Goal: Information Seeking & Learning: Learn about a topic

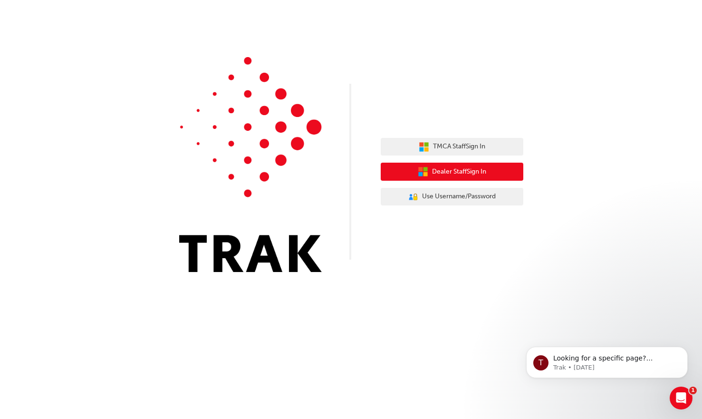
click at [434, 174] on span "Dealer Staff Sign In" at bounding box center [459, 171] width 54 height 11
click at [466, 178] on button "Dealer Staff Sign In" at bounding box center [452, 172] width 143 height 18
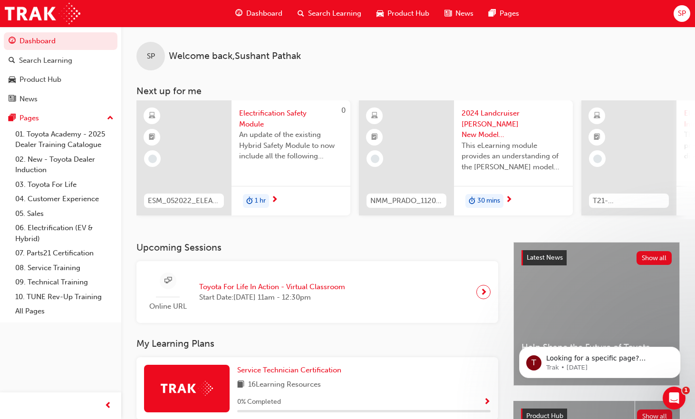
click at [683, 11] on span "SP" at bounding box center [682, 13] width 8 height 11
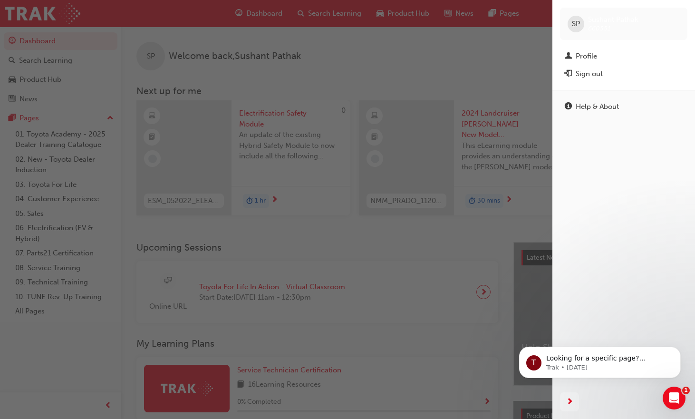
click at [376, 234] on div "button" at bounding box center [276, 209] width 552 height 419
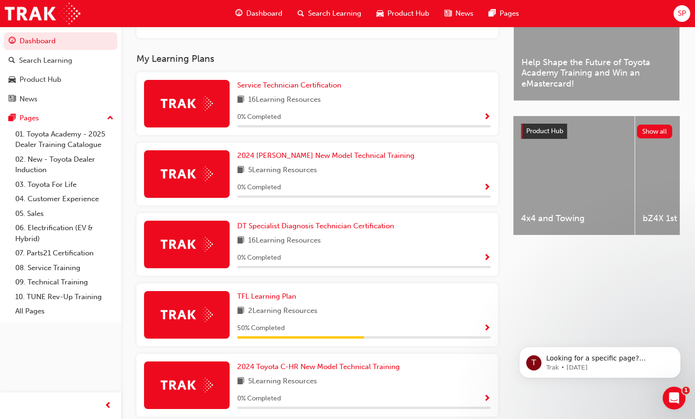
scroll to position [285, 0]
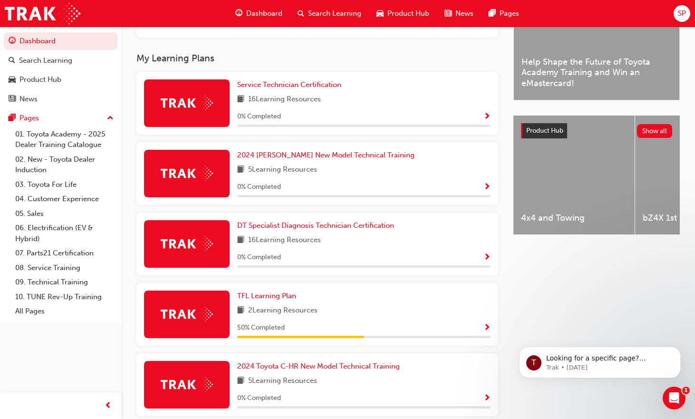
click at [293, 320] on div "TFL Learning Plan 2 Learning Resources 50 % Completed" at bounding box center [363, 314] width 253 height 48
click at [198, 319] on img at bounding box center [187, 313] width 52 height 15
click at [276, 300] on span "TFL Learning Plan" at bounding box center [266, 295] width 59 height 9
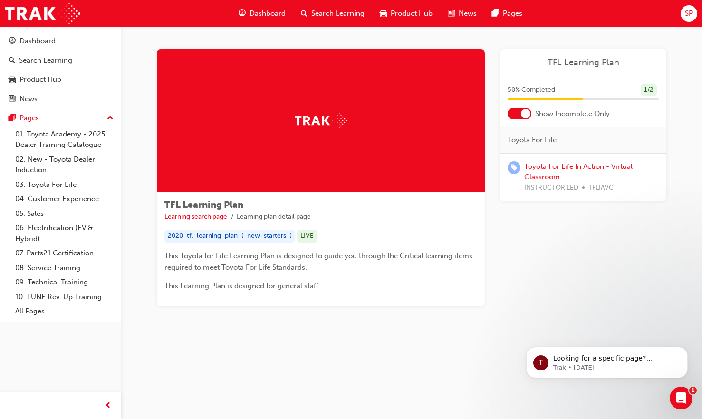
click at [316, 126] on img at bounding box center [321, 120] width 52 height 15
click at [239, 107] on div at bounding box center [321, 120] width 328 height 143
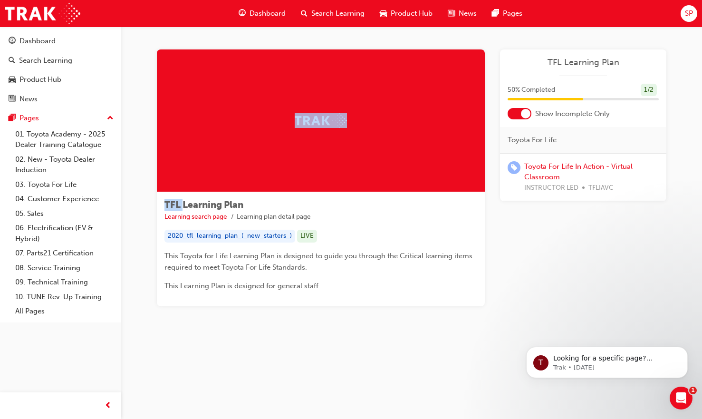
click at [239, 107] on div at bounding box center [321, 120] width 328 height 143
drag, startPoint x: 239, startPoint y: 107, endPoint x: 301, endPoint y: 162, distance: 82.2
click at [301, 162] on div at bounding box center [321, 120] width 328 height 143
click at [249, 11] on div "Dashboard" at bounding box center [262, 13] width 62 height 19
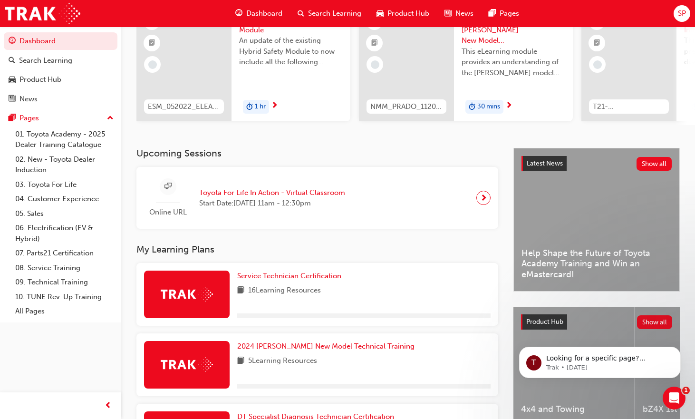
scroll to position [95, 0]
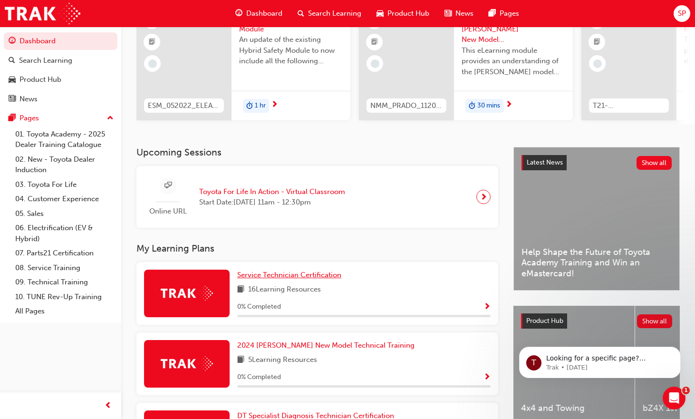
click at [285, 278] on span "Service Technician Certification" at bounding box center [289, 274] width 104 height 9
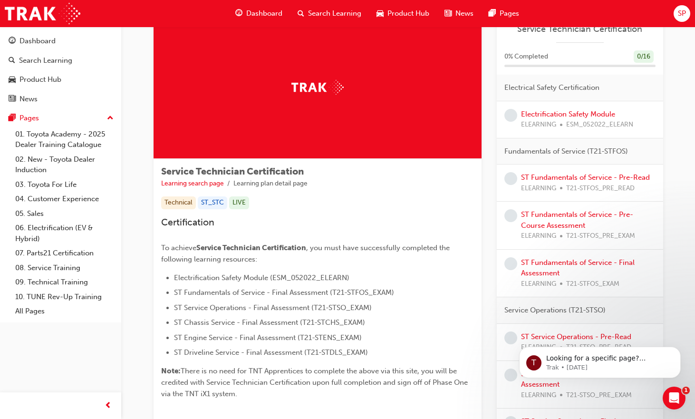
scroll to position [48, 0]
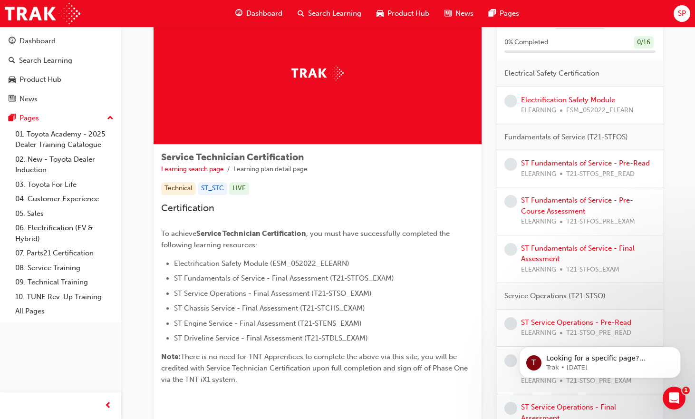
click at [262, 9] on span "Dashboard" at bounding box center [264, 13] width 36 height 11
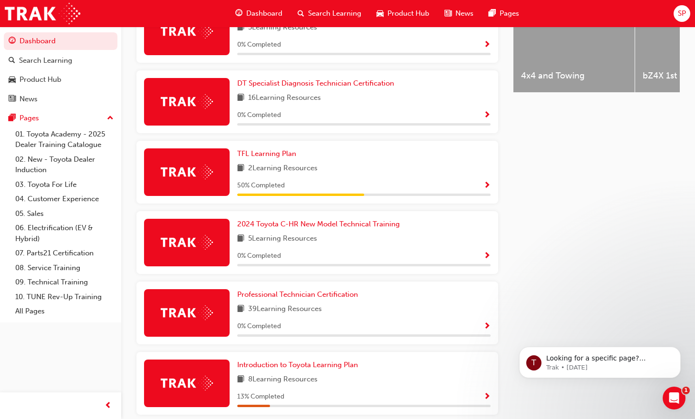
scroll to position [473, 0]
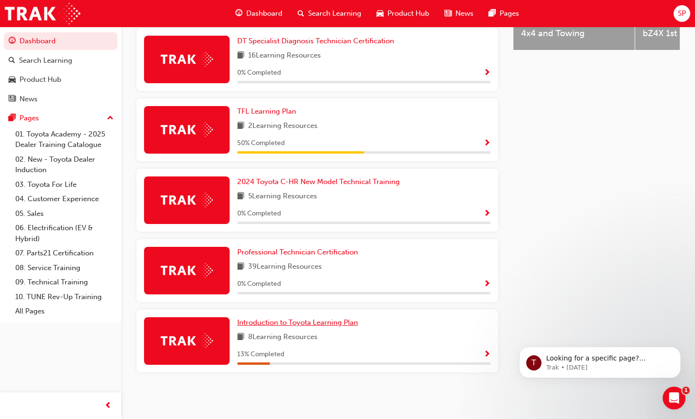
click at [311, 321] on span "Introduction to Toyota Learning Plan" at bounding box center [297, 322] width 121 height 9
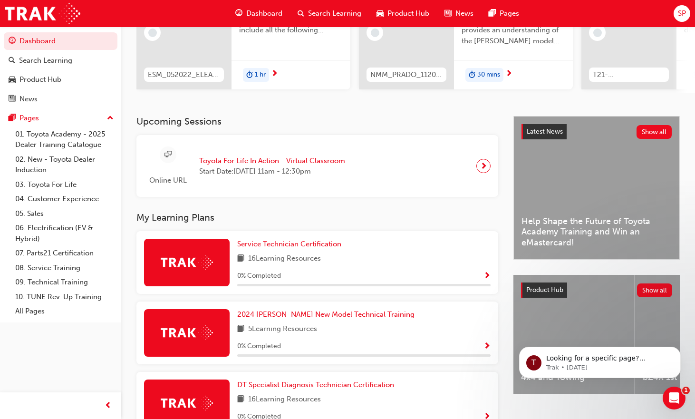
scroll to position [143, 0]
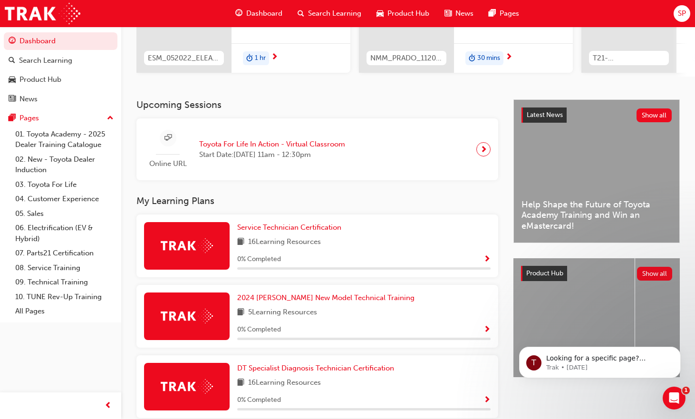
click at [678, 12] on span "SP" at bounding box center [682, 13] width 8 height 11
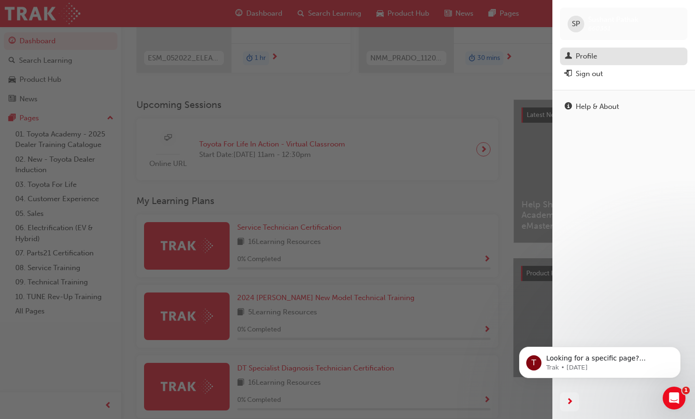
click at [589, 58] on div "Profile" at bounding box center [585, 56] width 21 height 11
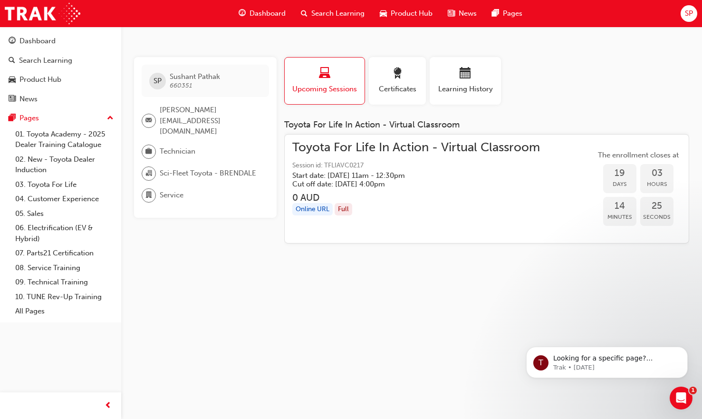
click at [310, 206] on div "Online URL" at bounding box center [312, 209] width 40 height 13
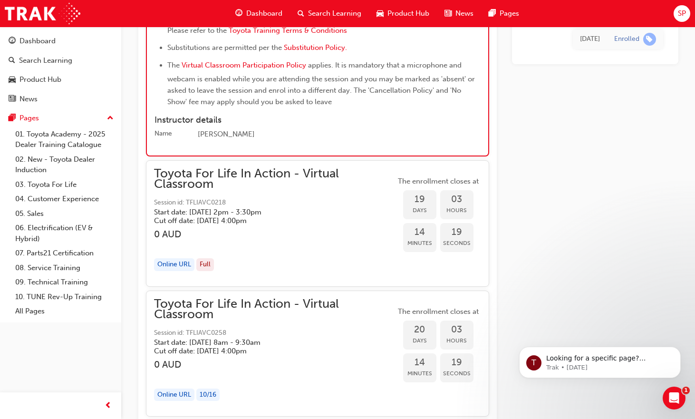
scroll to position [5971, 0]
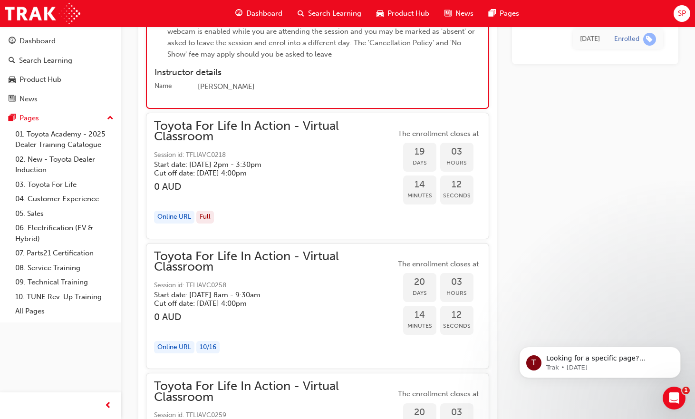
click at [172, 215] on div "Online URL" at bounding box center [174, 216] width 40 height 13
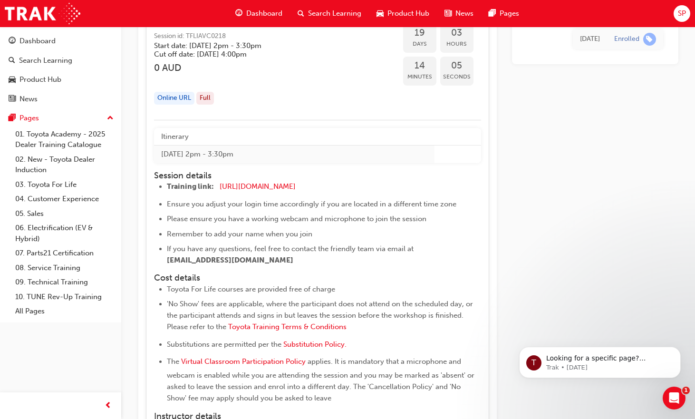
scroll to position [6066, 0]
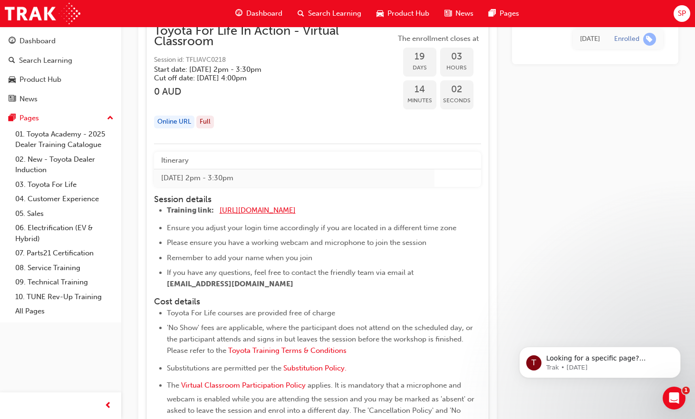
click at [271, 214] on span "[URL][DOMAIN_NAME]" at bounding box center [258, 210] width 76 height 9
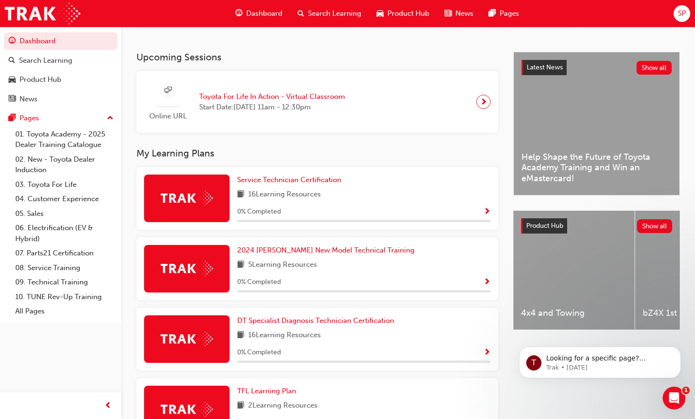
scroll to position [238, 0]
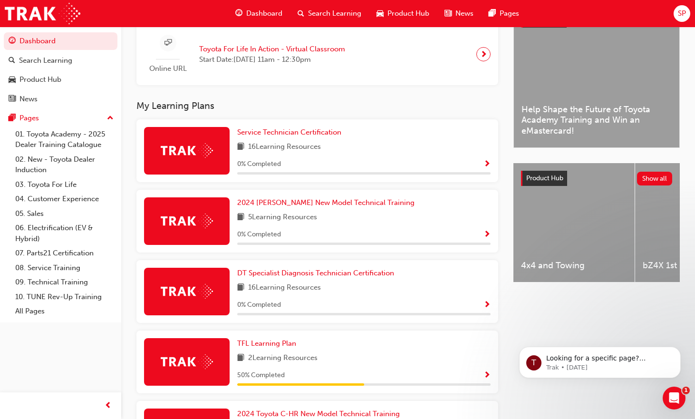
click at [489, 167] on span "Show Progress" at bounding box center [486, 164] width 7 height 9
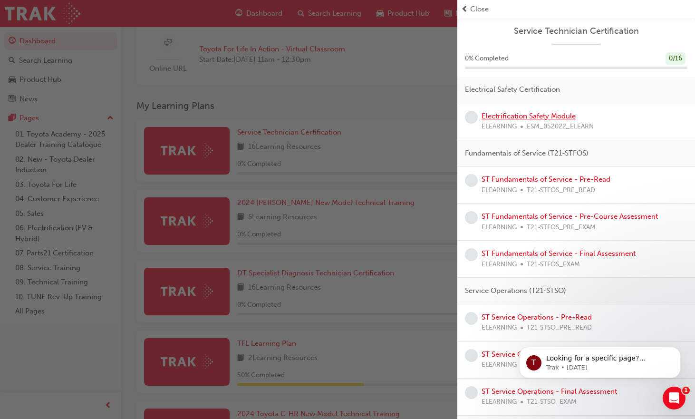
click at [532, 115] on link "Electrification Safety Module" at bounding box center [528, 116] width 94 height 9
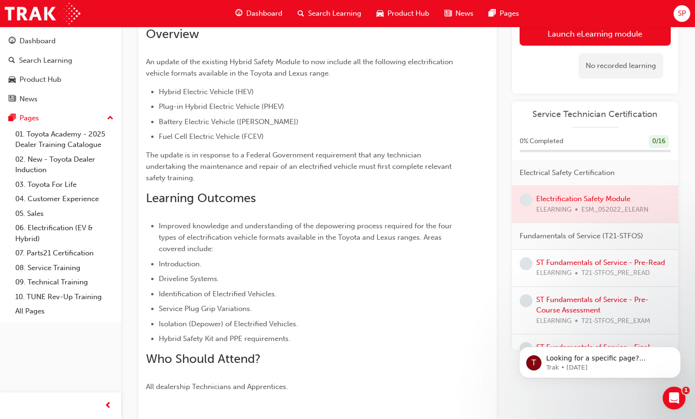
scroll to position [139, 0]
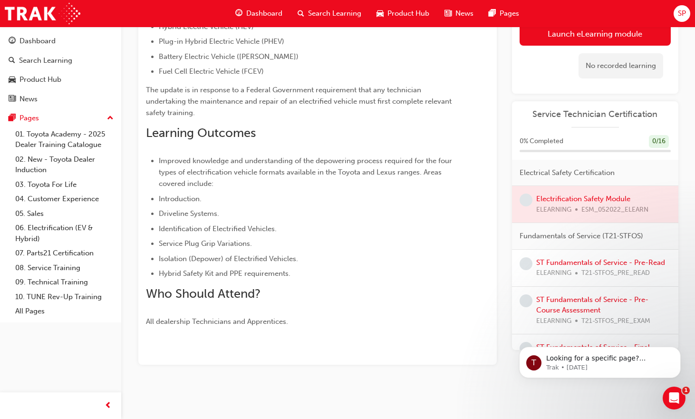
click at [563, 195] on div at bounding box center [595, 204] width 166 height 37
click at [575, 264] on link "ST Fundamentals of Service - Pre-Read" at bounding box center [600, 262] width 129 height 9
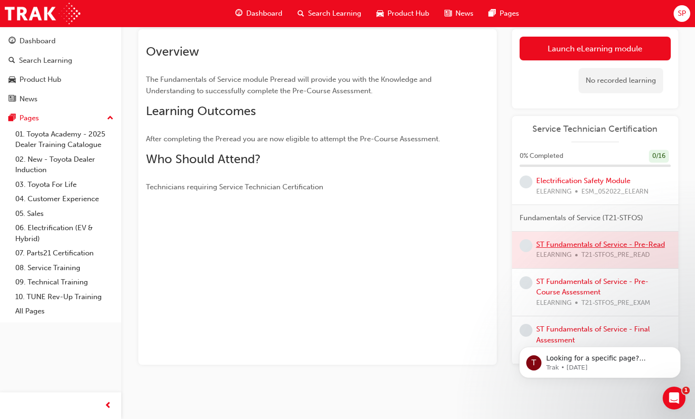
scroll to position [48, 0]
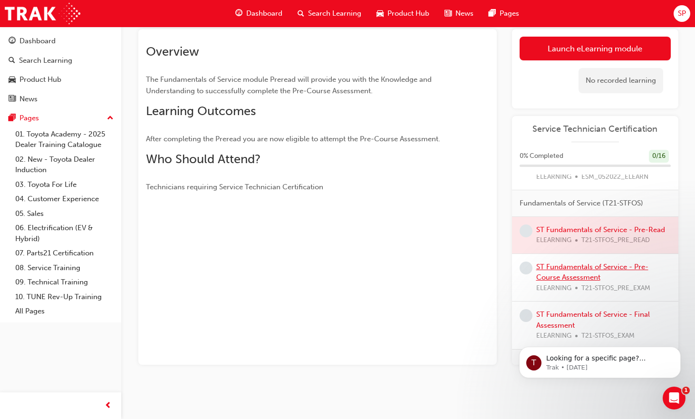
click at [564, 274] on link "ST Fundamentals of Service - Pre-Course Assessment" at bounding box center [592, 271] width 112 height 19
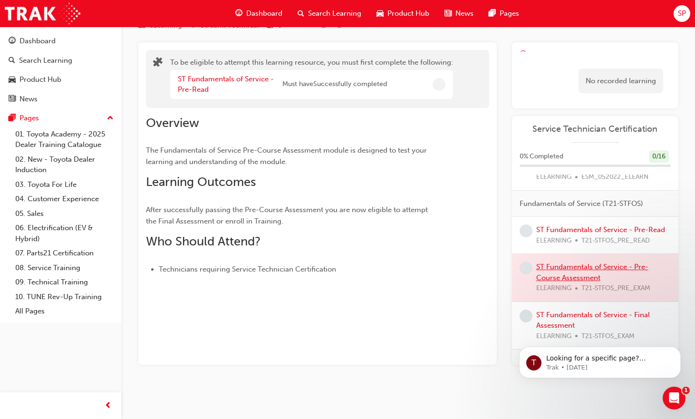
scroll to position [57, 0]
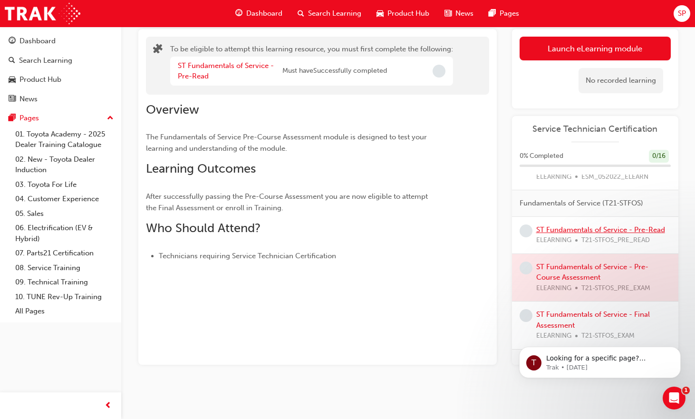
click at [561, 230] on link "ST Fundamentals of Service - Pre-Read" at bounding box center [600, 229] width 129 height 9
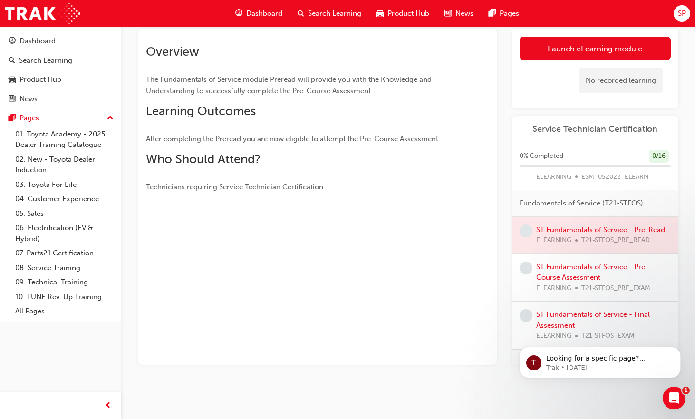
click at [575, 282] on div "ST Fundamentals of Service - Pre-Course Assessment ELEARNING T21-STFOS_PRE_EXAM" at bounding box center [603, 277] width 134 height 32
click at [575, 279] on link "ST Fundamentals of Service - Pre-Course Assessment" at bounding box center [592, 271] width 112 height 19
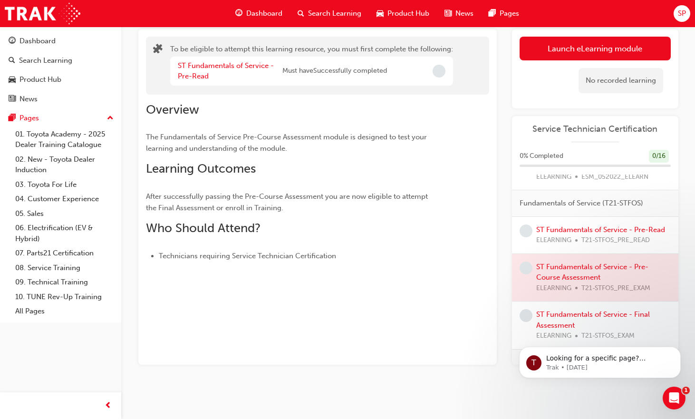
click at [440, 70] on span "Incomplete" at bounding box center [438, 71] width 13 height 13
click at [571, 223] on div "ST Fundamentals of Service - Pre-Read ELEARNING T21-STFOS_PRE_READ" at bounding box center [595, 235] width 166 height 37
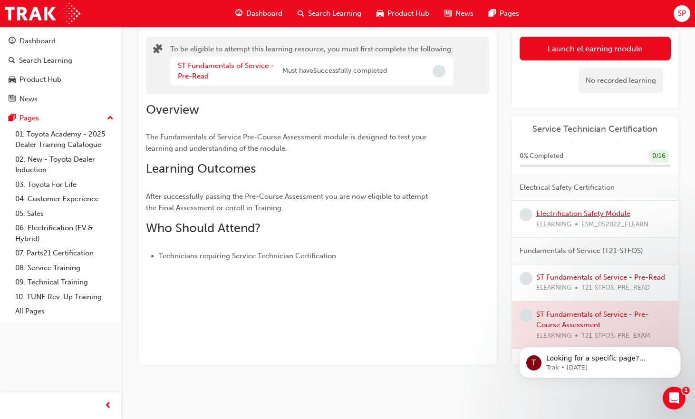
click at [559, 212] on link "Electrification Safety Module" at bounding box center [583, 213] width 94 height 9
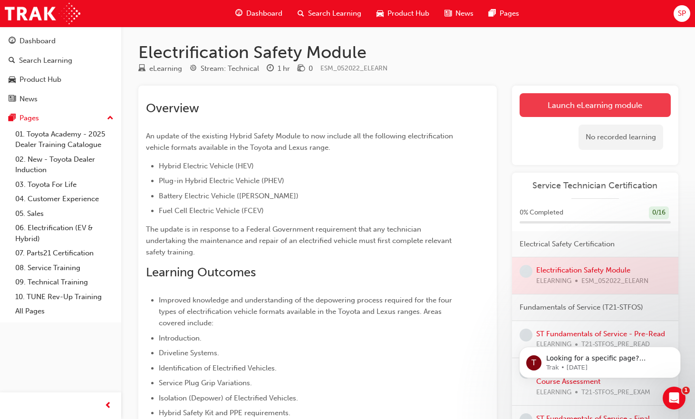
click at [580, 103] on link "Launch eLearning module" at bounding box center [594, 105] width 151 height 24
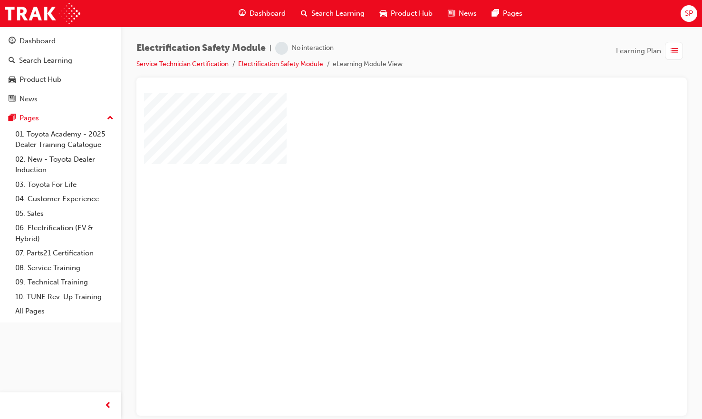
click at [384, 226] on div "play" at bounding box center [384, 226] width 0 height 0
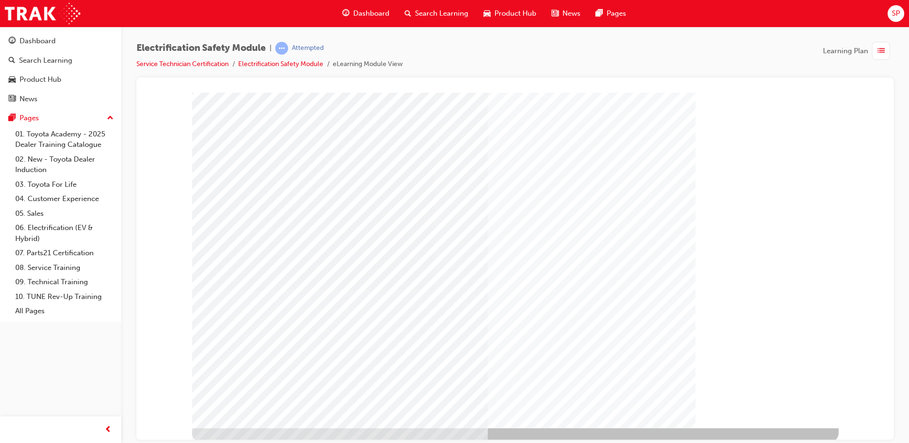
scroll to position [10, 0]
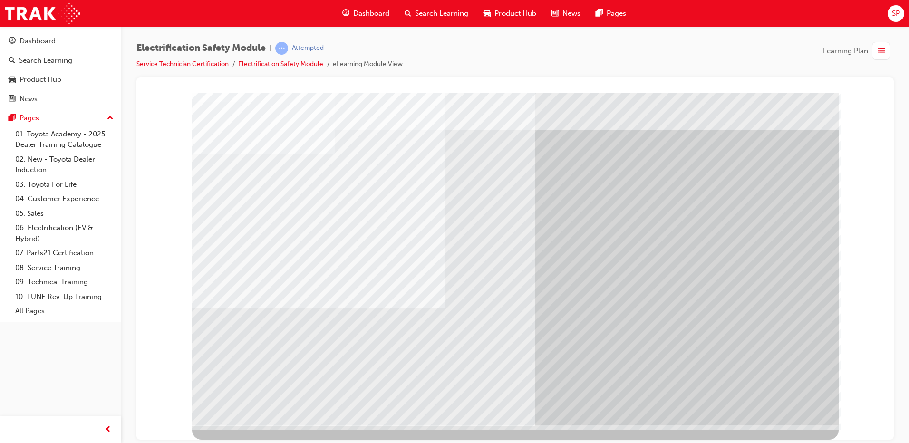
scroll to position [0, 0]
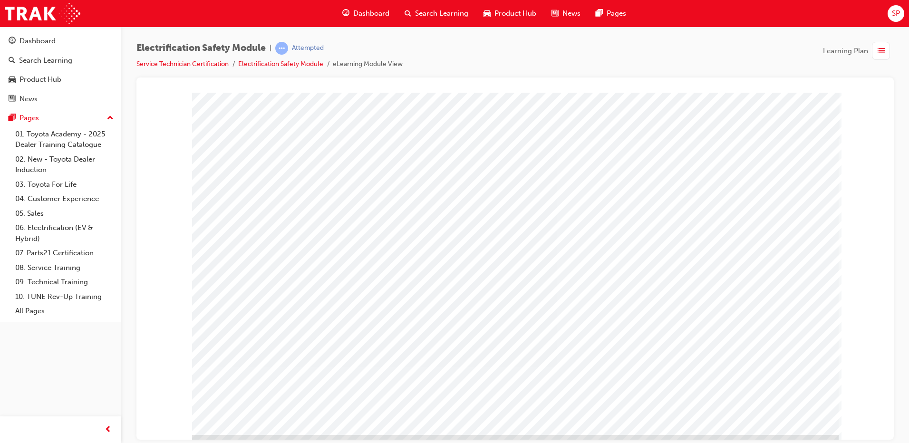
drag, startPoint x: 787, startPoint y: 418, endPoint x: 710, endPoint y: 369, distance: 91.6
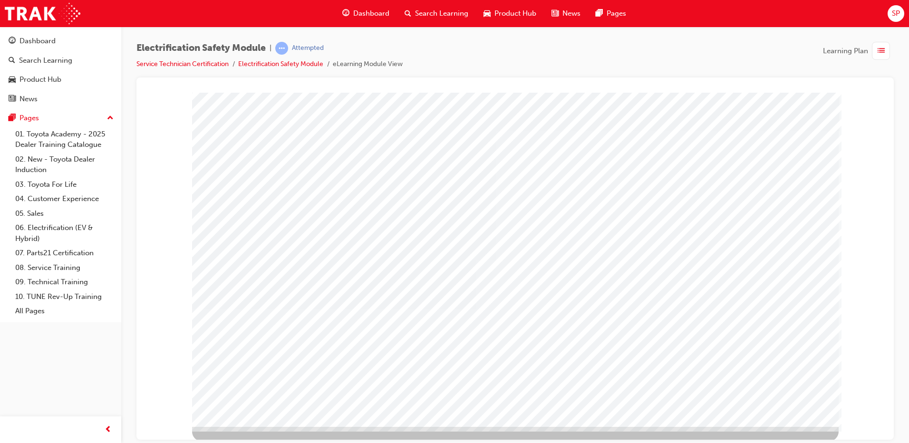
scroll to position [10, 0]
drag, startPoint x: 801, startPoint y: 309, endPoint x: 795, endPoint y: 305, distance: 7.4
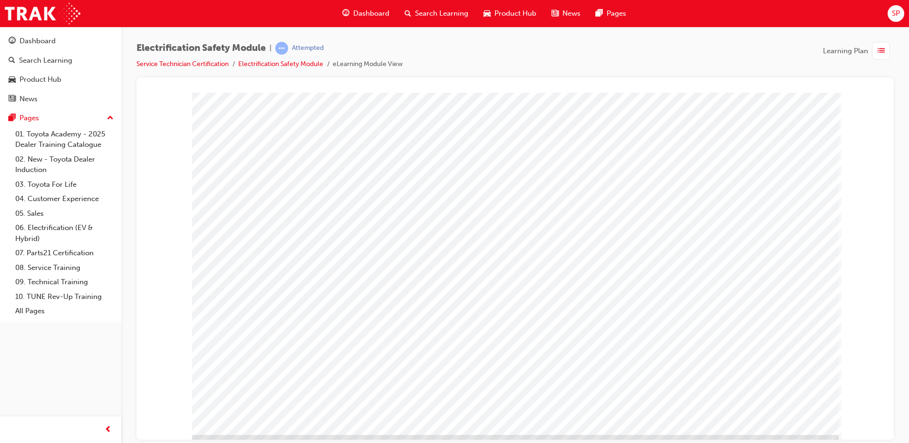
drag, startPoint x: 579, startPoint y: 375, endPoint x: 584, endPoint y: 376, distance: 5.7
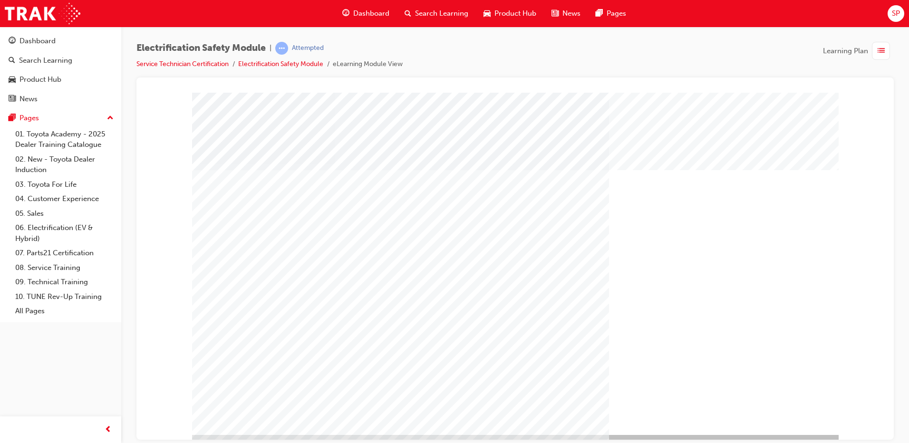
scroll to position [10, 0]
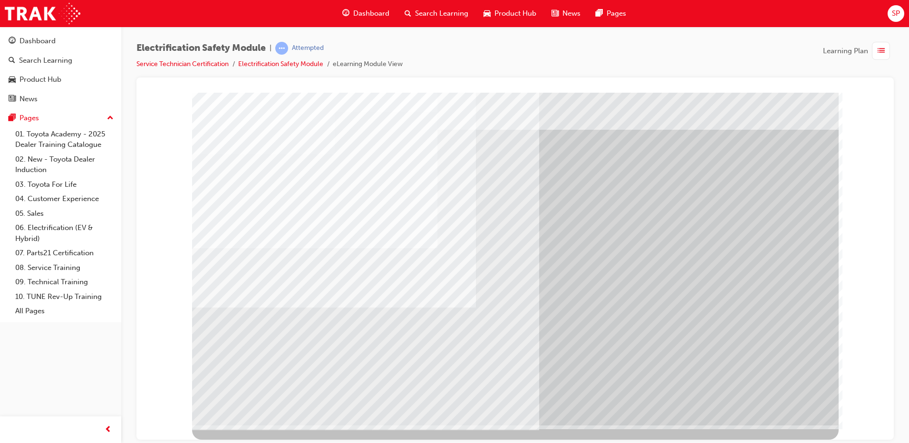
scroll to position [0, 0]
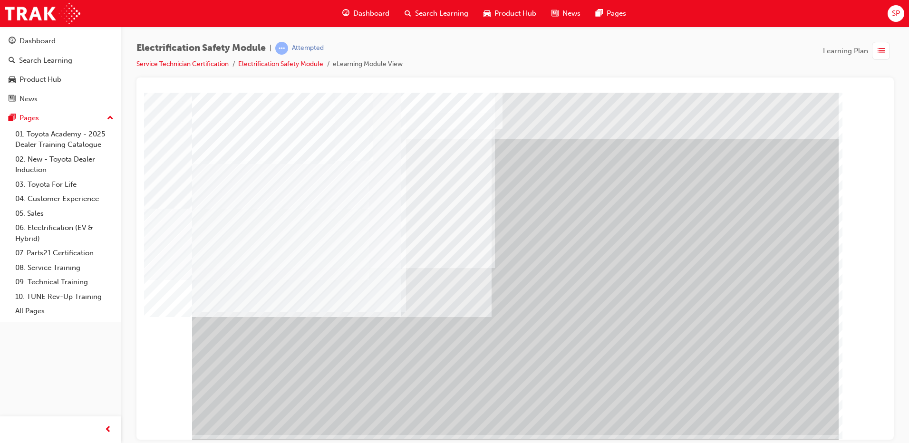
drag, startPoint x: 776, startPoint y: 406, endPoint x: 710, endPoint y: 389, distance: 68.3
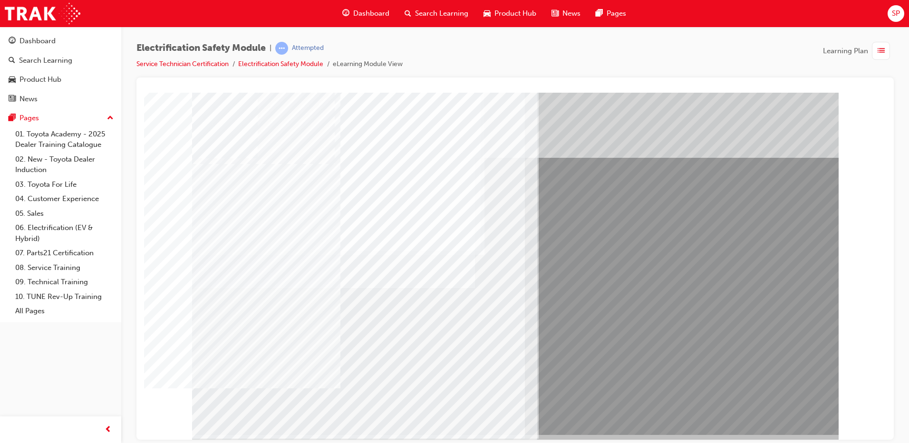
drag, startPoint x: 383, startPoint y: 347, endPoint x: 378, endPoint y: 345, distance: 5.1
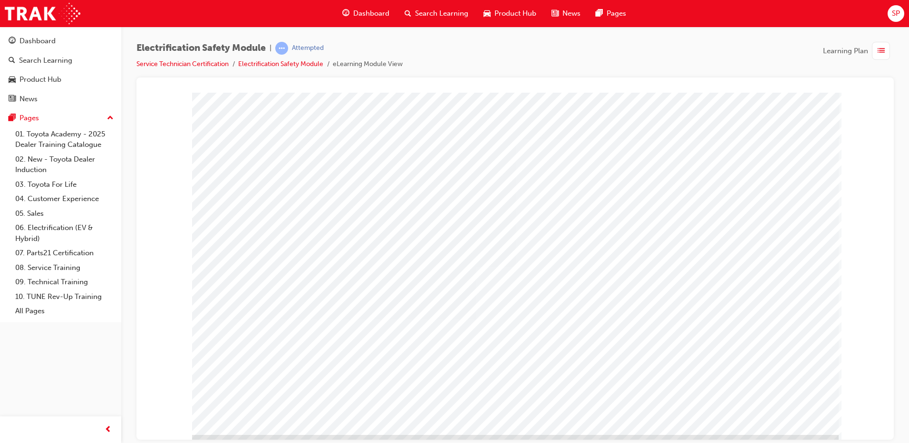
drag, startPoint x: 746, startPoint y: 394, endPoint x: 765, endPoint y: 430, distance: 41.5
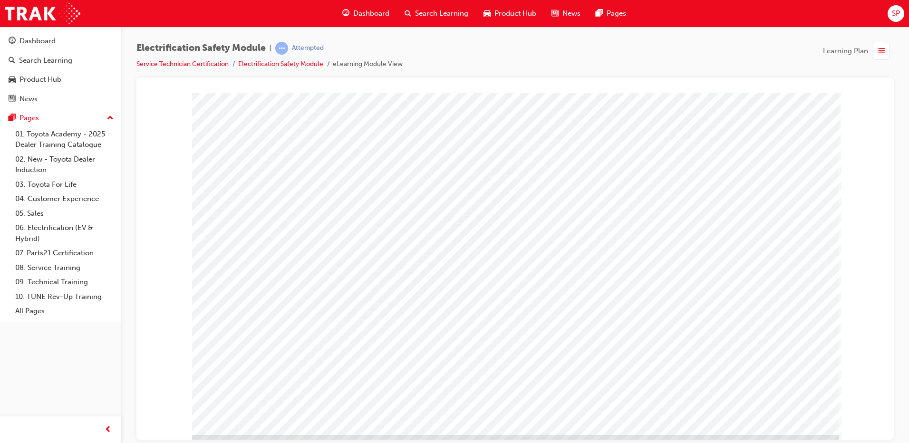
drag, startPoint x: 750, startPoint y: 407, endPoint x: 675, endPoint y: 402, distance: 74.7
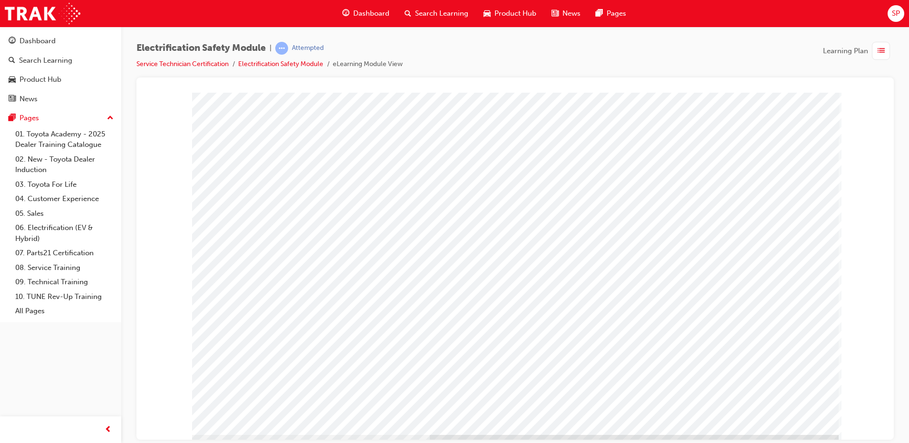
drag, startPoint x: 784, startPoint y: 412, endPoint x: 727, endPoint y: 308, distance: 118.9
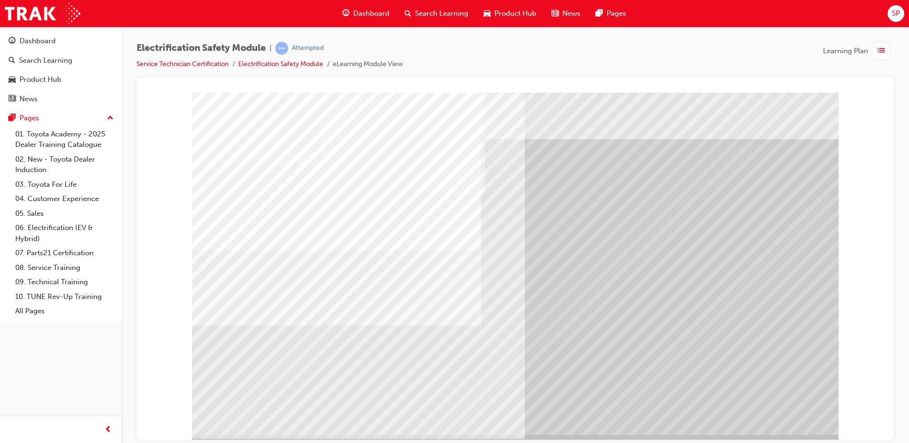
drag, startPoint x: 260, startPoint y: 352, endPoint x: 283, endPoint y: 359, distance: 24.3
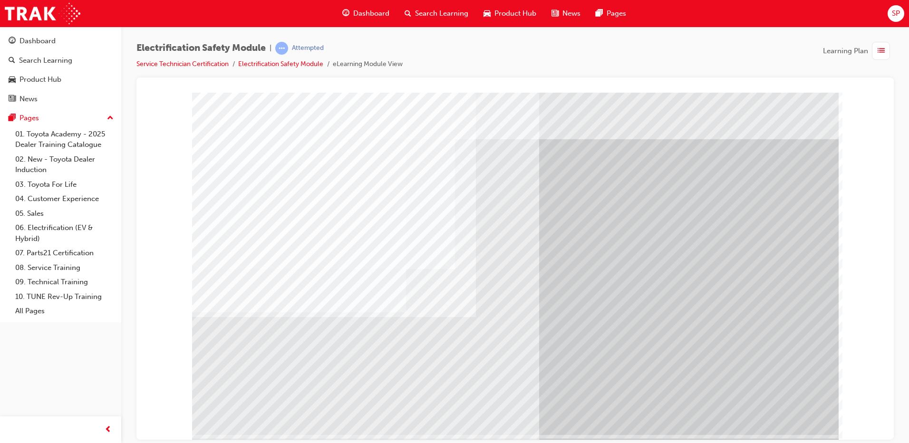
drag, startPoint x: 770, startPoint y: 410, endPoint x: 765, endPoint y: 409, distance: 4.8
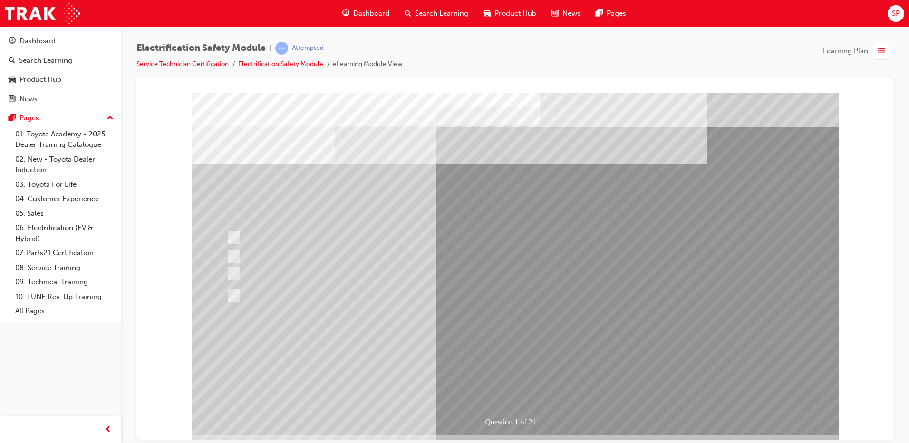
drag, startPoint x: 219, startPoint y: 174, endPoint x: 263, endPoint y: 189, distance: 47.0
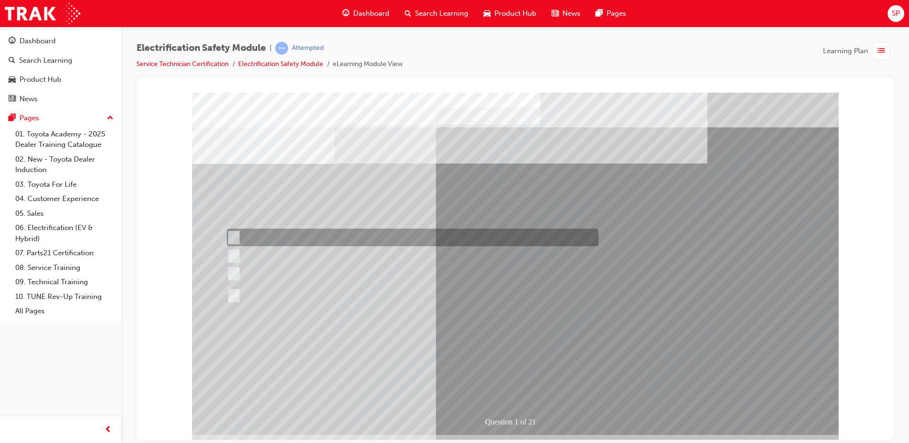
click at [406, 237] on div at bounding box center [410, 238] width 372 height 18
radio input "true"
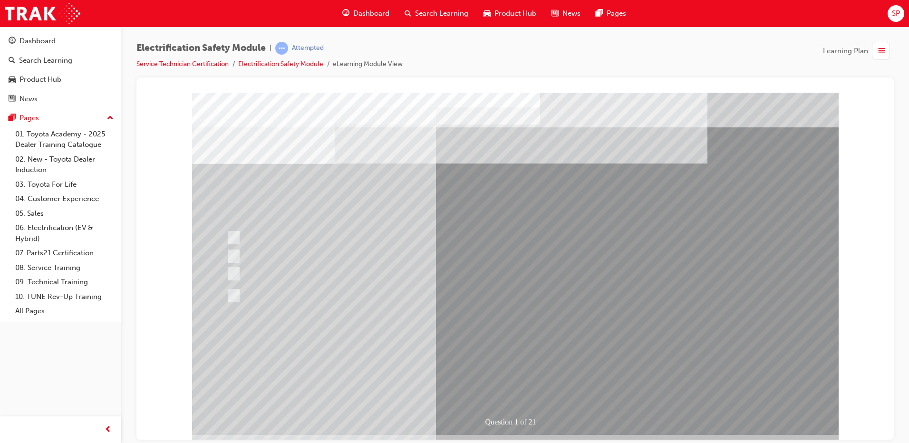
click at [354, 291] on div at bounding box center [410, 295] width 372 height 35
click at [321, 294] on div at bounding box center [410, 295] width 372 height 35
drag, startPoint x: 225, startPoint y: 286, endPoint x: 227, endPoint y: 306, distance: 20.0
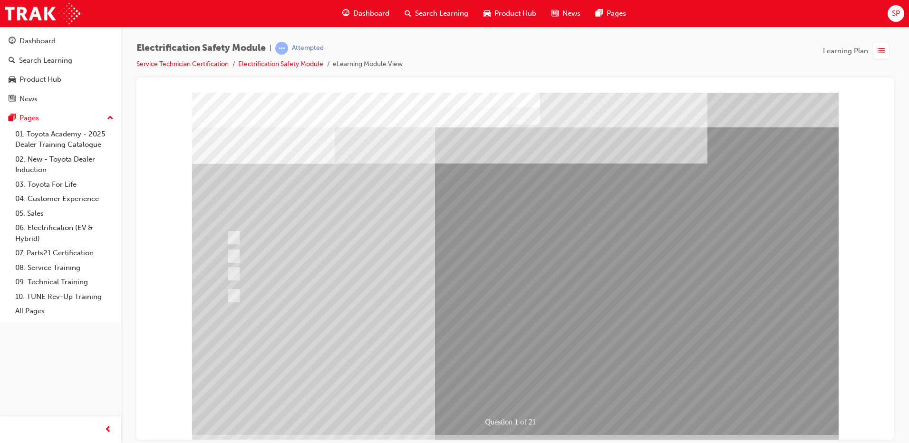
click at [227, 287] on div at bounding box center [410, 295] width 372 height 35
drag, startPoint x: 227, startPoint y: 306, endPoint x: 245, endPoint y: 325, distance: 26.2
click at [228, 306] on div at bounding box center [410, 295] width 372 height 35
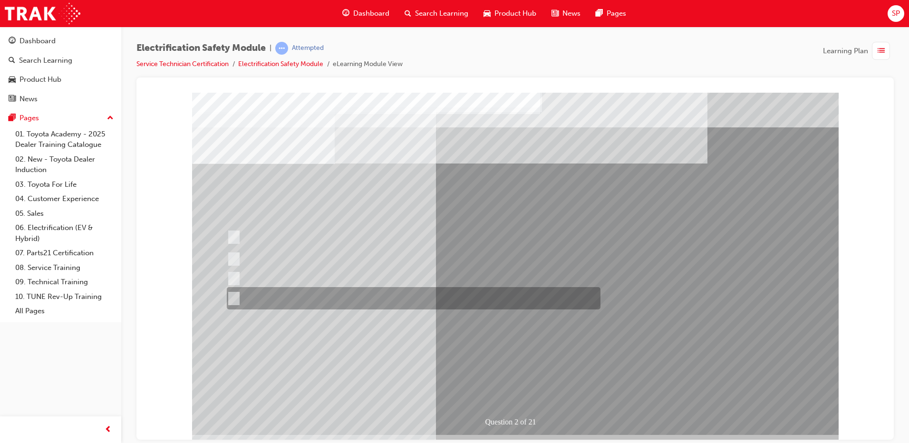
click at [277, 293] on div at bounding box center [410, 298] width 373 height 22
radio input "true"
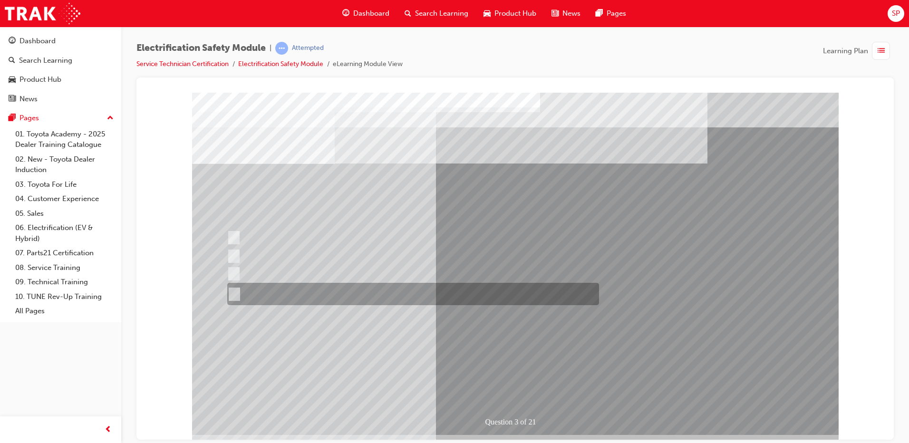
click at [342, 296] on div at bounding box center [411, 294] width 372 height 22
radio input "true"
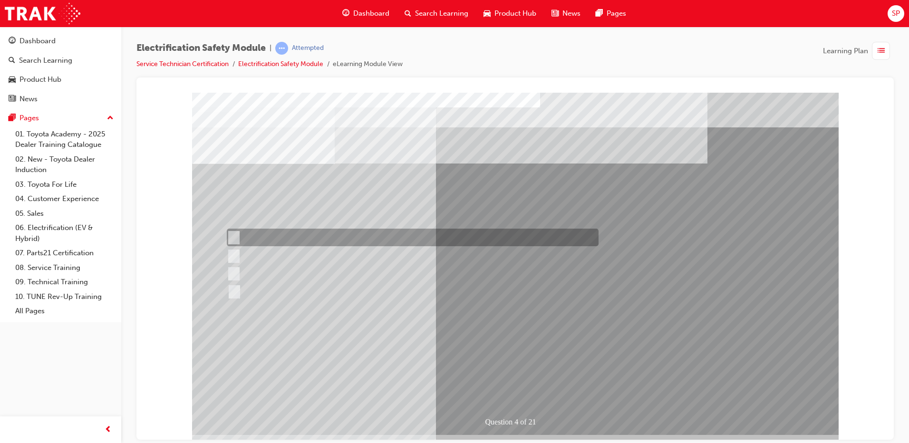
click at [232, 234] on input "Special exterior colours" at bounding box center [231, 237] width 10 height 10
checkbox input "true"
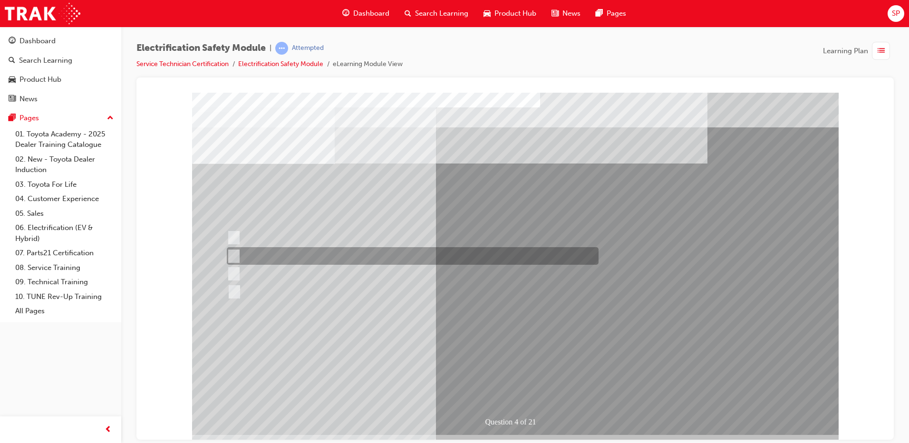
click at [237, 255] on div at bounding box center [410, 256] width 372 height 18
checkbox input "true"
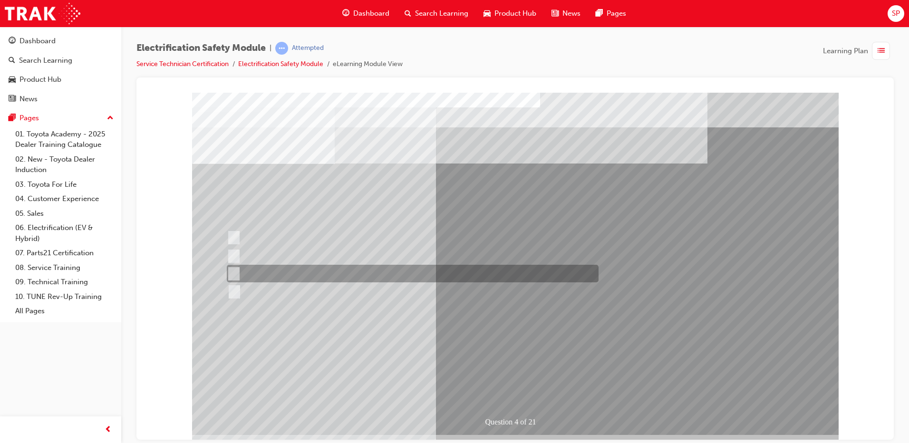
click at [229, 272] on input "Different body style." at bounding box center [231, 273] width 10 height 10
checkbox input "true"
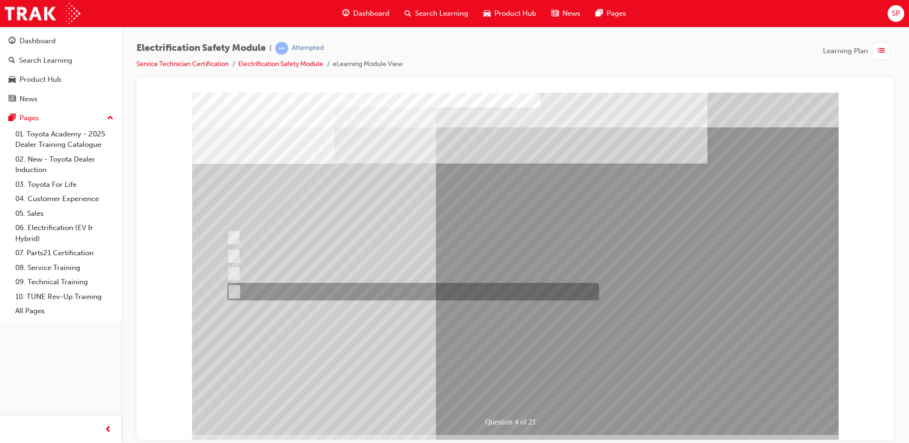
click at [246, 289] on div at bounding box center [411, 292] width 372 height 18
checkbox input "true"
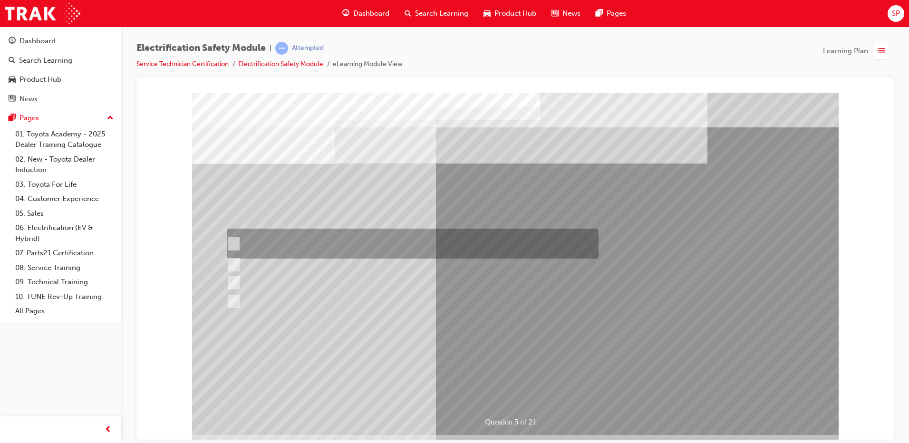
click at [312, 236] on div at bounding box center [410, 244] width 372 height 30
checkbox input "true"
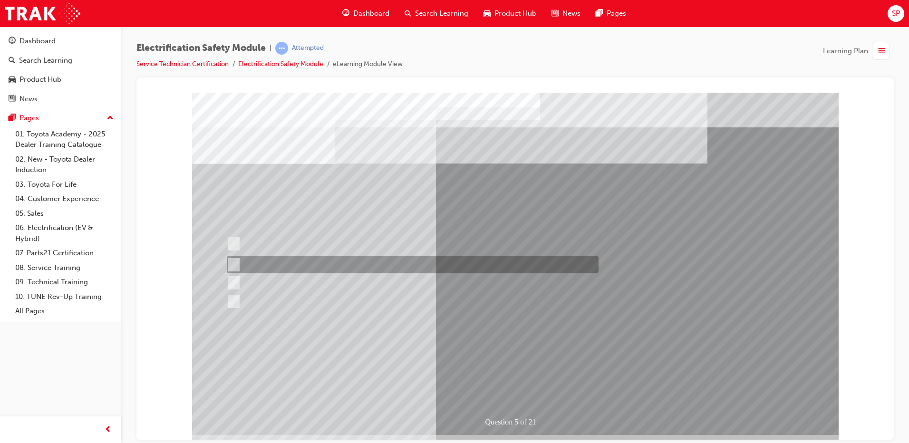
click at [352, 265] on div at bounding box center [410, 265] width 372 height 18
checkbox input "true"
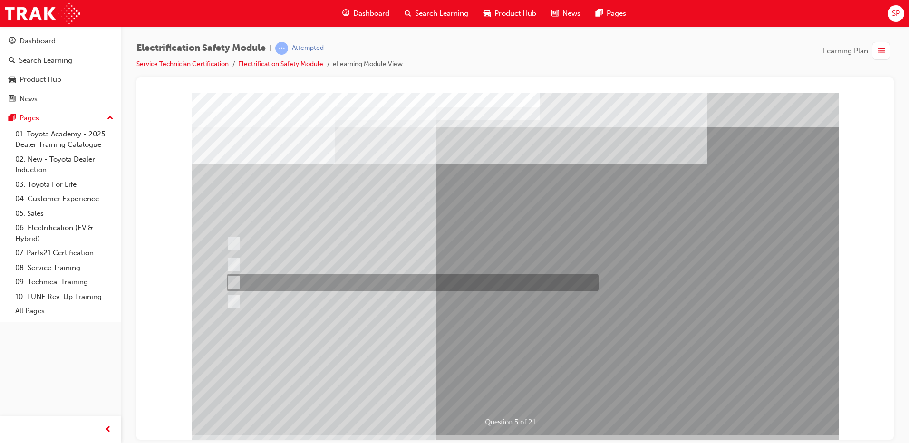
click at [287, 281] on div at bounding box center [410, 283] width 372 height 18
checkbox input "true"
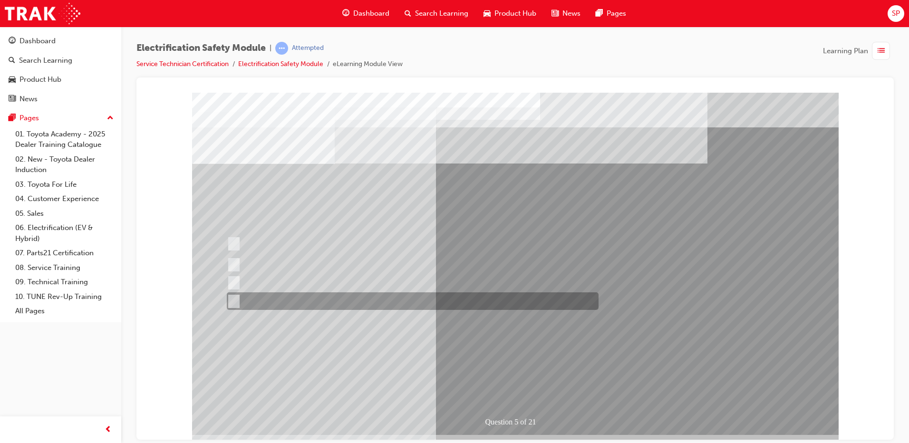
click at [303, 299] on div at bounding box center [410, 301] width 372 height 18
checkbox input "true"
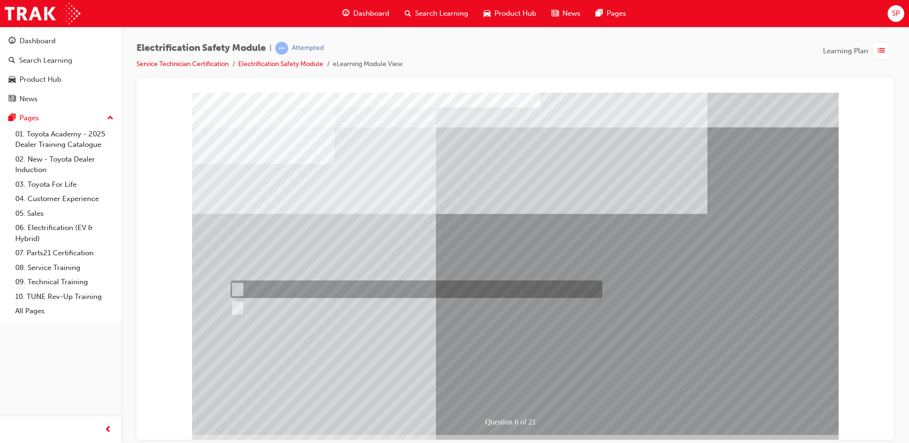
click at [258, 286] on div at bounding box center [414, 289] width 372 height 18
radio input "true"
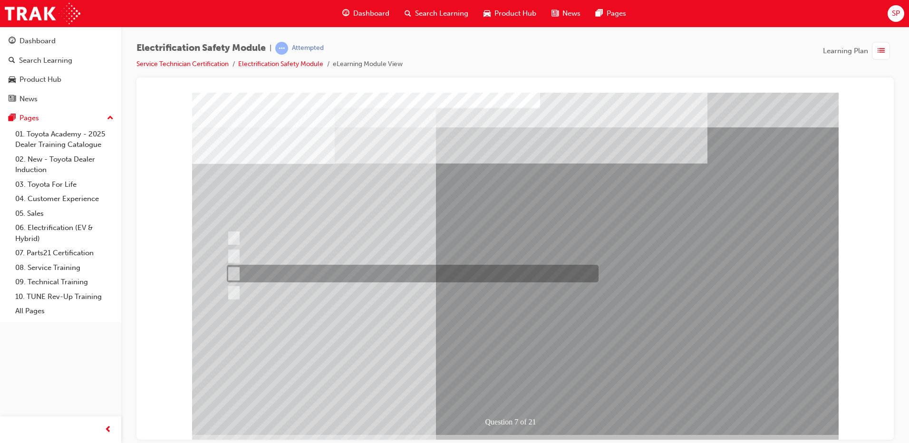
click at [249, 272] on div at bounding box center [410, 274] width 372 height 18
radio input "true"
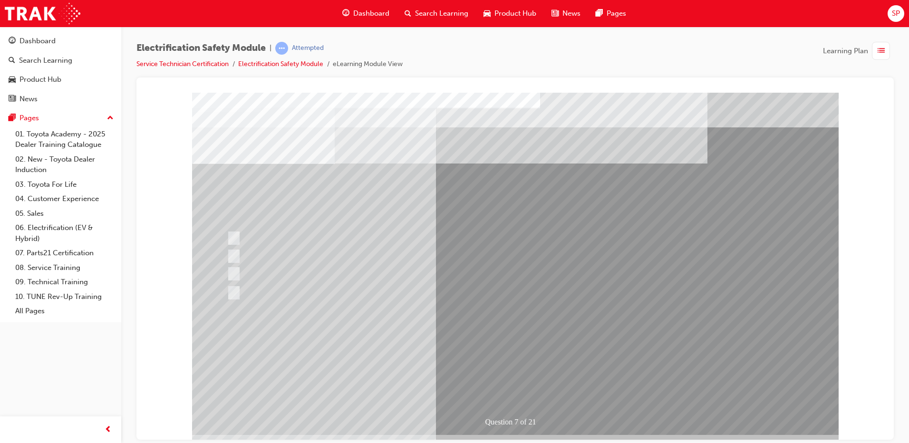
click at [239, 292] on div at bounding box center [410, 293] width 372 height 18
click at [237, 291] on div at bounding box center [410, 293] width 372 height 18
click at [238, 292] on div at bounding box center [410, 293] width 372 height 18
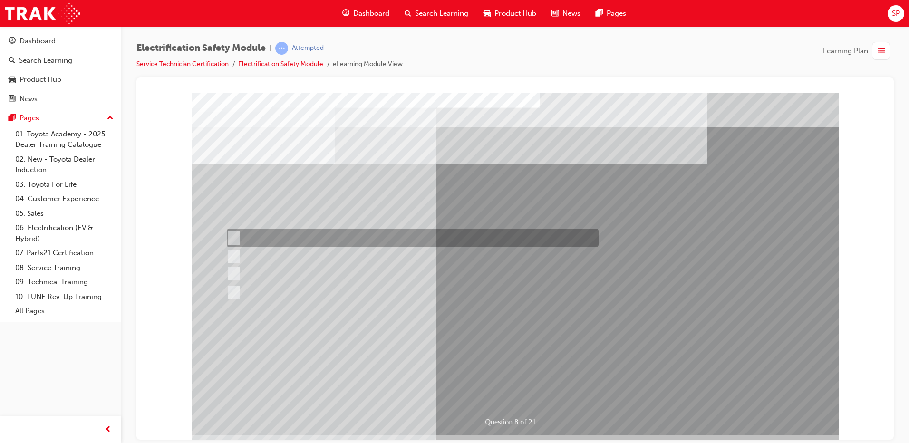
click at [319, 236] on div at bounding box center [410, 238] width 372 height 19
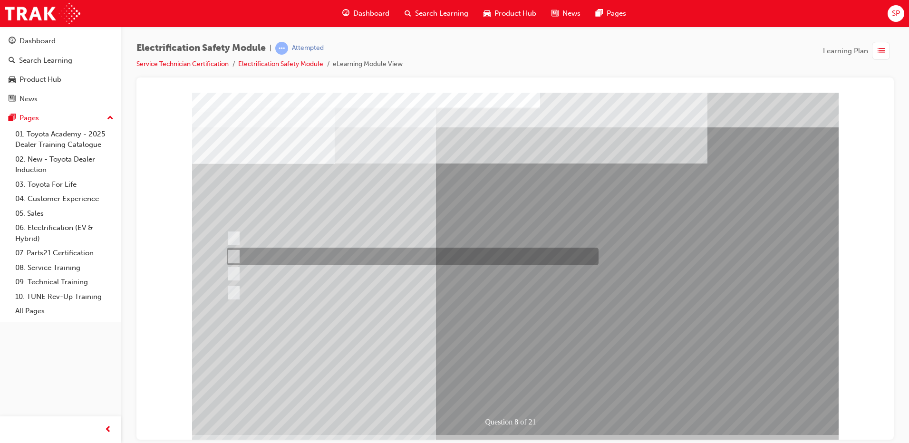
click at [289, 251] on div at bounding box center [410, 257] width 372 height 18
radio input "false"
radio input "true"
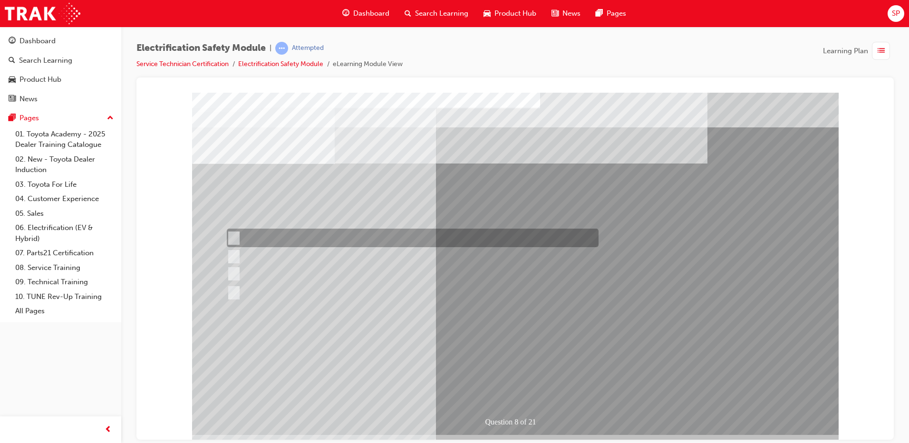
click at [311, 235] on div at bounding box center [410, 238] width 372 height 19
radio input "true"
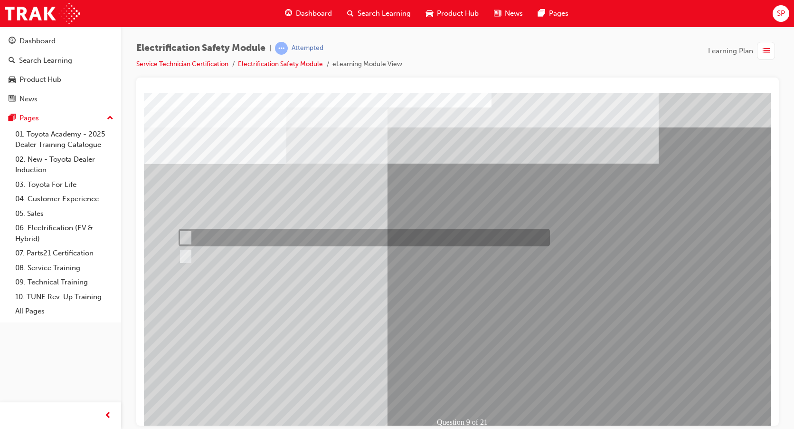
click at [201, 231] on div at bounding box center [362, 238] width 372 height 18
radio input "true"
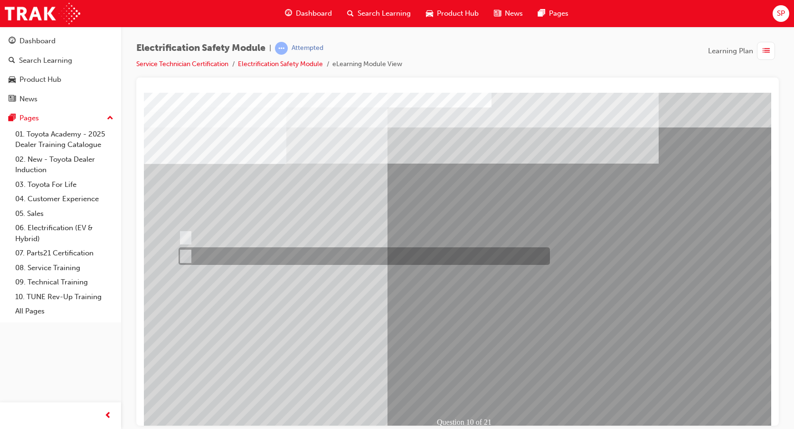
click at [196, 252] on div at bounding box center [362, 256] width 372 height 18
radio input "true"
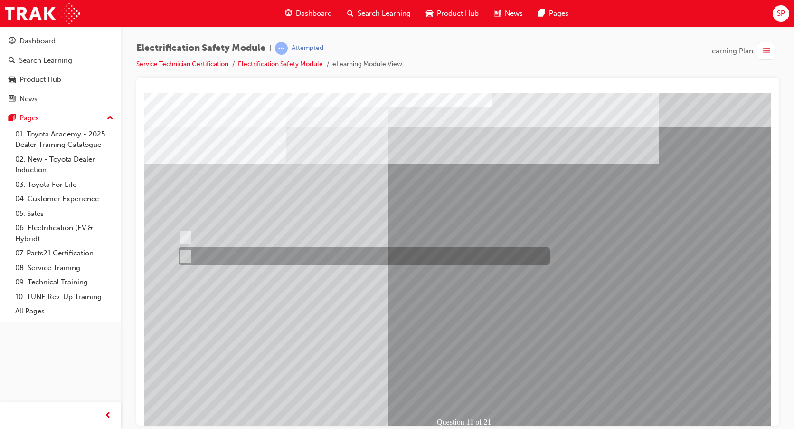
click at [190, 254] on div at bounding box center [362, 256] width 372 height 18
radio input "true"
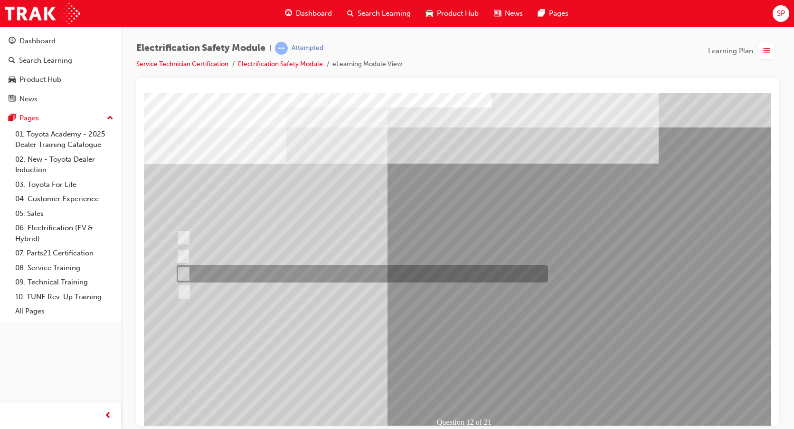
click at [287, 275] on div at bounding box center [360, 274] width 372 height 18
radio input "true"
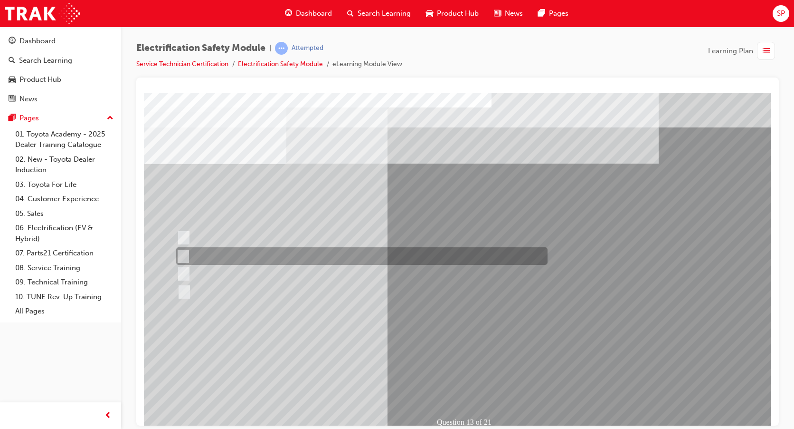
click at [256, 250] on div at bounding box center [360, 256] width 372 height 18
radio input "true"
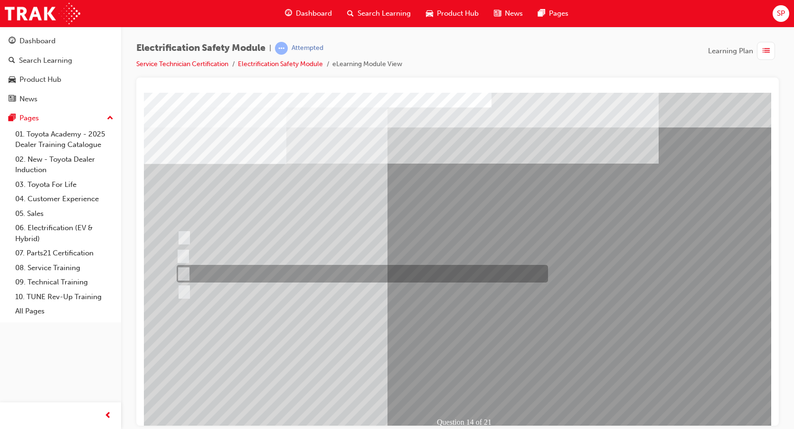
click at [231, 268] on div at bounding box center [360, 274] width 372 height 18
radio input "true"
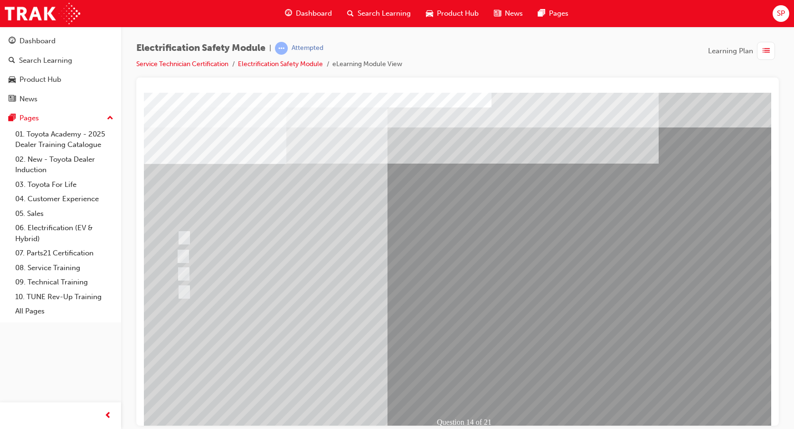
drag, startPoint x: 191, startPoint y: 174, endPoint x: 220, endPoint y: 188, distance: 32.5
drag, startPoint x: 192, startPoint y: 175, endPoint x: 252, endPoint y: 195, distance: 62.5
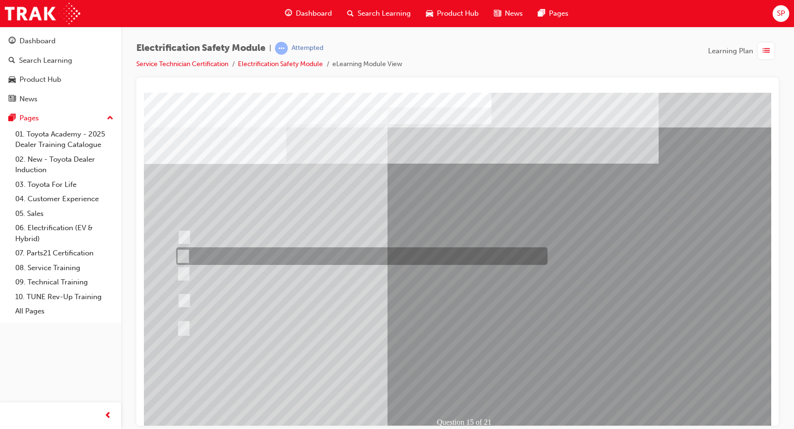
click at [204, 253] on div at bounding box center [360, 256] width 372 height 18
radio input "true"
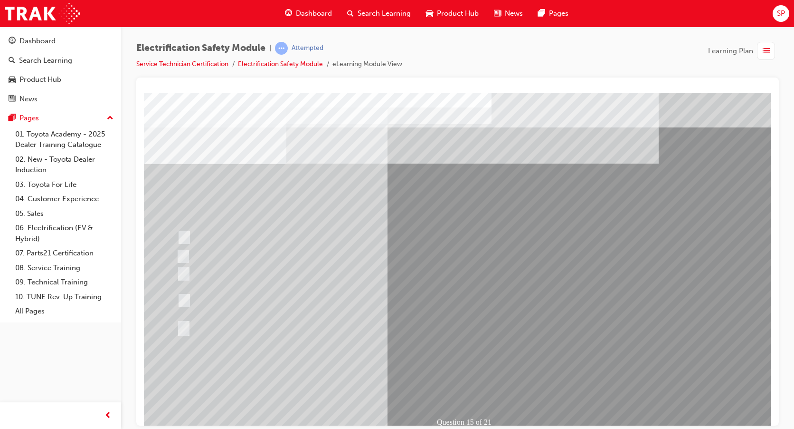
click at [252, 303] on div at bounding box center [361, 300] width 372 height 34
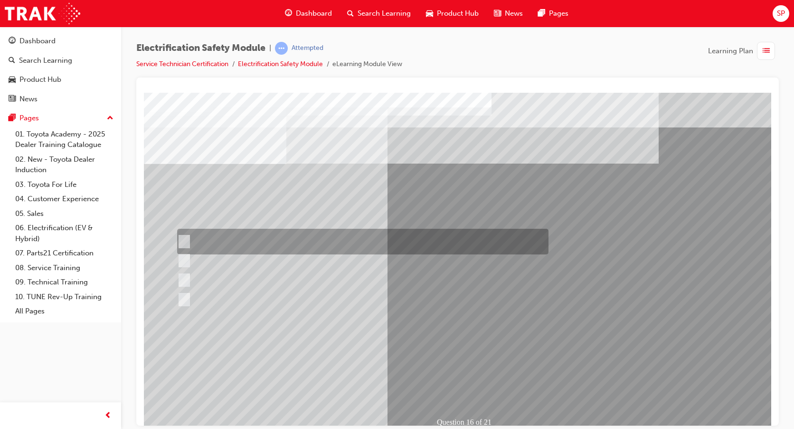
click at [290, 234] on div at bounding box center [361, 242] width 372 height 26
radio input "true"
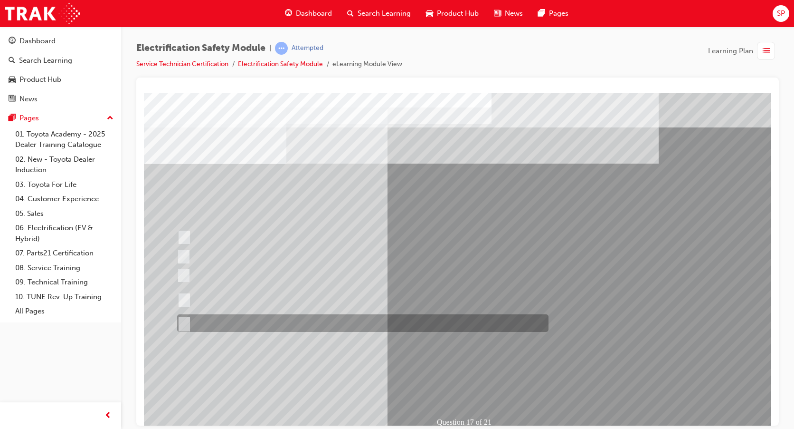
click at [214, 324] on div at bounding box center [361, 323] width 372 height 18
radio input "true"
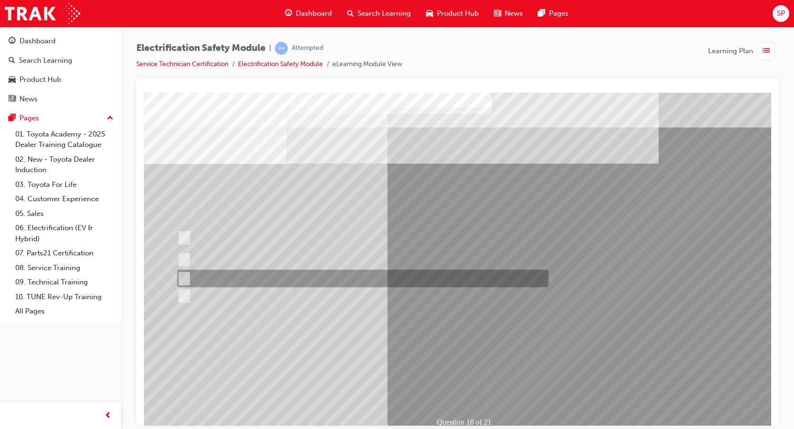
click at [276, 277] on div at bounding box center [361, 278] width 372 height 18
radio input "true"
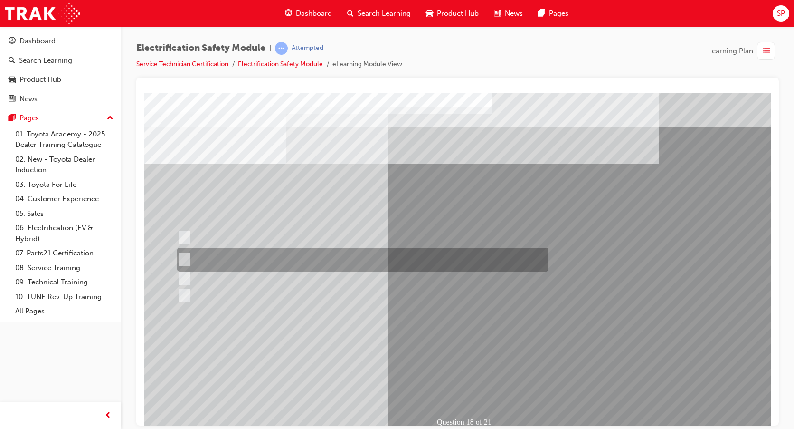
drag, startPoint x: 355, startPoint y: 266, endPoint x: 474, endPoint y: 384, distance: 167.7
click at [243, 250] on div at bounding box center [361, 256] width 372 height 18
radio input "true"
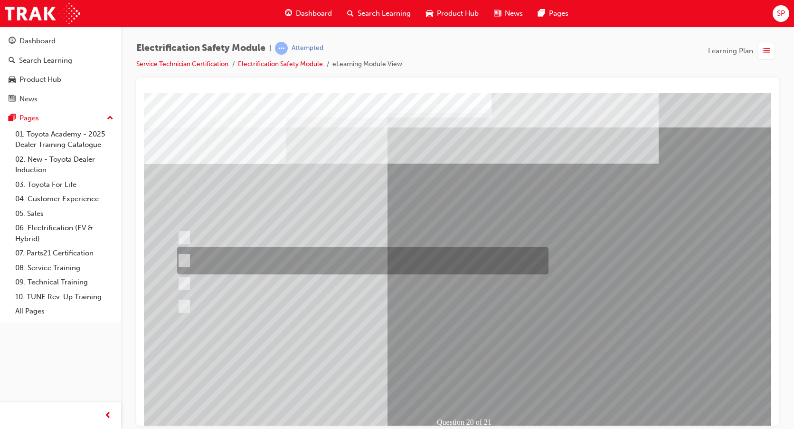
click at [266, 258] on div at bounding box center [361, 261] width 372 height 28
radio input "true"
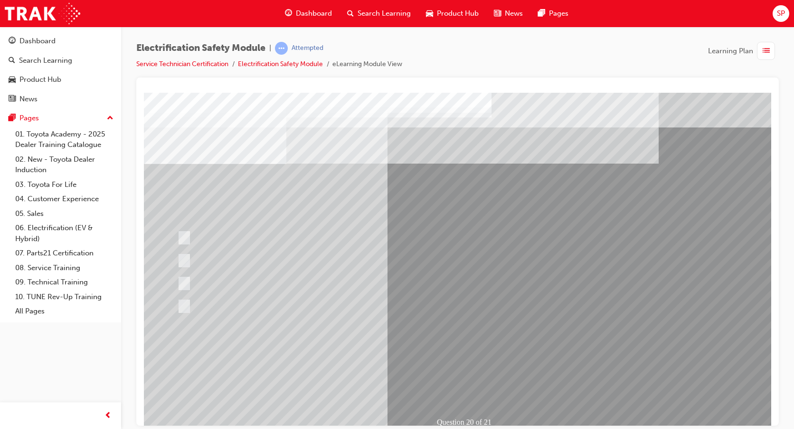
click at [256, 307] on div at bounding box center [361, 306] width 372 height 18
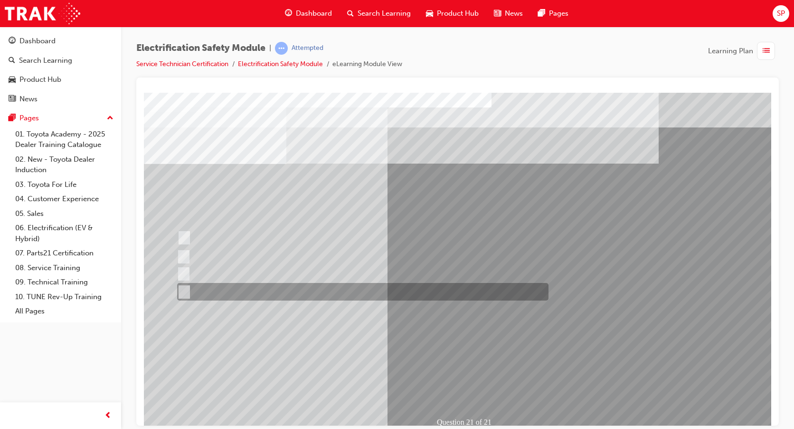
click at [186, 287] on input "All these items should be removed to improve safety" at bounding box center [182, 292] width 10 height 10
radio input "true"
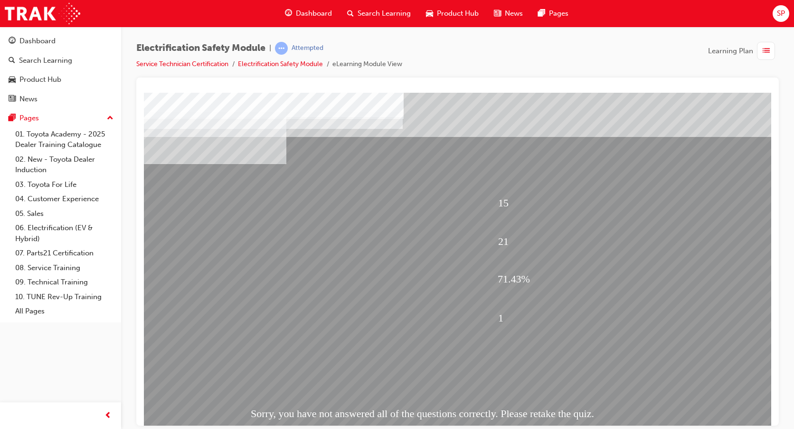
scroll to position [31, 0]
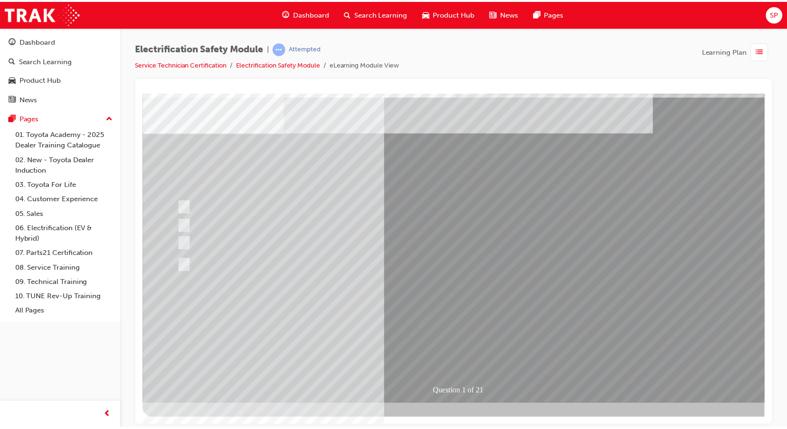
scroll to position [0, 0]
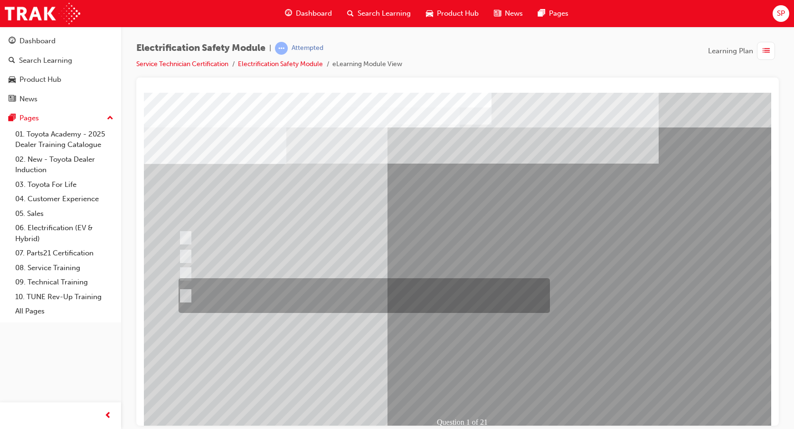
click at [266, 294] on div at bounding box center [362, 295] width 372 height 35
radio input "true"
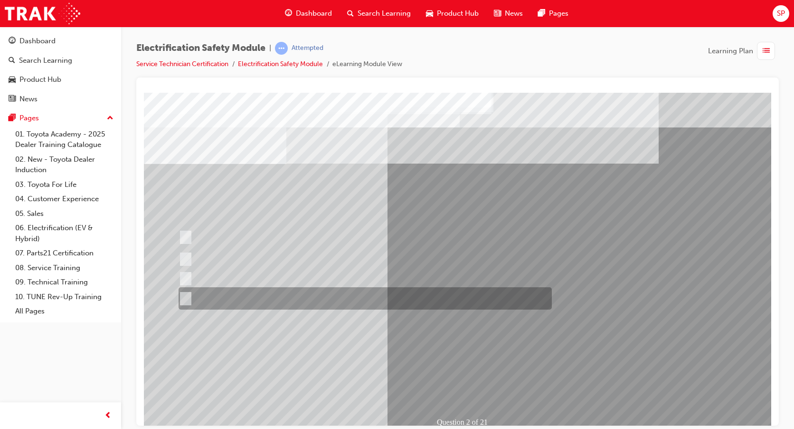
click at [185, 293] on input "The Hybrid & Plug-in Hybrid Electric Vehicle are more fuel efficient." at bounding box center [184, 298] width 10 height 10
radio input "true"
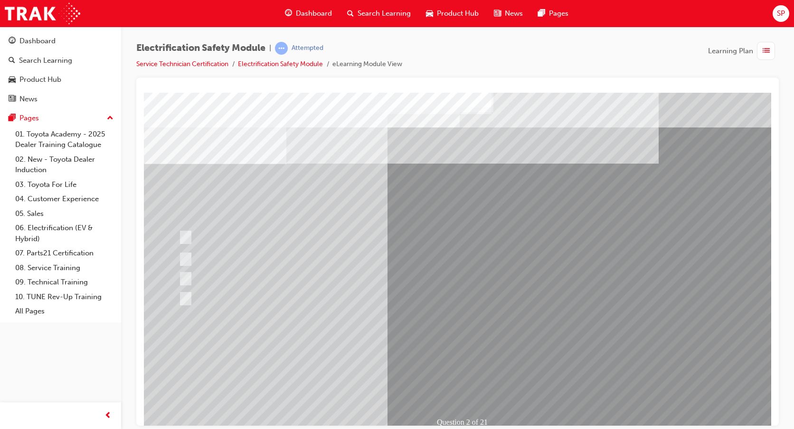
click at [42, 47] on div "Dashboard" at bounding box center [61, 41] width 104 height 12
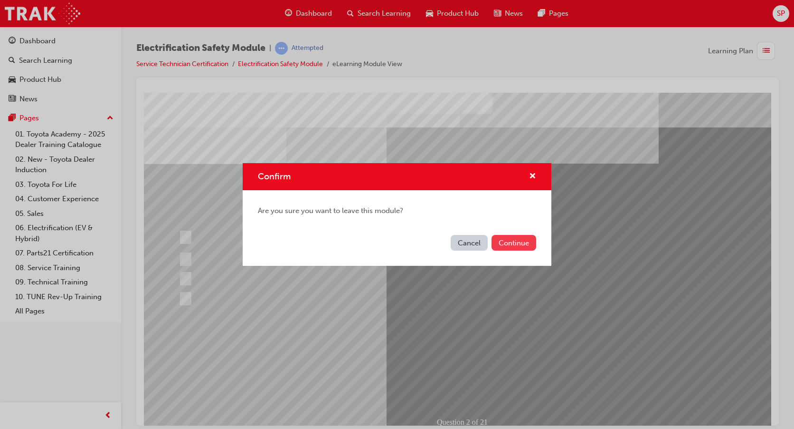
click at [511, 244] on button "Continue" at bounding box center [514, 243] width 45 height 16
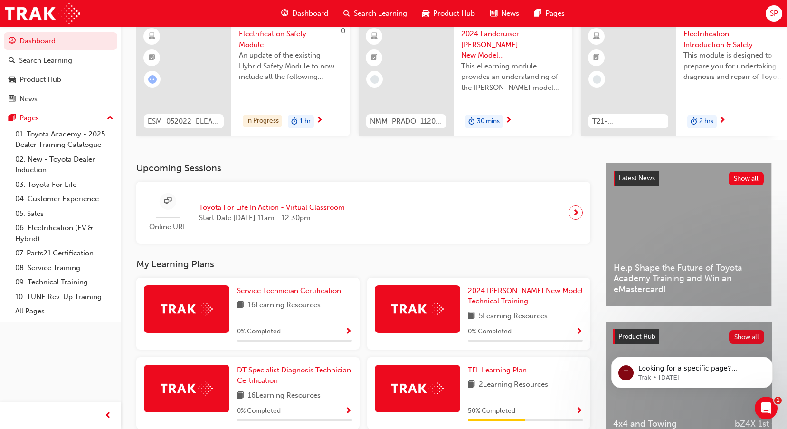
scroll to position [95, 0]
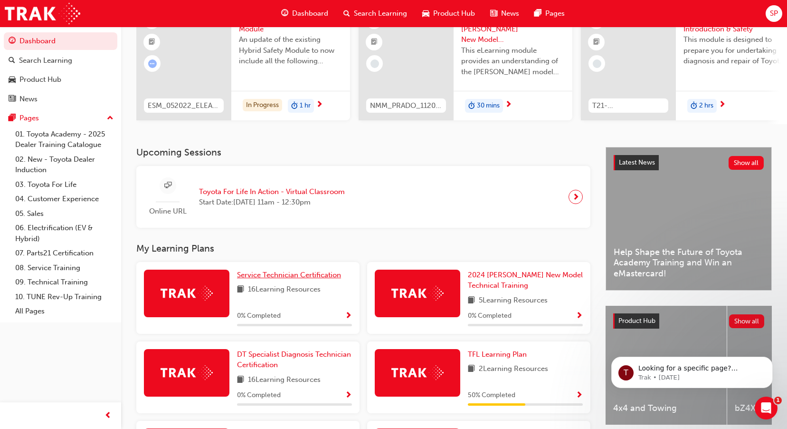
click at [292, 279] on span "Service Technician Certification" at bounding box center [289, 274] width 104 height 9
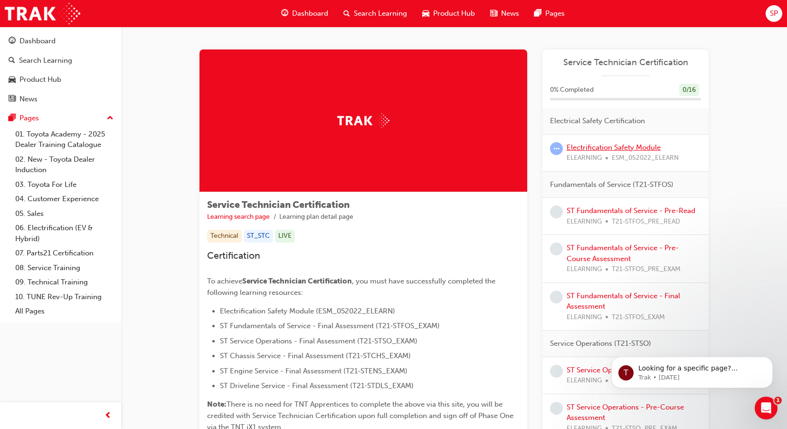
click at [582, 150] on link "Electrification Safety Module" at bounding box center [614, 147] width 94 height 9
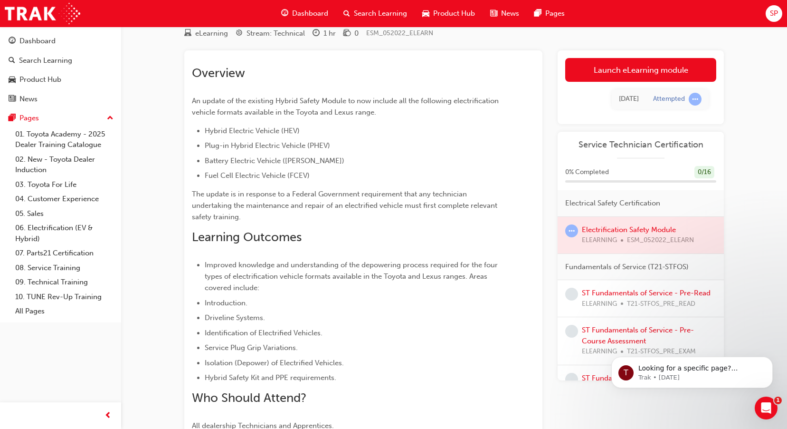
scroll to position [34, 0]
click at [605, 230] on div at bounding box center [641, 236] width 166 height 37
click at [622, 239] on div at bounding box center [641, 236] width 166 height 37
click at [623, 240] on div at bounding box center [641, 236] width 166 height 37
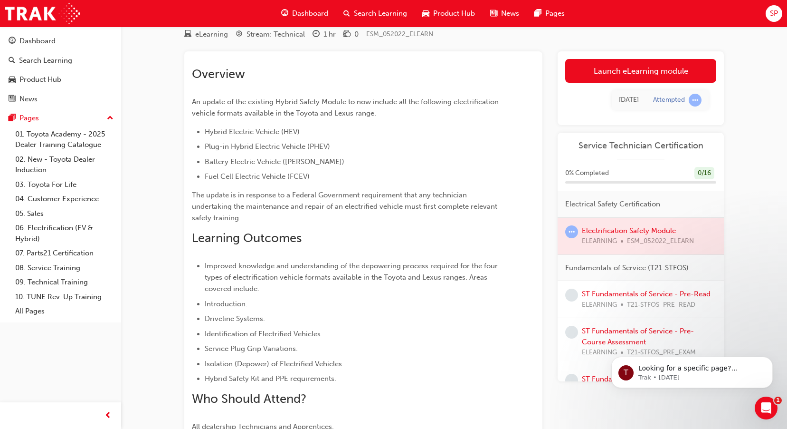
click at [644, 229] on div at bounding box center [641, 236] width 166 height 37
click at [631, 230] on div at bounding box center [641, 236] width 166 height 37
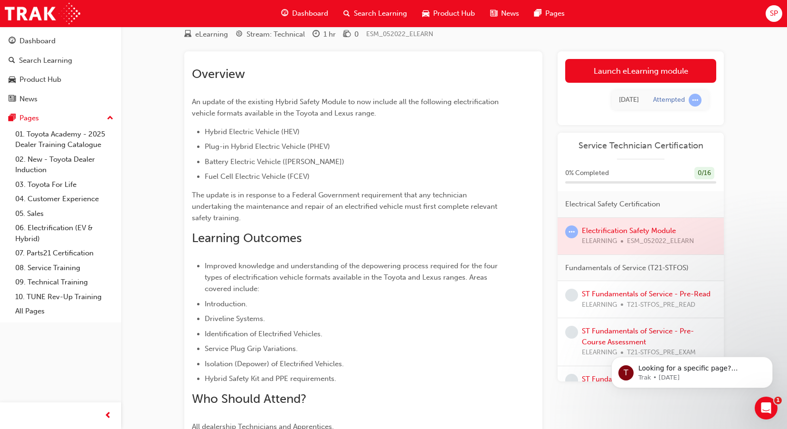
click at [631, 230] on div at bounding box center [641, 236] width 166 height 37
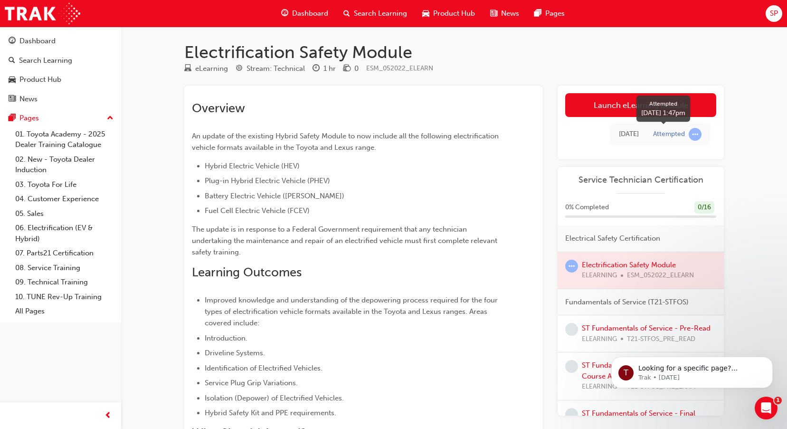
click at [678, 135] on div "Attempted" at bounding box center [669, 134] width 32 height 9
click at [694, 134] on span "learningRecordVerb_ATTEMPT-icon" at bounding box center [695, 134] width 13 height 13
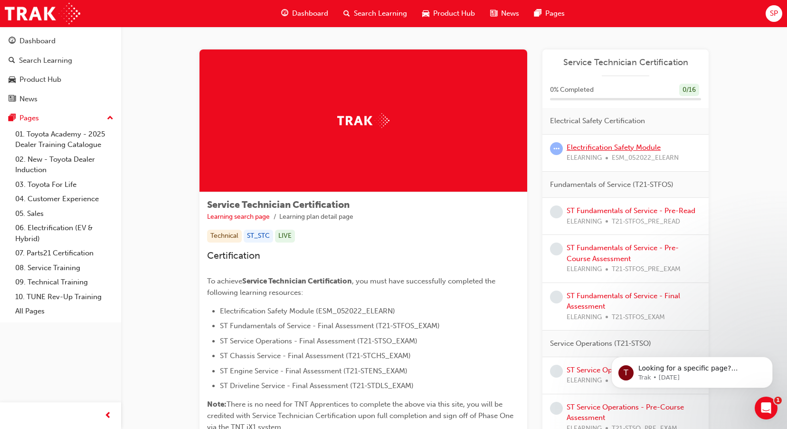
click at [606, 145] on link "Electrification Safety Module" at bounding box center [614, 147] width 94 height 9
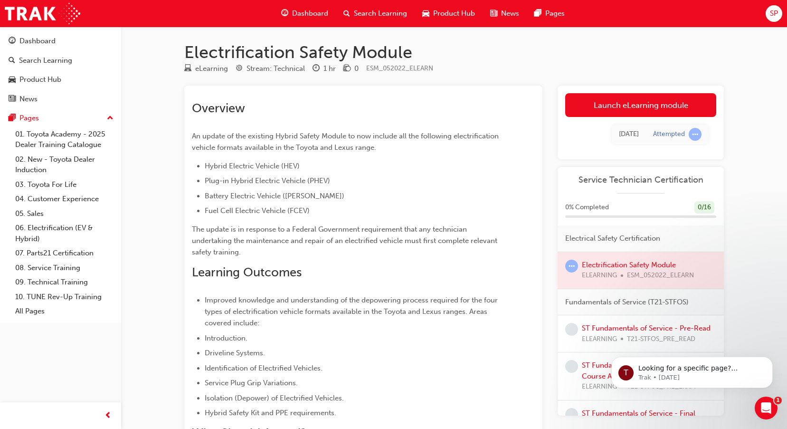
click at [636, 181] on span "Service Technician Certification" at bounding box center [640, 179] width 151 height 11
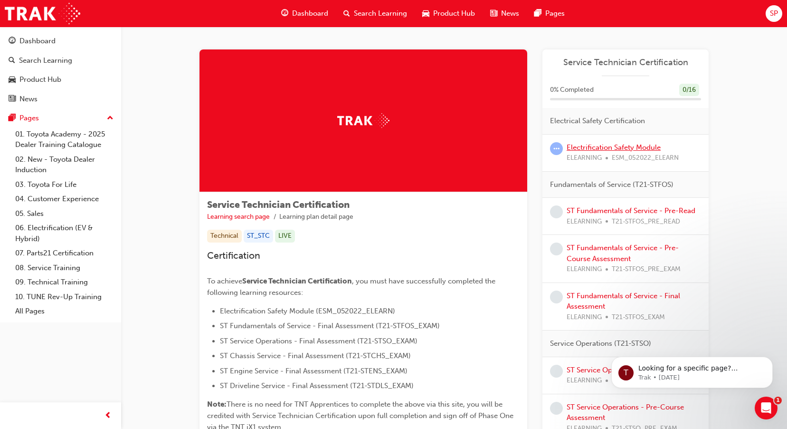
click at [582, 148] on link "Electrification Safety Module" at bounding box center [614, 147] width 94 height 9
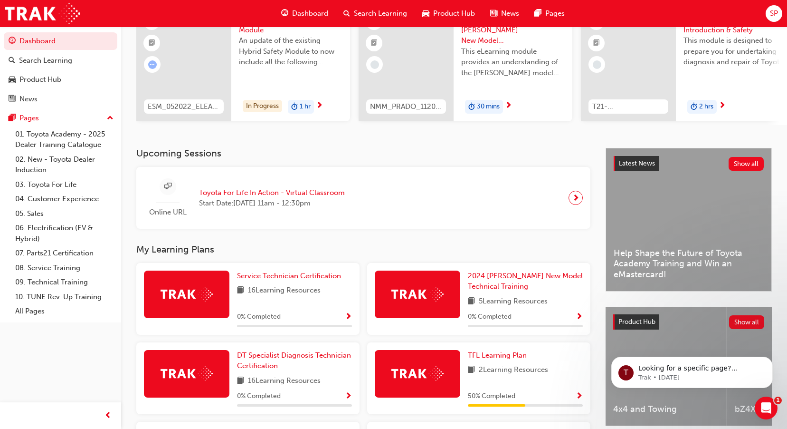
scroll to position [95, 0]
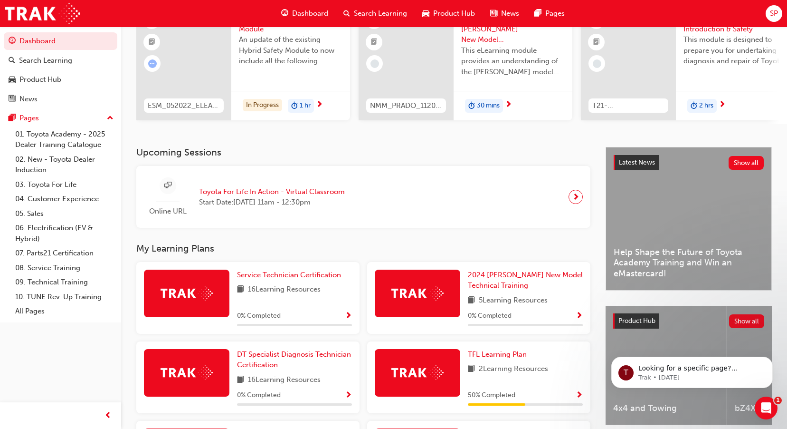
click at [271, 279] on span "Service Technician Certification" at bounding box center [289, 274] width 104 height 9
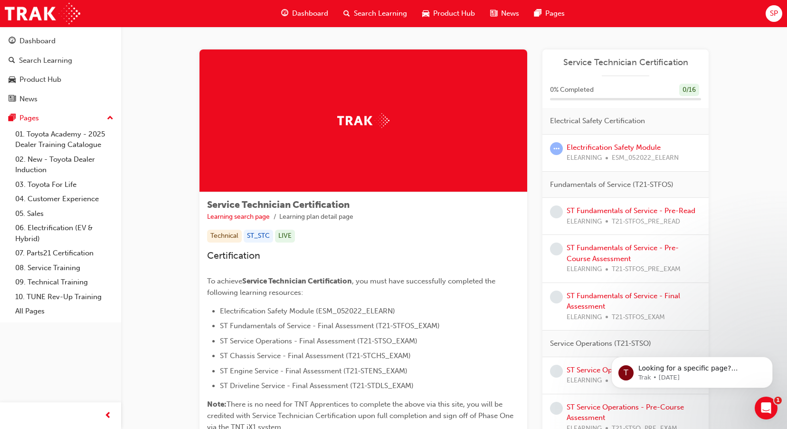
click at [341, 310] on span "Electrification Safety Module (ESM_052022_ELEARN)" at bounding box center [307, 310] width 175 height 9
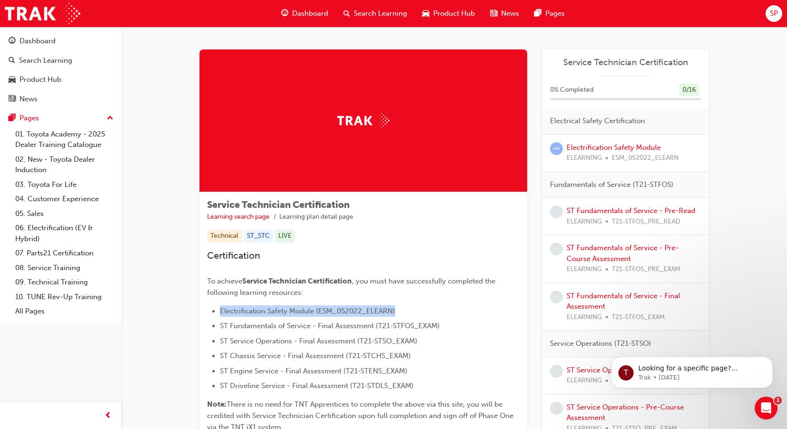
click at [341, 310] on span "Electrification Safety Module (ESM_052022_ELEARN)" at bounding box center [307, 310] width 175 height 9
click at [342, 310] on span "Electrification Safety Module (ESM_052022_ELEARN)" at bounding box center [307, 310] width 175 height 9
click at [361, 114] on img at bounding box center [363, 120] width 52 height 15
click at [369, 116] on img at bounding box center [363, 120] width 52 height 15
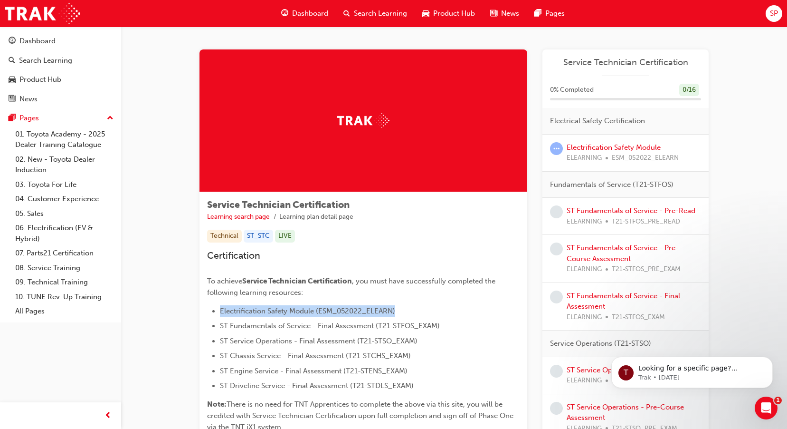
click at [369, 116] on img at bounding box center [363, 120] width 52 height 15
click at [584, 142] on div "Electrification Safety Module ELEARNING ESM_052022_ELEARN" at bounding box center [623, 152] width 112 height 21
click at [586, 143] on link "Electrification Safety Module" at bounding box center [614, 147] width 94 height 9
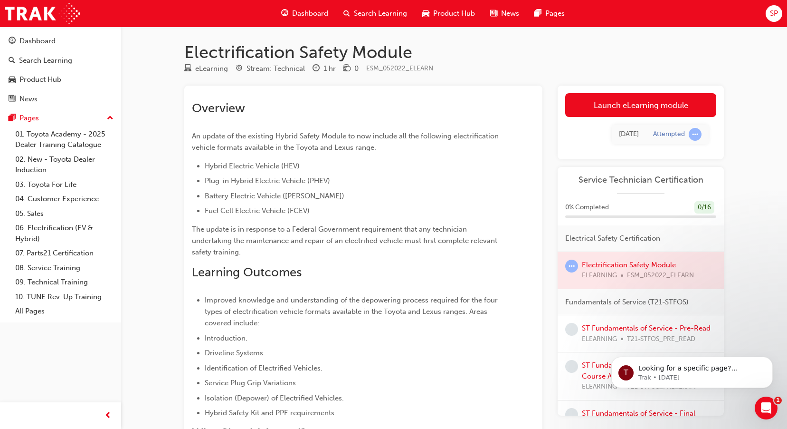
click at [626, 137] on div "Today" at bounding box center [629, 134] width 20 height 11
click at [632, 135] on div "Today" at bounding box center [629, 134] width 20 height 11
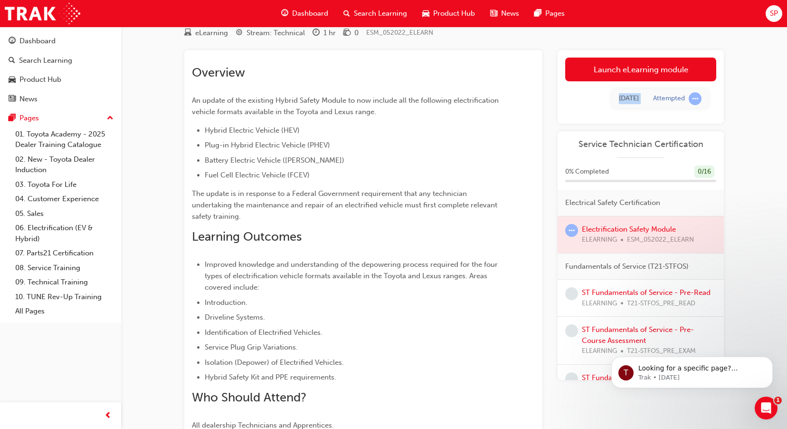
scroll to position [34, 0]
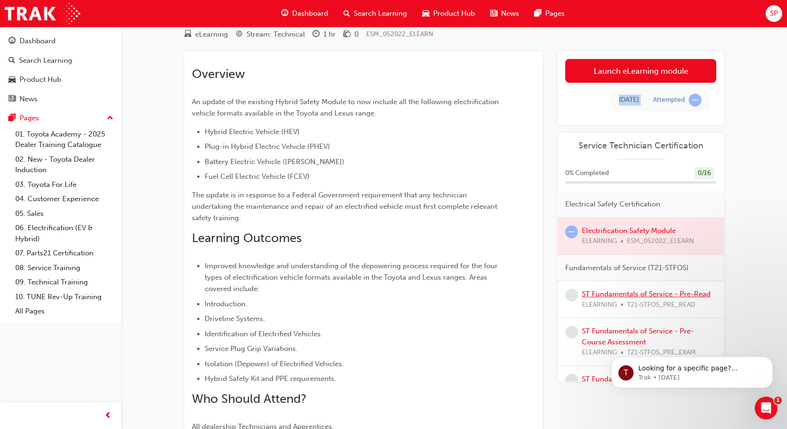
click at [608, 294] on link "ST Fundamentals of Service - Pre-Read" at bounding box center [646, 293] width 129 height 9
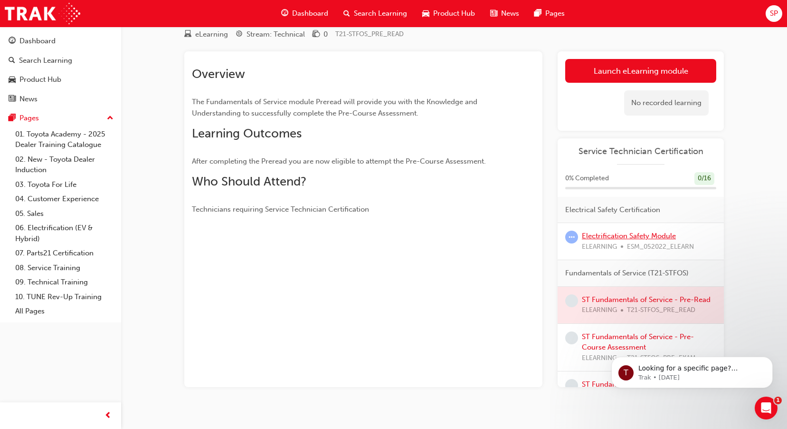
click at [610, 235] on link "Electrification Safety Module" at bounding box center [629, 235] width 94 height 9
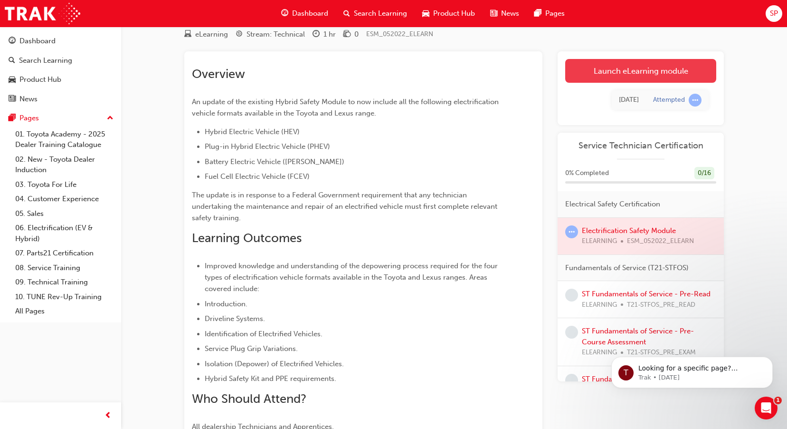
click at [612, 75] on link "Launch eLearning module" at bounding box center [640, 71] width 151 height 24
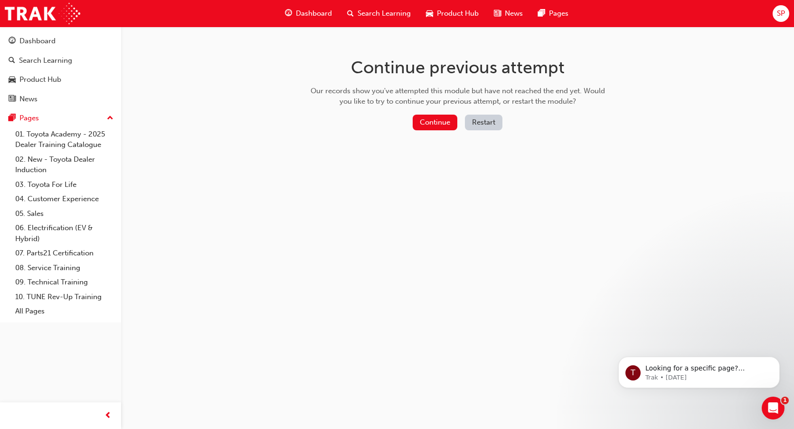
click at [480, 121] on button "Restart" at bounding box center [484, 123] width 38 height 16
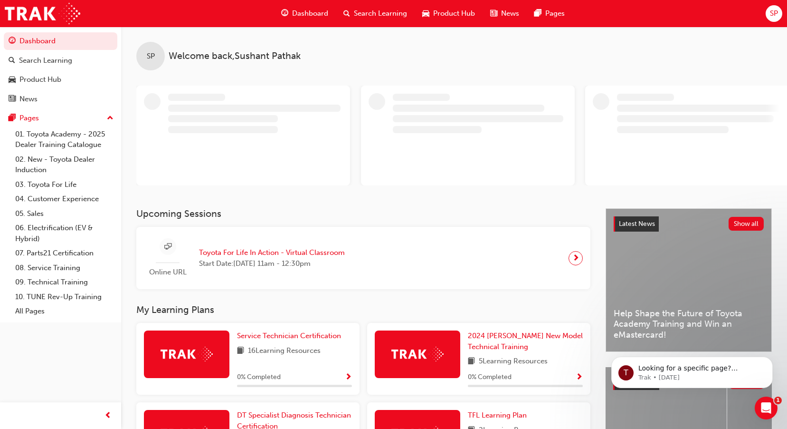
scroll to position [48, 0]
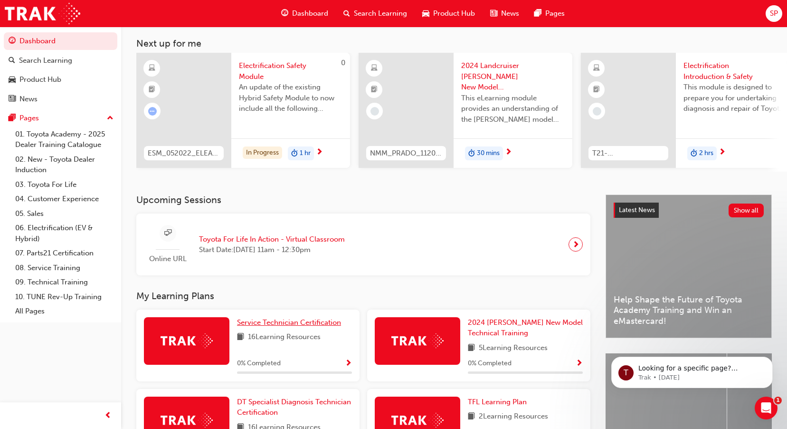
click at [286, 326] on span "Service Technician Certification" at bounding box center [289, 322] width 104 height 9
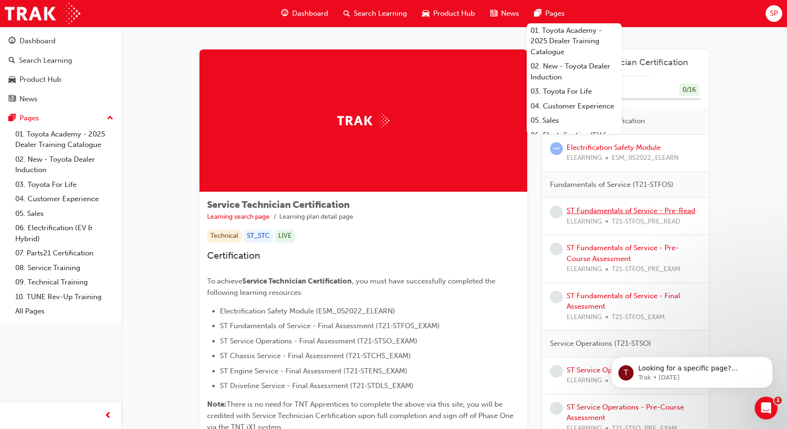
click at [595, 213] on link "ST Fundamentals of Service - Pre-Read" at bounding box center [631, 210] width 129 height 9
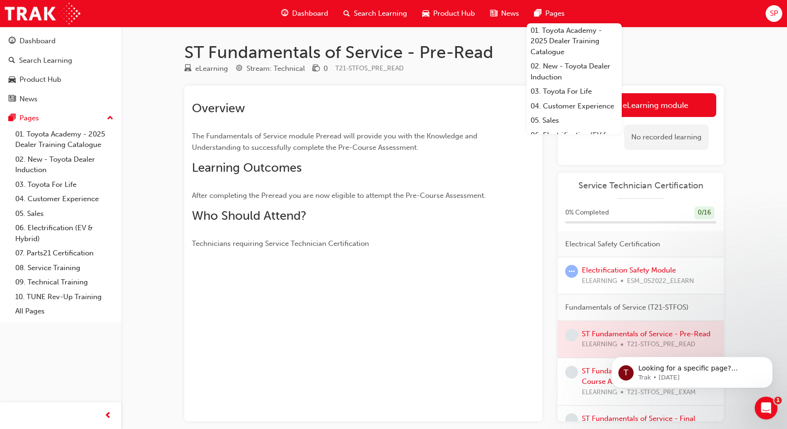
click at [487, 219] on h2 "Who Should Attend?" at bounding box center [346, 215] width 309 height 15
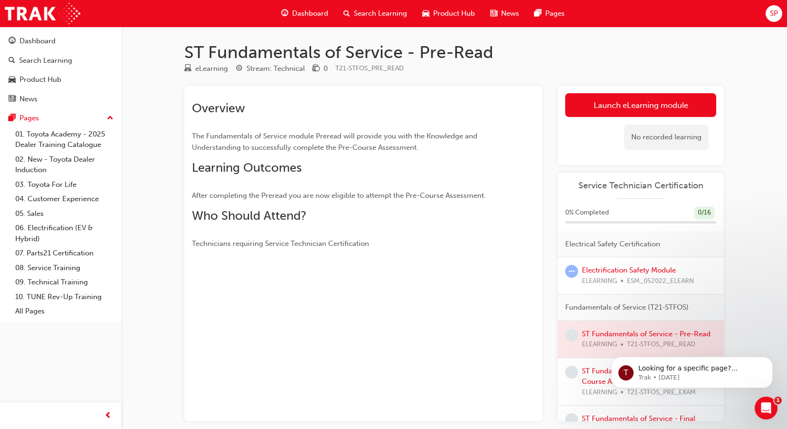
click at [637, 43] on h1 "ST Fundamentals of Service - Pre-Read" at bounding box center [454, 52] width 540 height 21
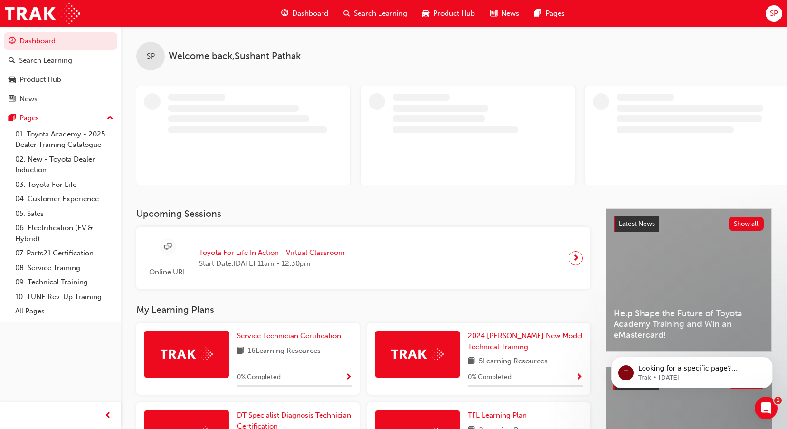
scroll to position [95, 0]
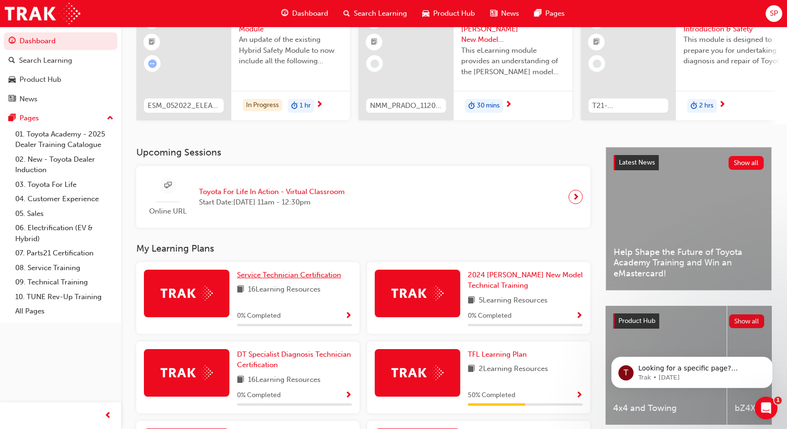
click at [305, 243] on div "Upcoming Sessions Online URL Toyota For Life In Action - Virtual Classroom Star…" at bounding box center [370, 370] width 469 height 447
click at [293, 277] on span "Service Technician Certification" at bounding box center [289, 274] width 104 height 9
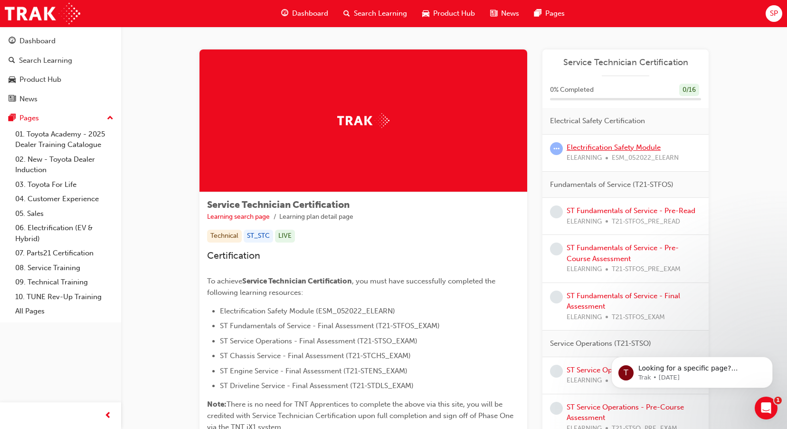
click at [635, 149] on link "Electrification Safety Module" at bounding box center [614, 147] width 94 height 9
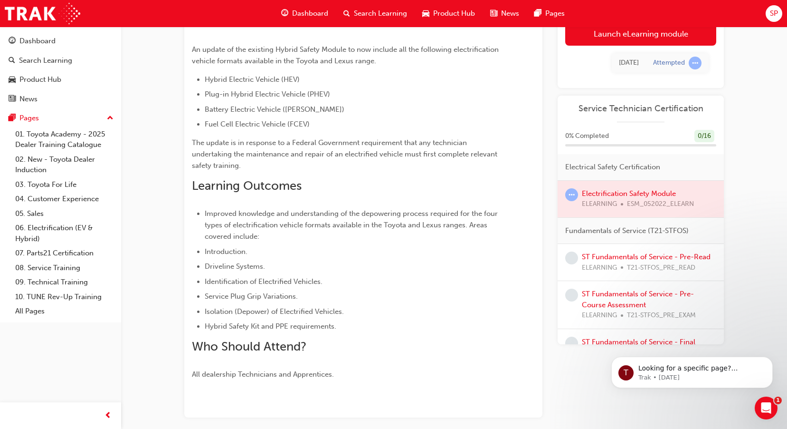
scroll to position [34, 0]
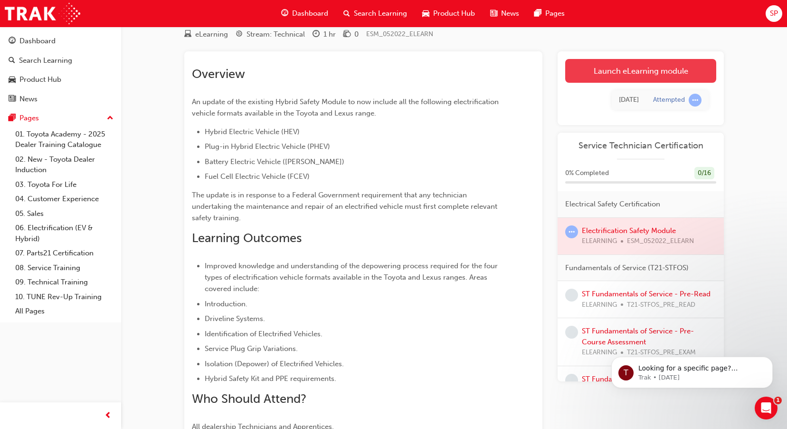
click at [648, 72] on link "Launch eLearning module" at bounding box center [640, 71] width 151 height 24
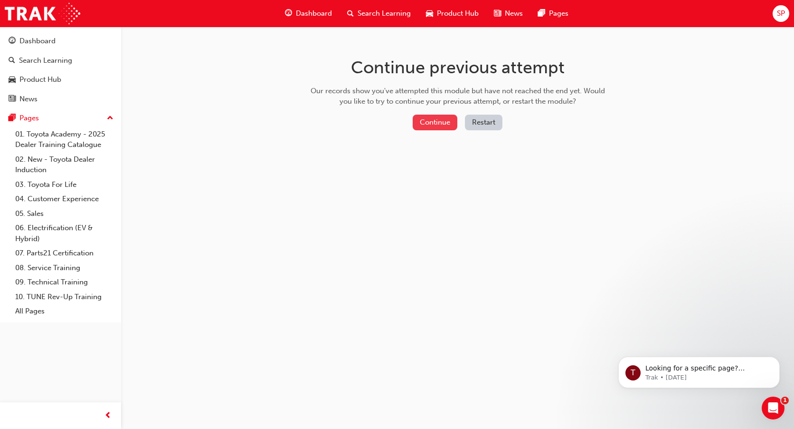
click at [440, 124] on button "Continue" at bounding box center [435, 123] width 45 height 16
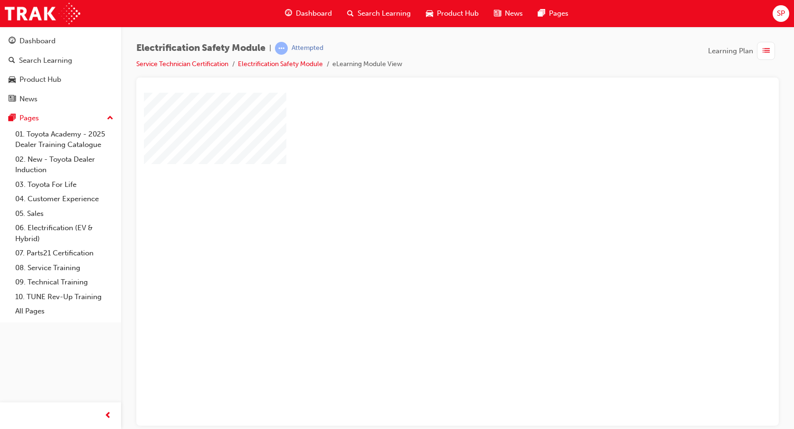
click at [430, 231] on div "play" at bounding box center [430, 231] width 0 height 0
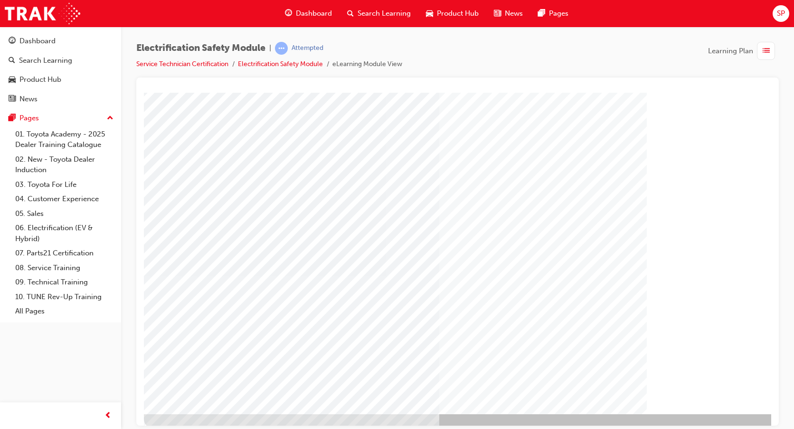
scroll to position [31, 0]
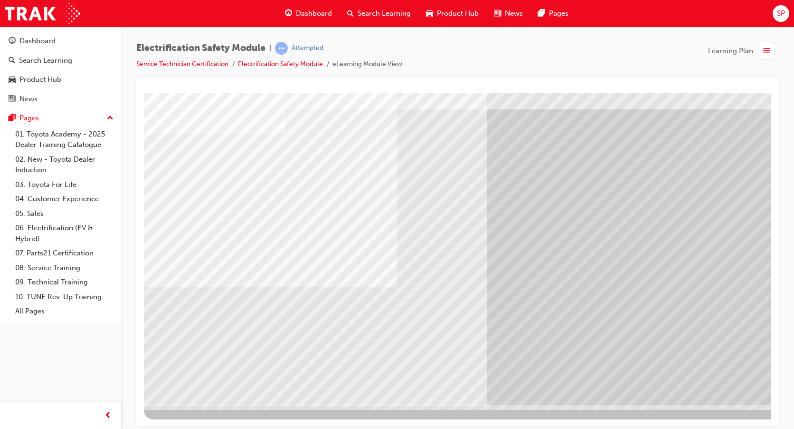
scroll to position [31, 0]
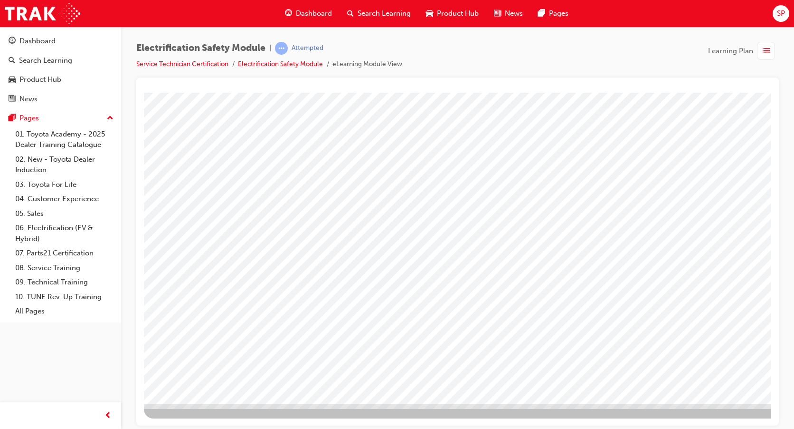
scroll to position [0, 0]
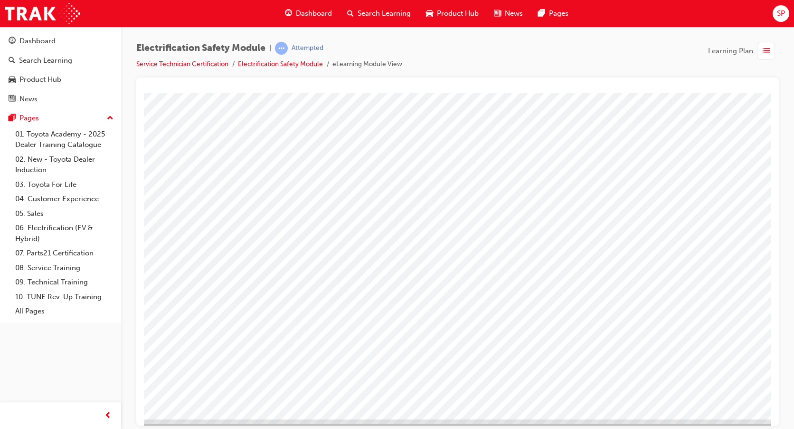
scroll to position [31, 0]
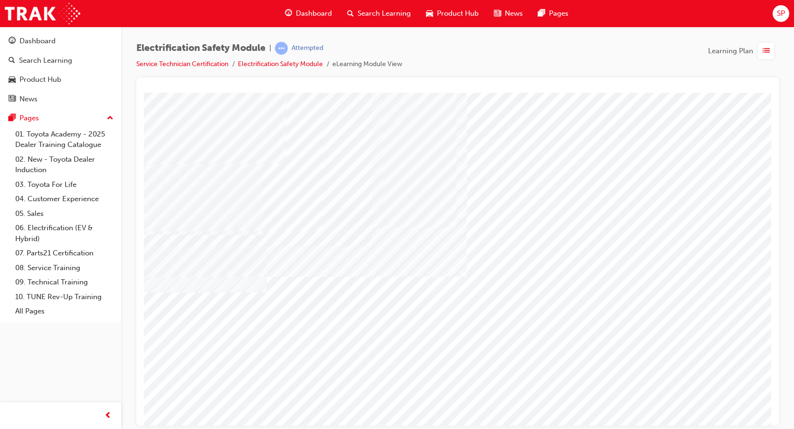
drag, startPoint x: 737, startPoint y: 219, endPoint x: 701, endPoint y: 263, distance: 56.8
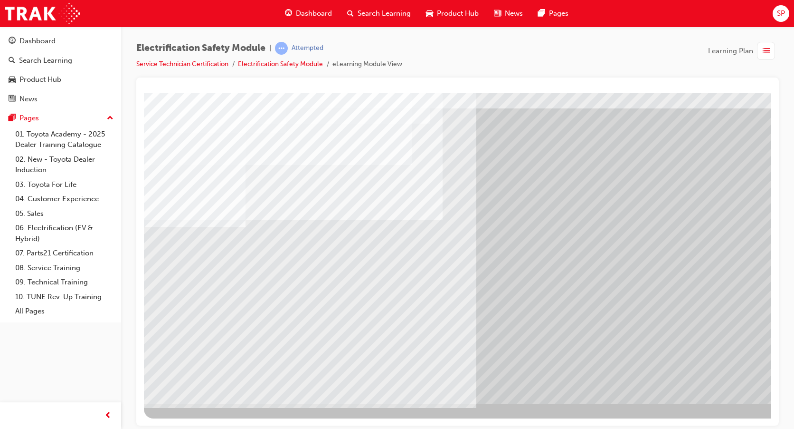
drag, startPoint x: 385, startPoint y: 249, endPoint x: 390, endPoint y: 254, distance: 6.7
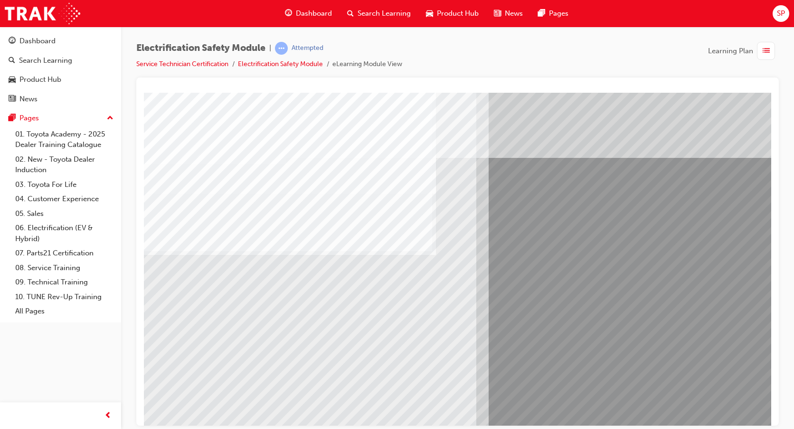
drag, startPoint x: 209, startPoint y: 361, endPoint x: 280, endPoint y: 363, distance: 71.3
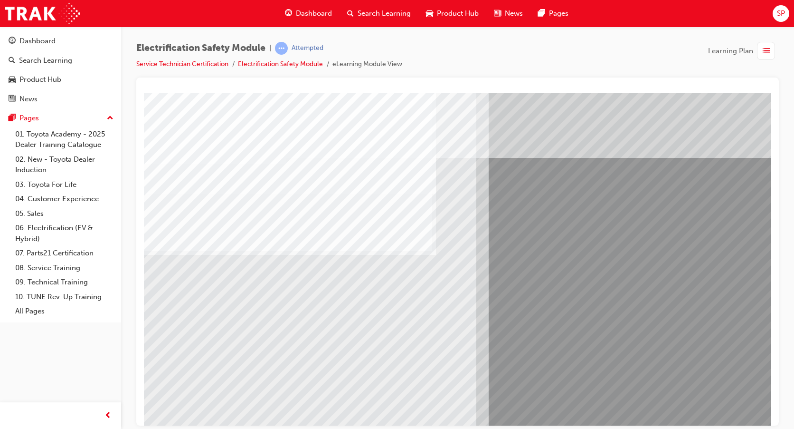
drag, startPoint x: 191, startPoint y: 331, endPoint x: 203, endPoint y: 333, distance: 12.0
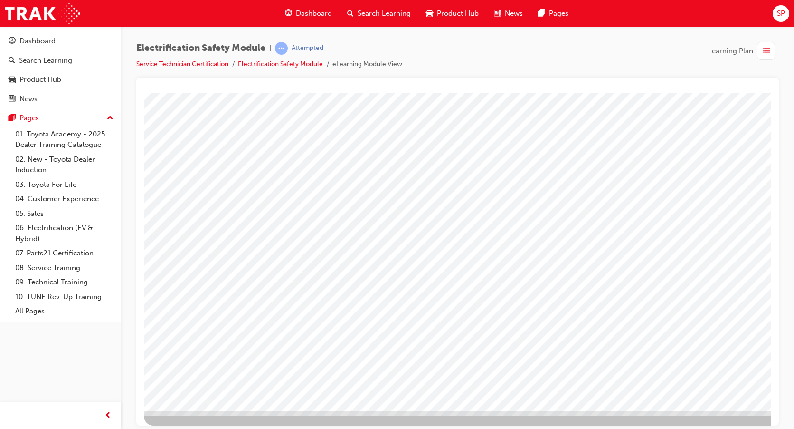
scroll to position [31, 0]
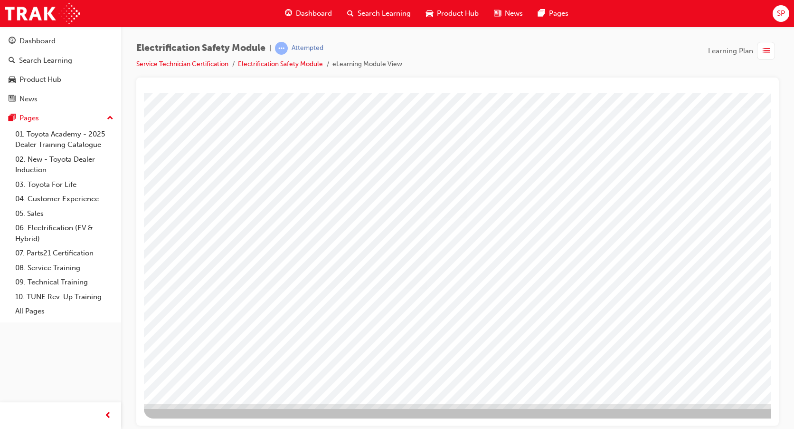
scroll to position [0, 0]
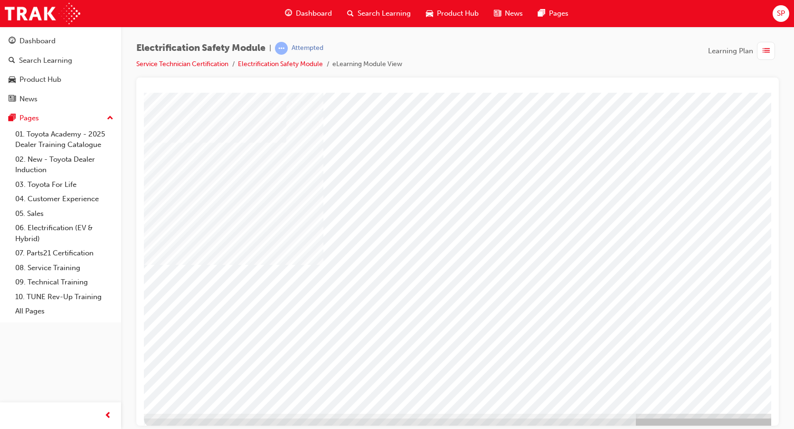
scroll to position [31, 0]
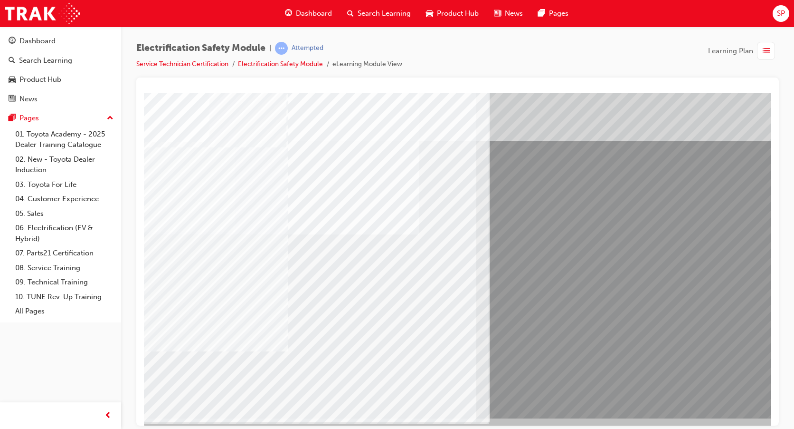
scroll to position [31, 0]
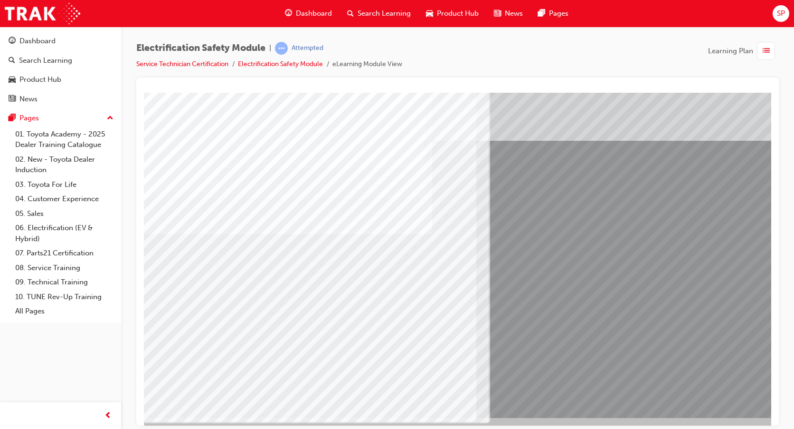
scroll to position [31, 0]
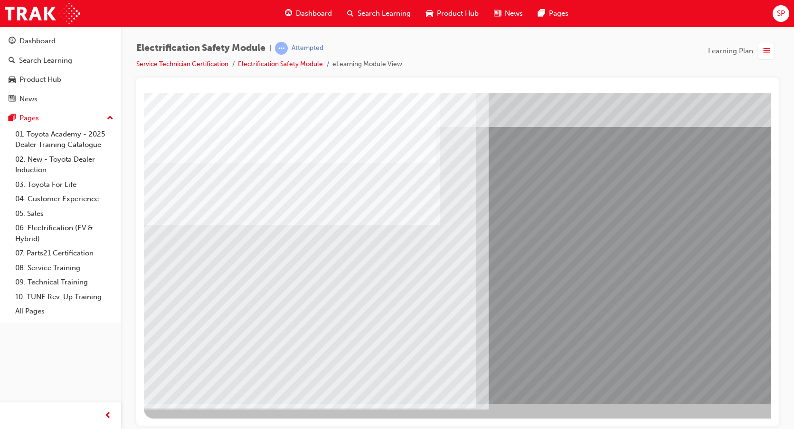
scroll to position [0, 0]
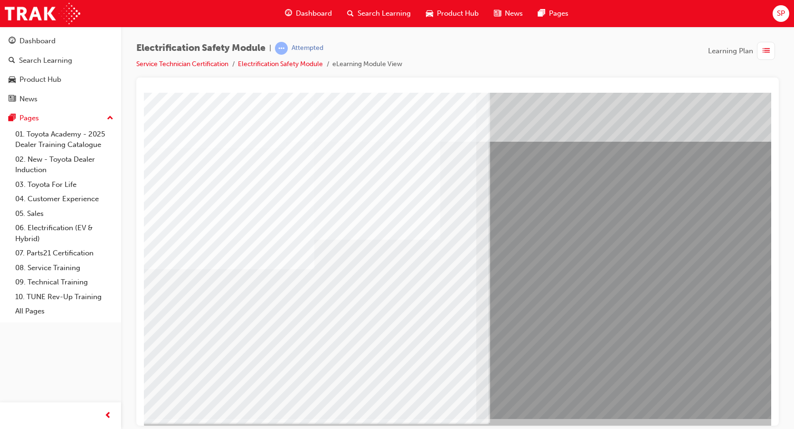
scroll to position [31, 0]
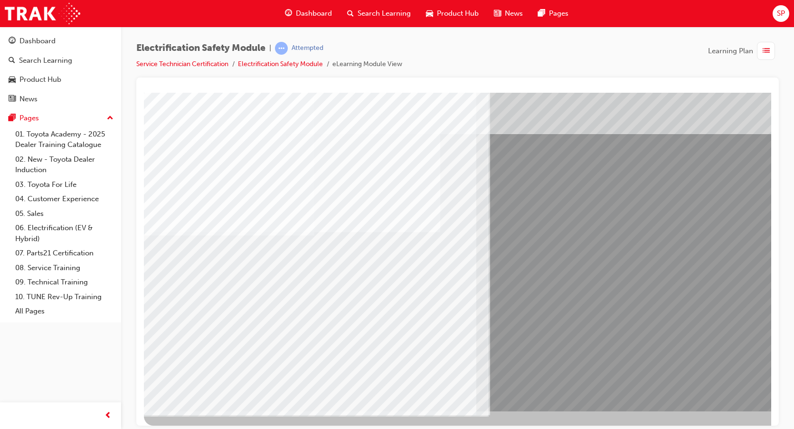
scroll to position [31, 0]
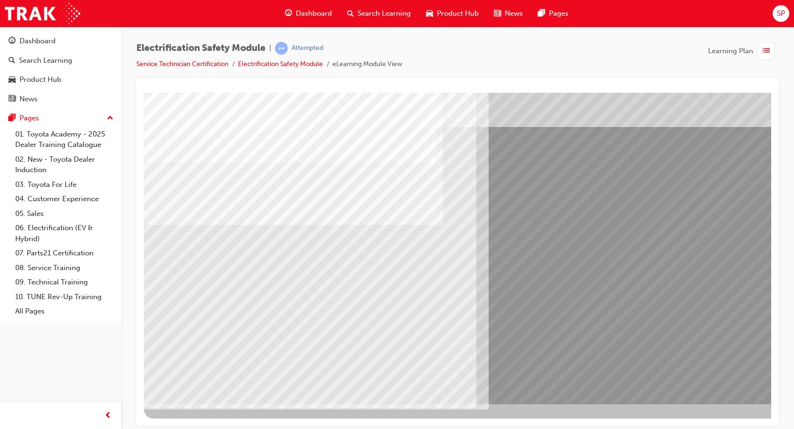
scroll to position [0, 0]
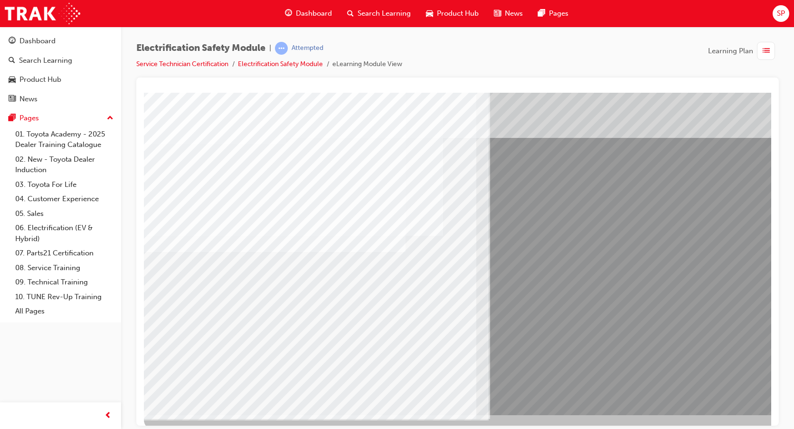
scroll to position [31, 0]
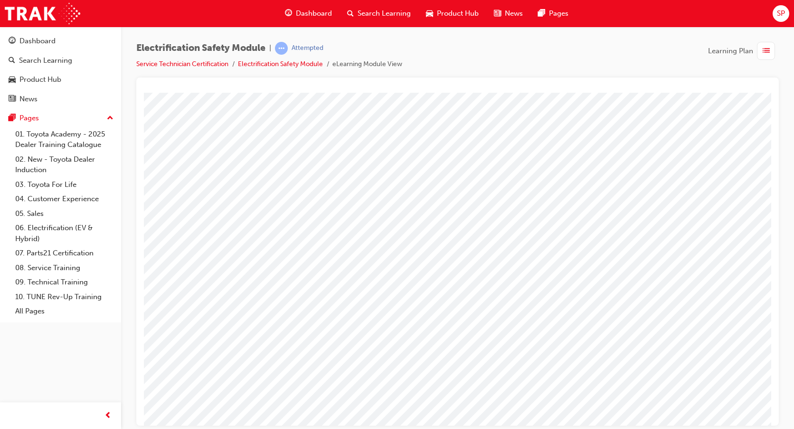
scroll to position [0, 0]
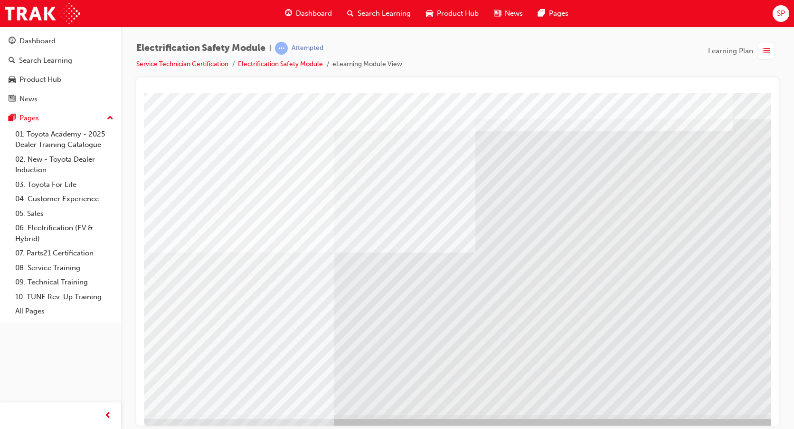
scroll to position [31, 0]
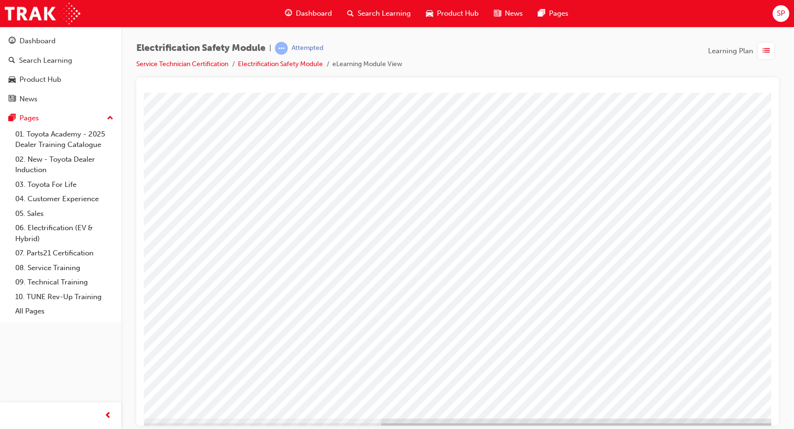
scroll to position [31, 0]
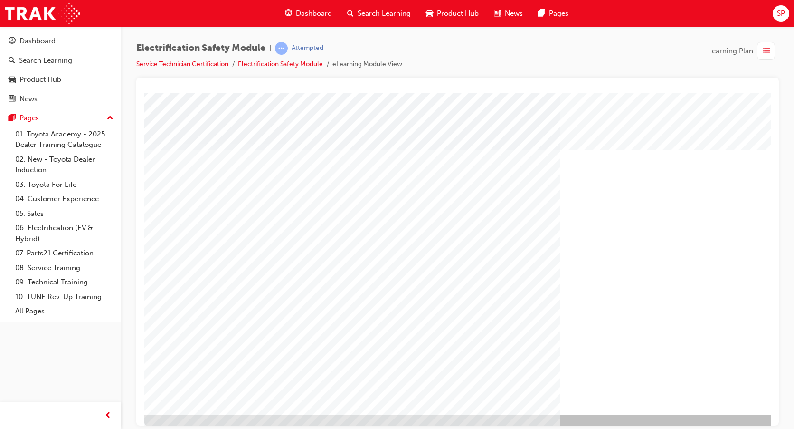
scroll to position [31, 0]
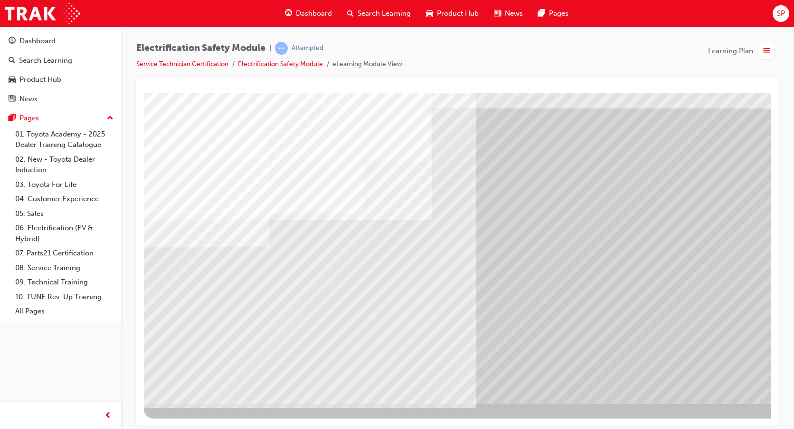
scroll to position [0, 0]
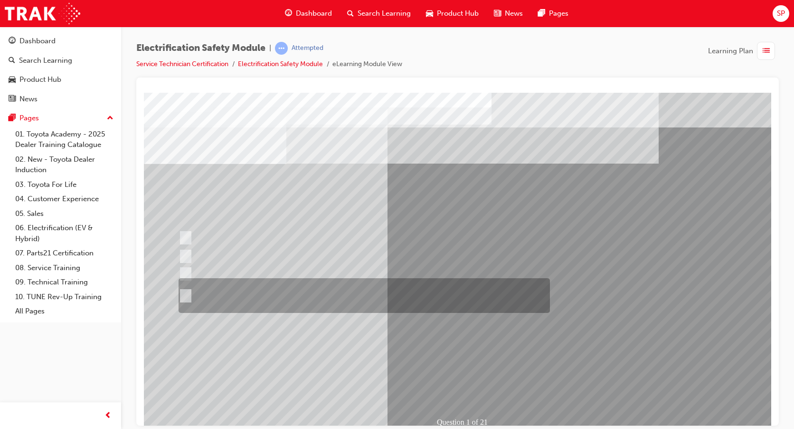
click at [191, 291] on div at bounding box center [362, 295] width 372 height 35
radio input "true"
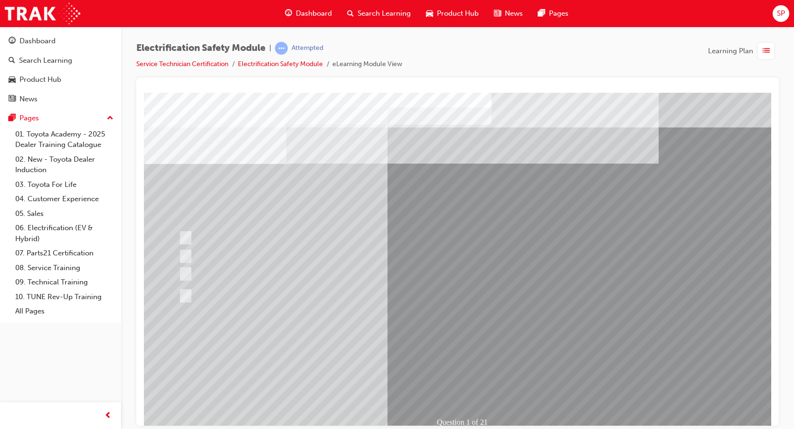
drag, startPoint x: 168, startPoint y: 176, endPoint x: 238, endPoint y: 178, distance: 69.4
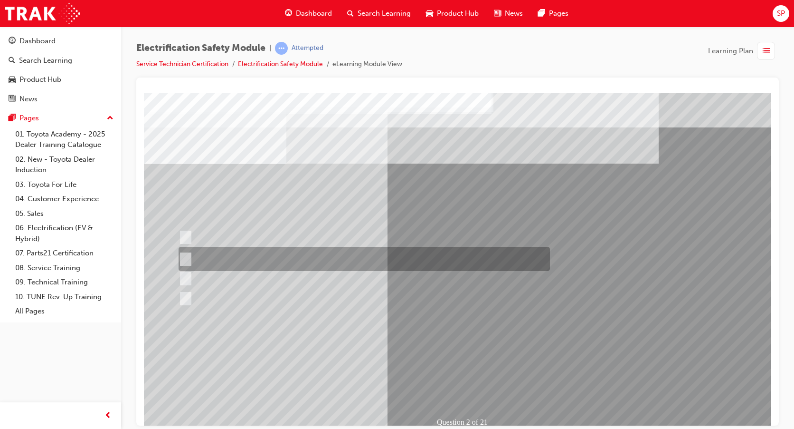
click at [184, 256] on input "The Battery Electric uses AC & DC charging capability and has no petrol engine." at bounding box center [184, 259] width 10 height 10
radio input "true"
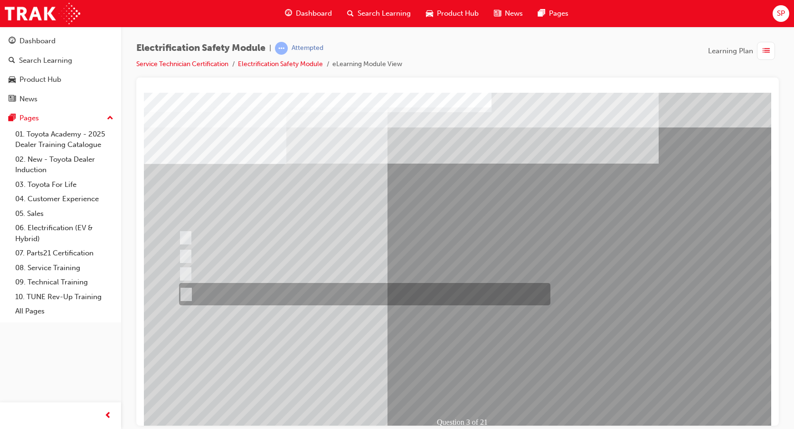
click at [262, 291] on div at bounding box center [363, 294] width 372 height 22
radio input "true"
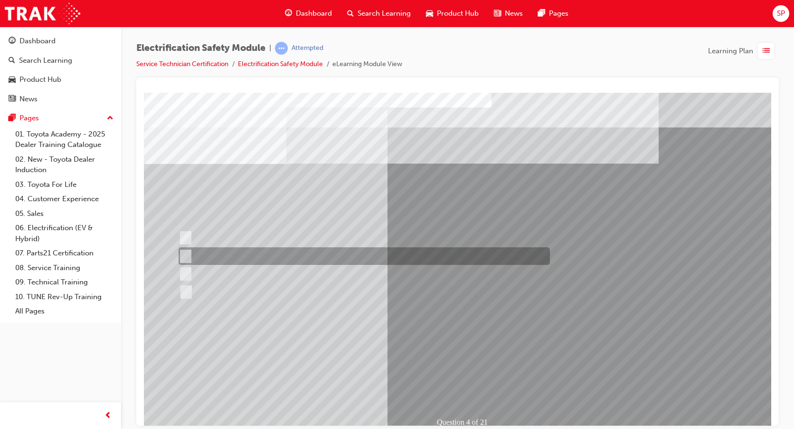
click at [192, 254] on div at bounding box center [362, 256] width 372 height 18
checkbox input "true"
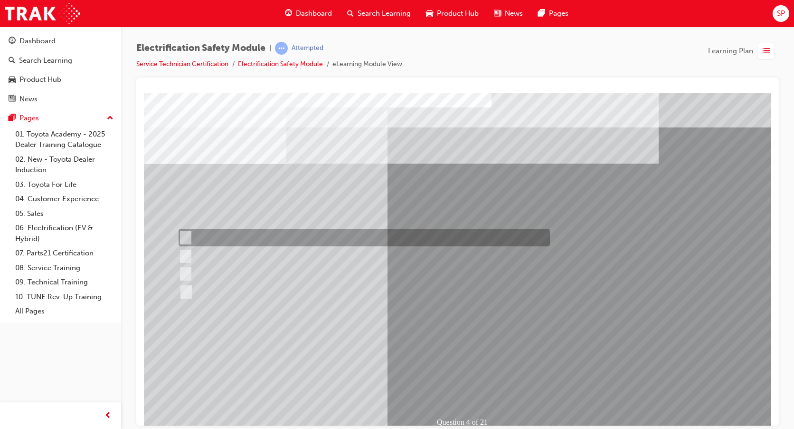
click at [236, 238] on div at bounding box center [362, 238] width 372 height 18
checkbox input "true"
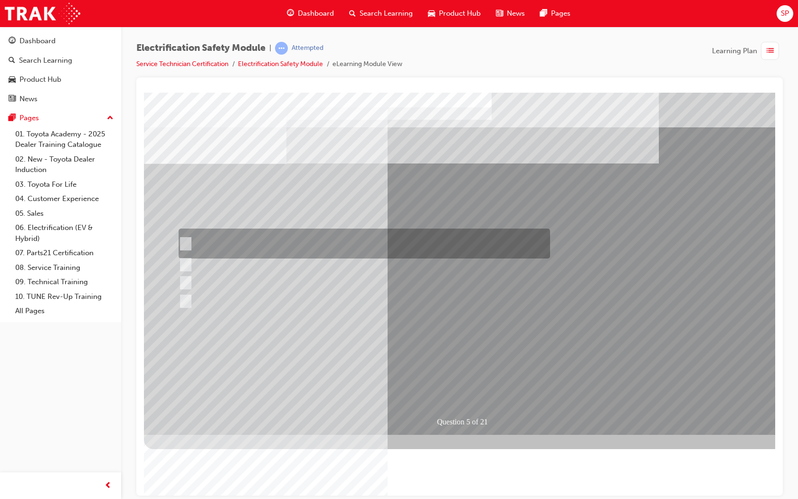
click at [190, 241] on div at bounding box center [362, 244] width 372 height 30
checkbox input "true"
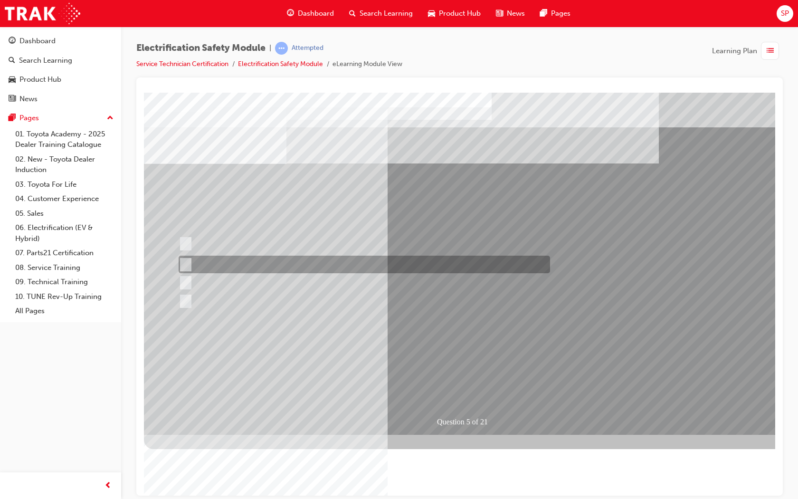
click at [191, 260] on div at bounding box center [362, 265] width 372 height 18
checkbox input "true"
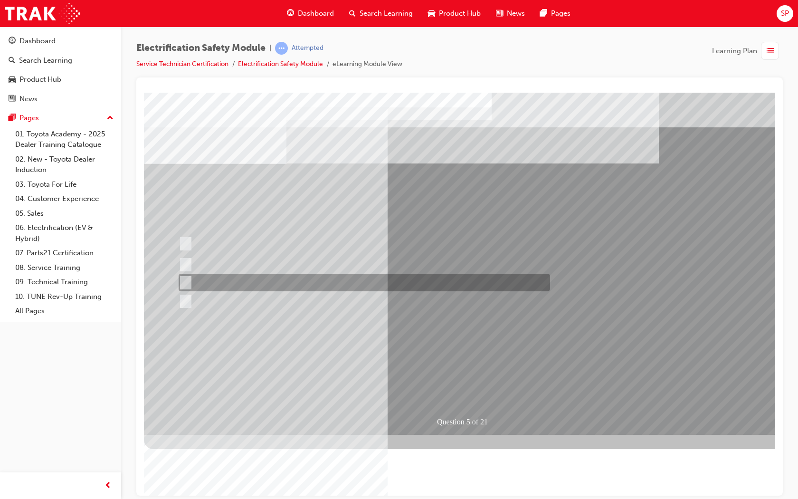
click at [186, 285] on input "Vehicle Motive Force selection types illuminated e.g. (EV/HV)." at bounding box center [183, 282] width 10 height 10
checkbox input "true"
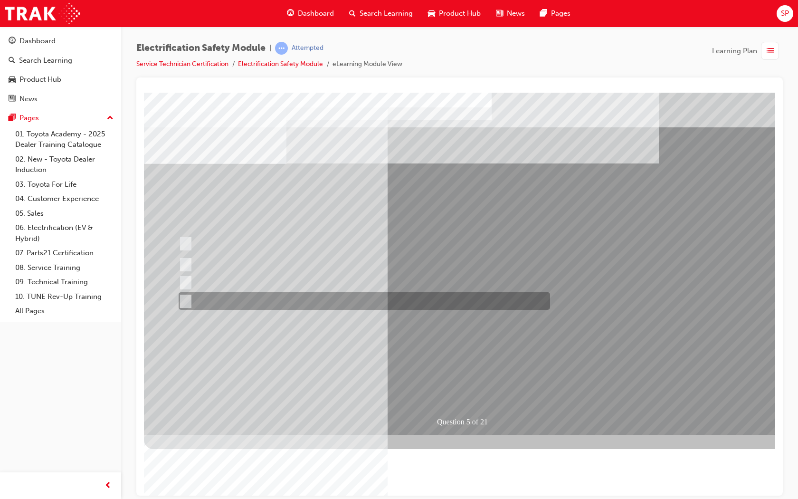
click at [186, 296] on input "Battery Level indicator (State of Charge)." at bounding box center [183, 301] width 10 height 10
checkbox input "true"
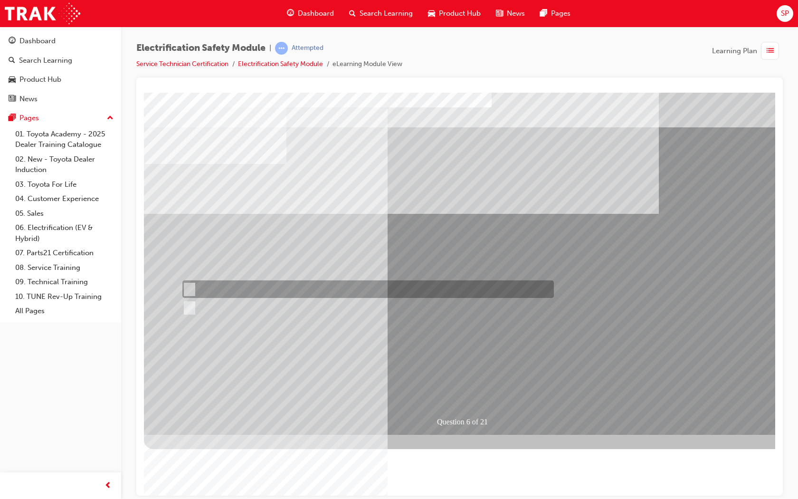
click at [240, 281] on div at bounding box center [366, 289] width 372 height 18
radio input "true"
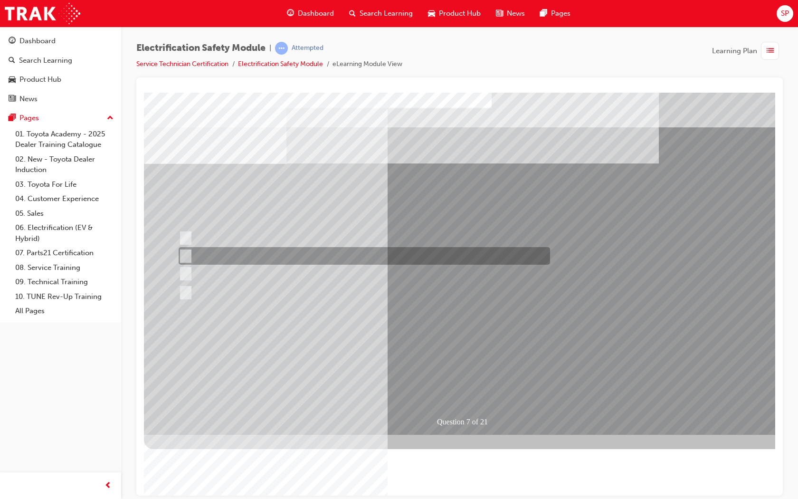
click at [189, 252] on input "Be detected and the system will shut down." at bounding box center [184, 256] width 10 height 10
radio input "true"
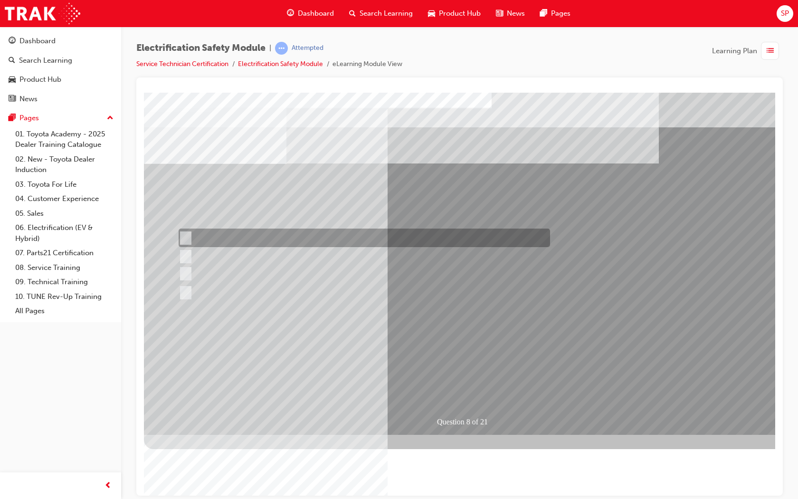
click at [235, 239] on div at bounding box center [362, 238] width 372 height 19
radio input "true"
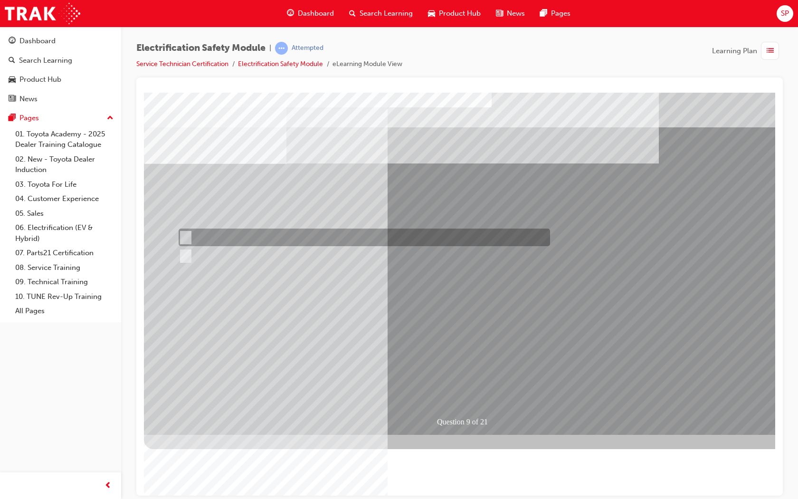
click at [274, 234] on div at bounding box center [362, 238] width 372 height 18
radio input "true"
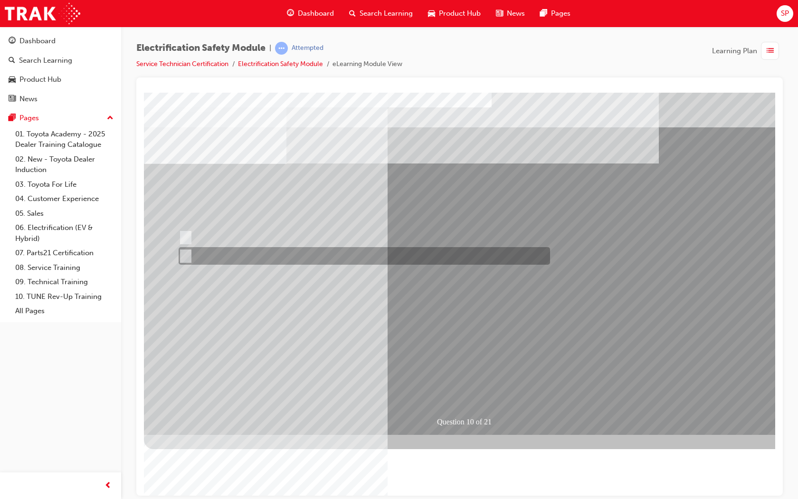
click at [211, 252] on div at bounding box center [362, 256] width 372 height 18
radio input "true"
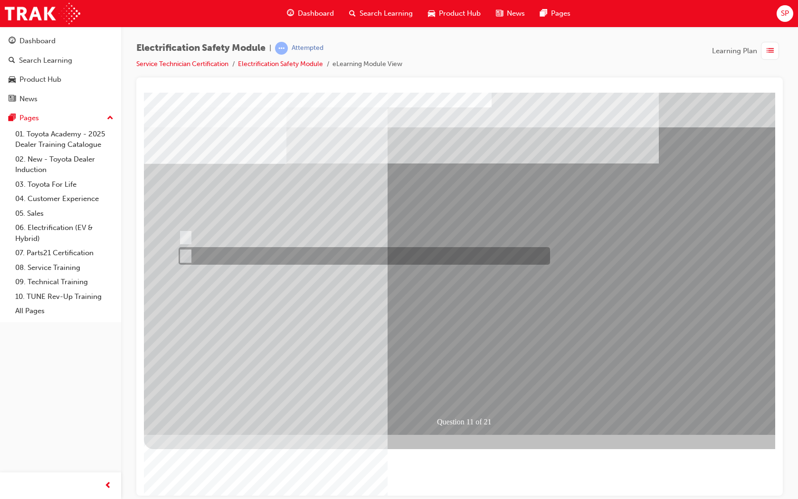
click at [195, 250] on div at bounding box center [362, 256] width 372 height 18
radio input "true"
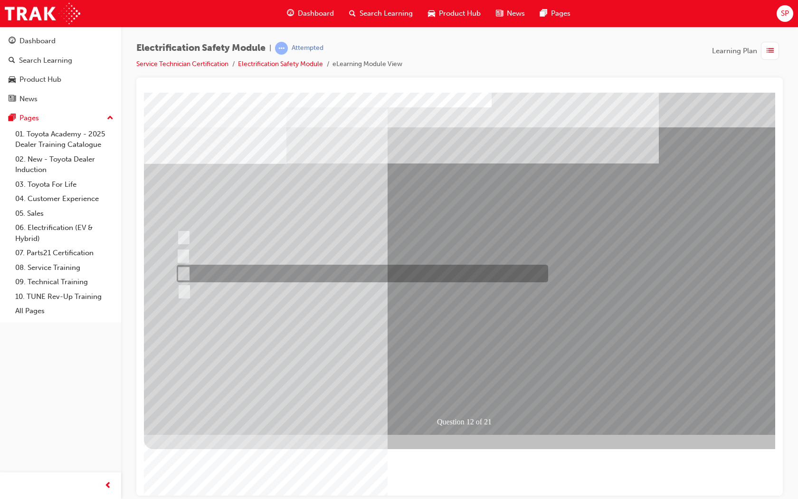
click at [234, 270] on div at bounding box center [360, 274] width 372 height 18
radio input "true"
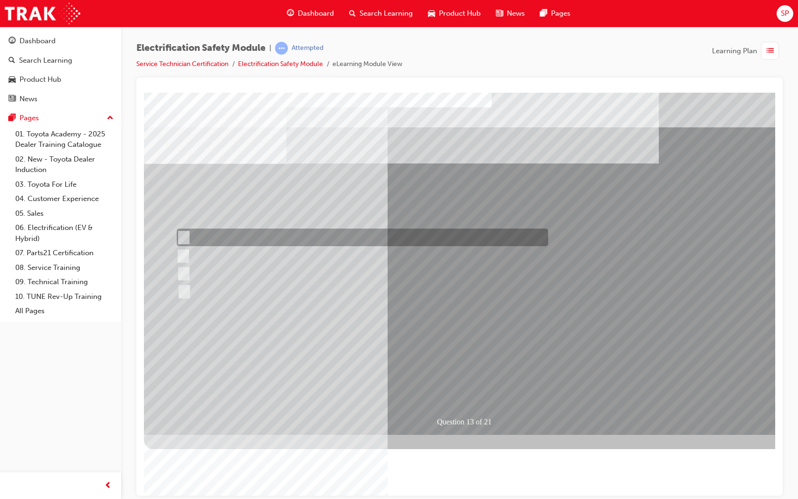
click at [272, 240] on div at bounding box center [360, 238] width 372 height 18
radio input "true"
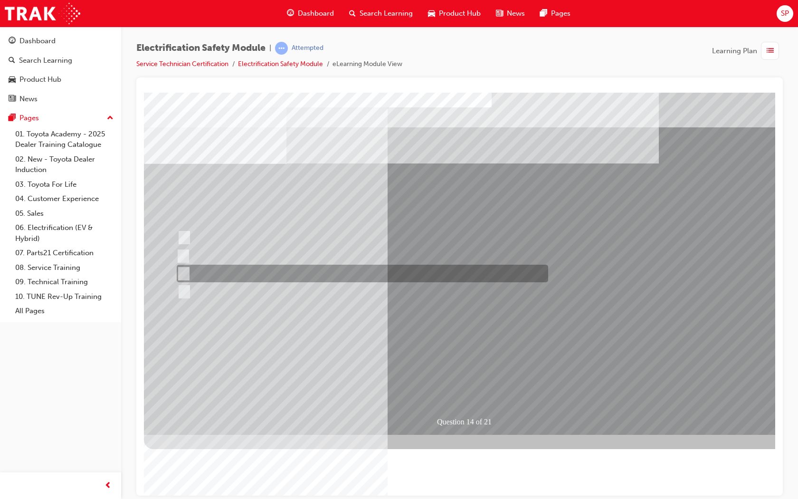
click at [216, 268] on div at bounding box center [360, 274] width 372 height 18
radio input "true"
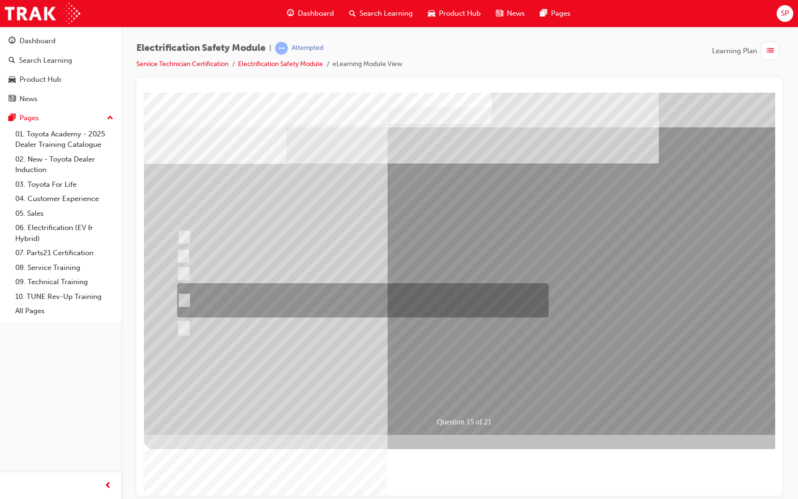
click at [248, 295] on div at bounding box center [361, 300] width 372 height 34
radio input "true"
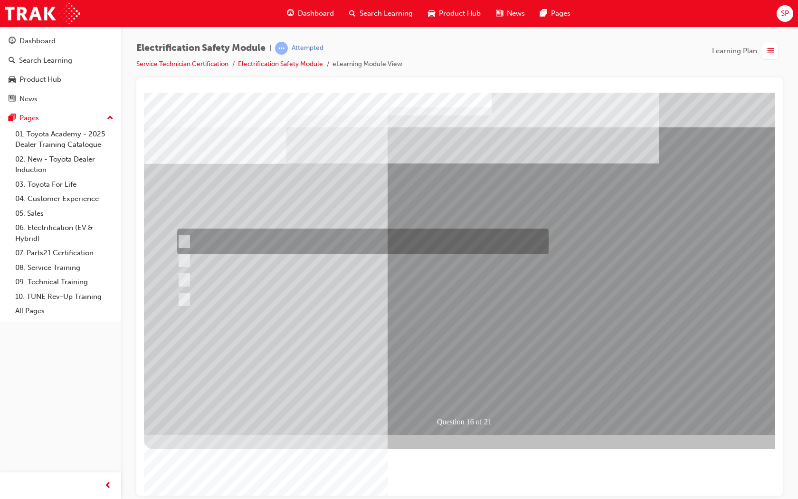
click at [233, 242] on div at bounding box center [361, 242] width 372 height 26
radio input "true"
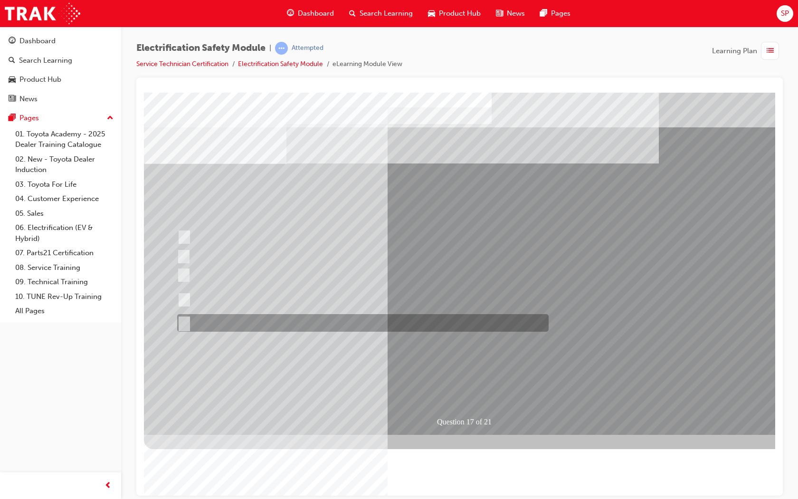
click at [231, 321] on div at bounding box center [361, 323] width 372 height 18
radio input "true"
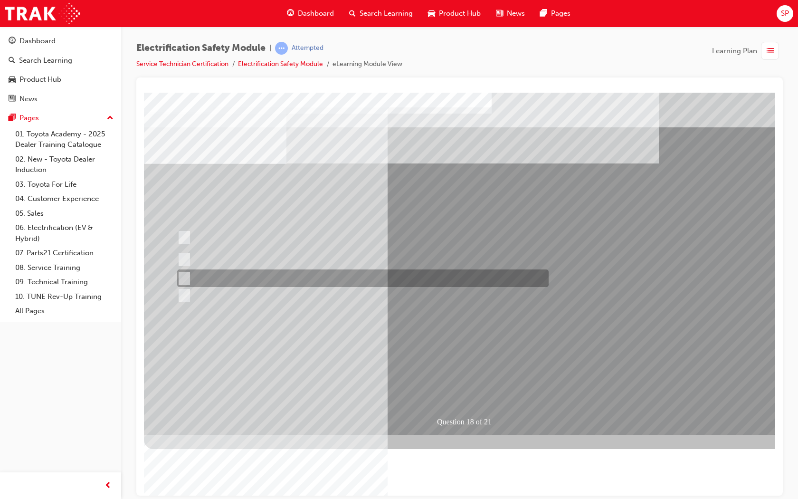
click at [262, 279] on div at bounding box center [361, 278] width 372 height 18
radio input "true"
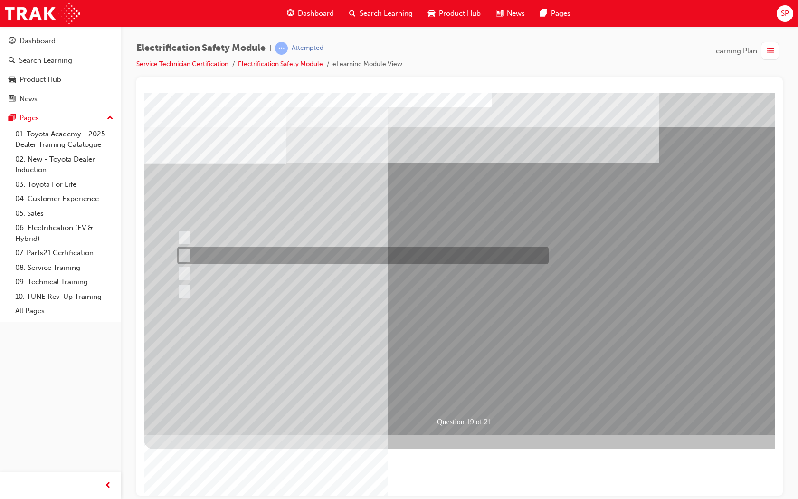
click at [331, 253] on div at bounding box center [361, 256] width 372 height 18
radio input "true"
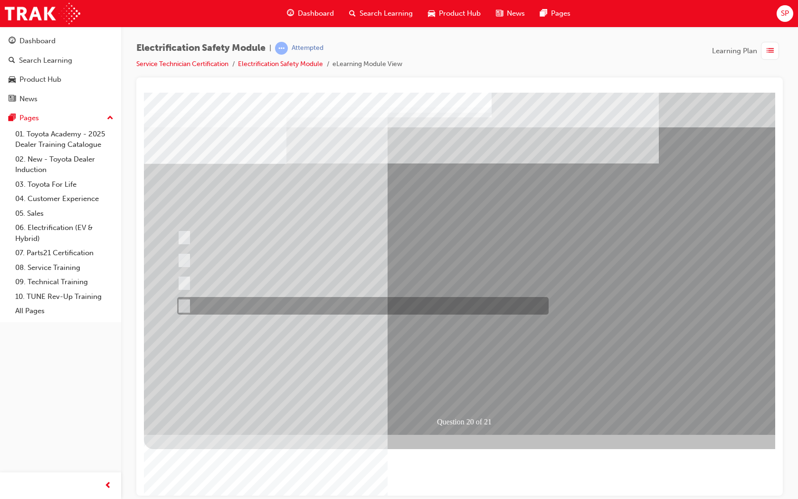
click at [210, 306] on div at bounding box center [361, 306] width 372 height 18
radio input "true"
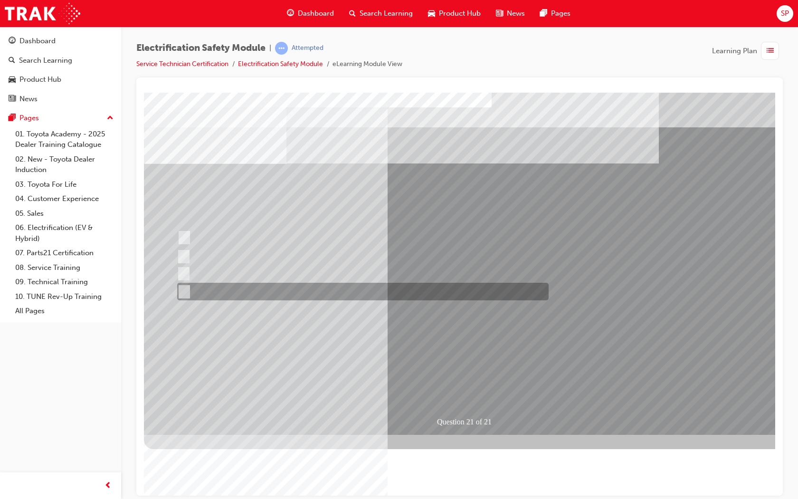
click at [222, 291] on div at bounding box center [361, 292] width 372 height 18
radio input "true"
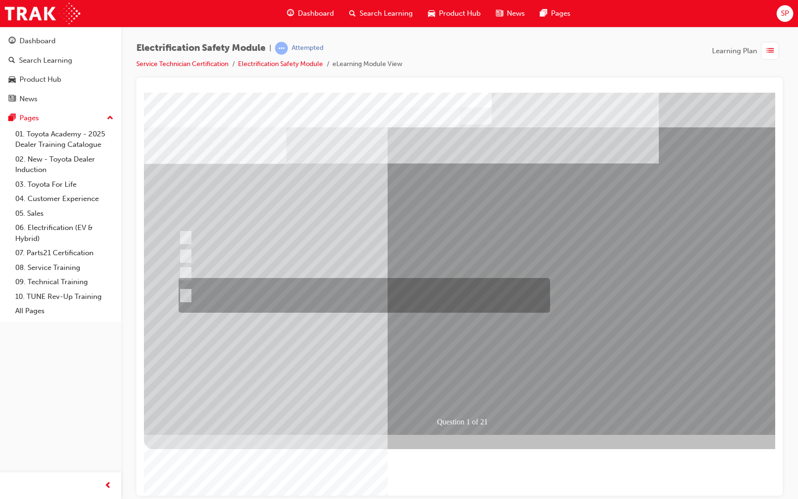
click at [188, 291] on input "The Plug-in Hybrid Electric has AC charging capability via a wall box charger a…" at bounding box center [184, 295] width 10 height 10
radio input "true"
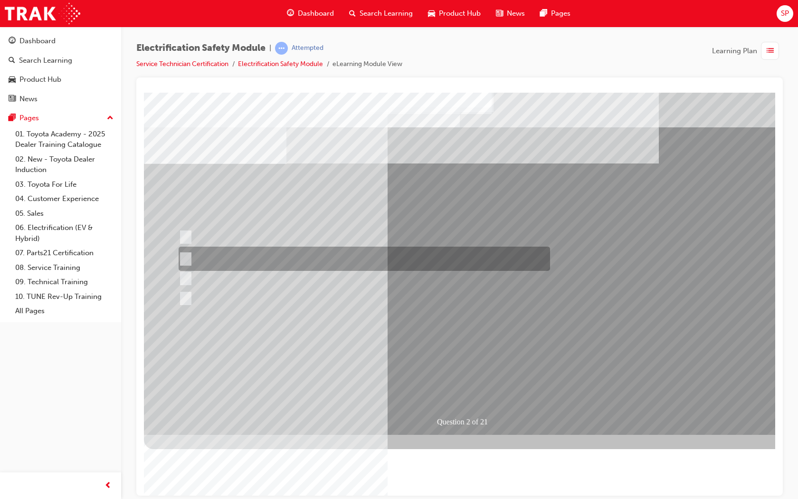
click at [313, 255] on div at bounding box center [362, 259] width 372 height 24
radio input "true"
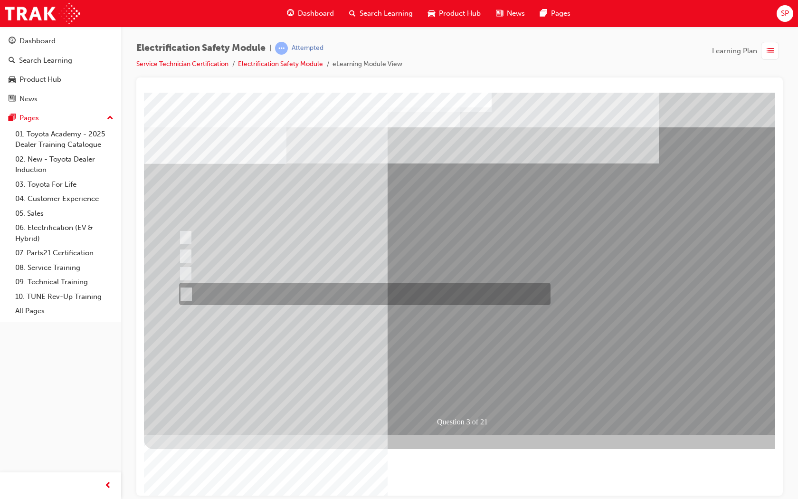
click at [253, 293] on div at bounding box center [363, 294] width 372 height 22
radio input "true"
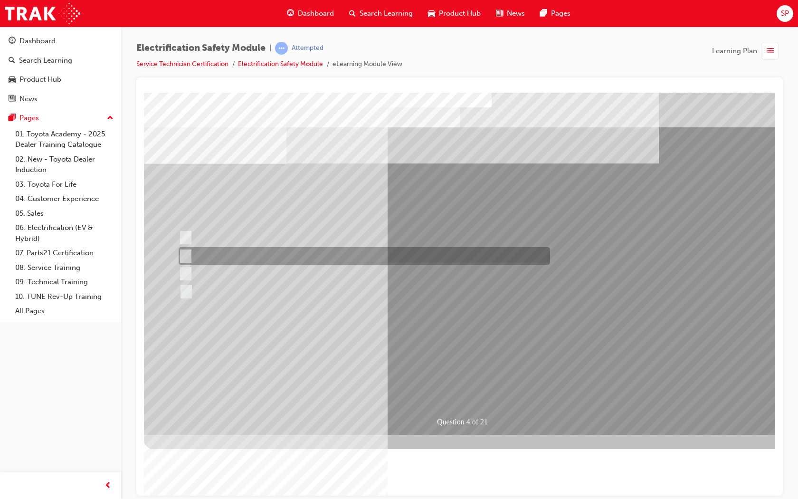
click at [245, 255] on div at bounding box center [362, 256] width 372 height 18
checkbox input "true"
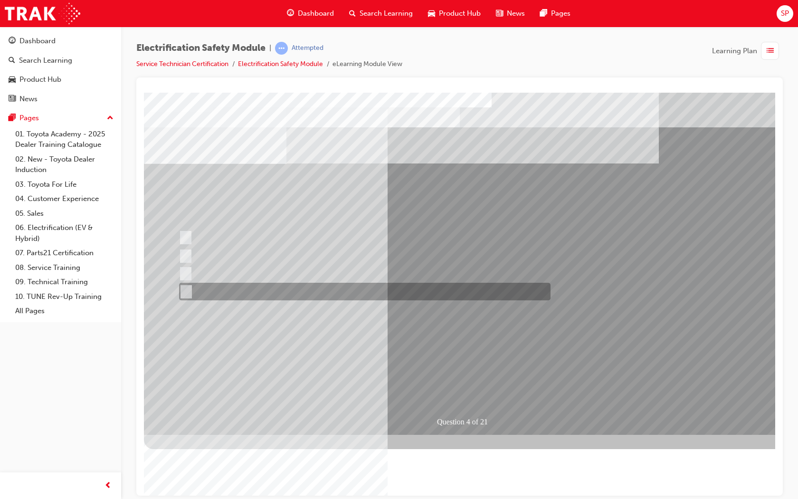
click at [238, 292] on div at bounding box center [363, 292] width 372 height 18
checkbox input "true"
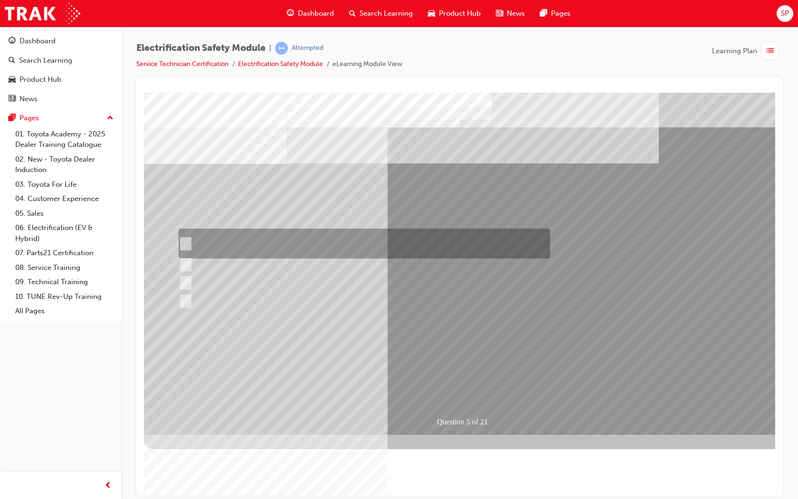
click at [250, 231] on div at bounding box center [362, 244] width 372 height 30
checkbox input "true"
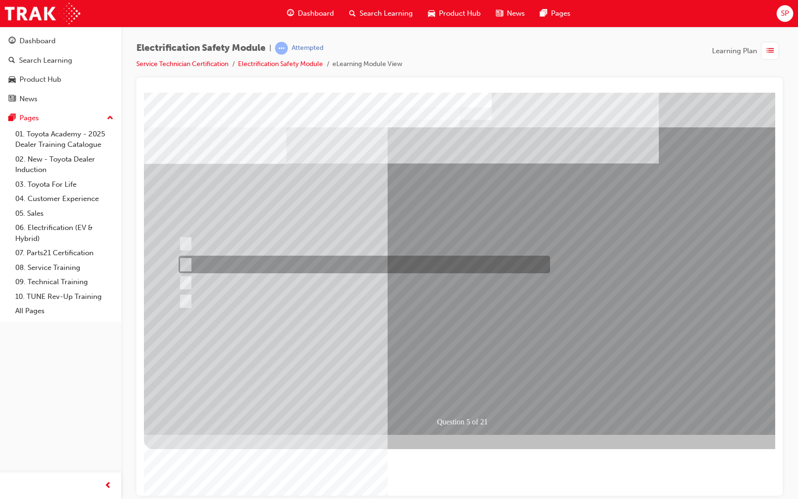
click at [223, 257] on div at bounding box center [362, 265] width 372 height 18
checkbox input "true"
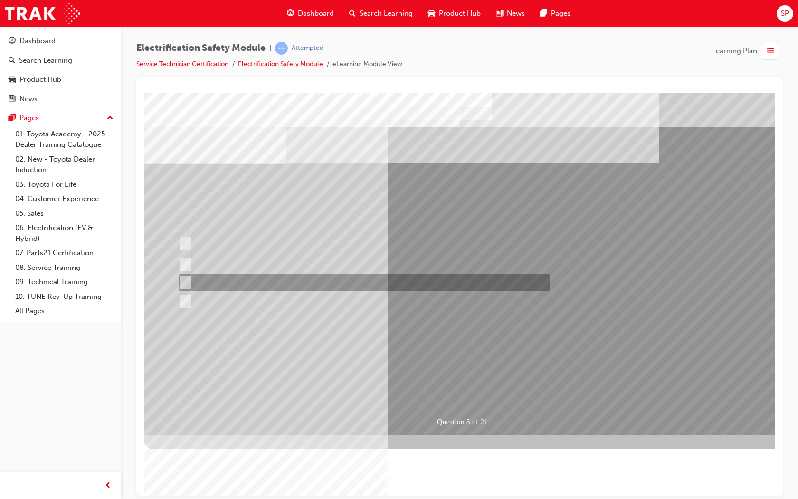
click at [220, 276] on div at bounding box center [362, 283] width 372 height 18
checkbox input "true"
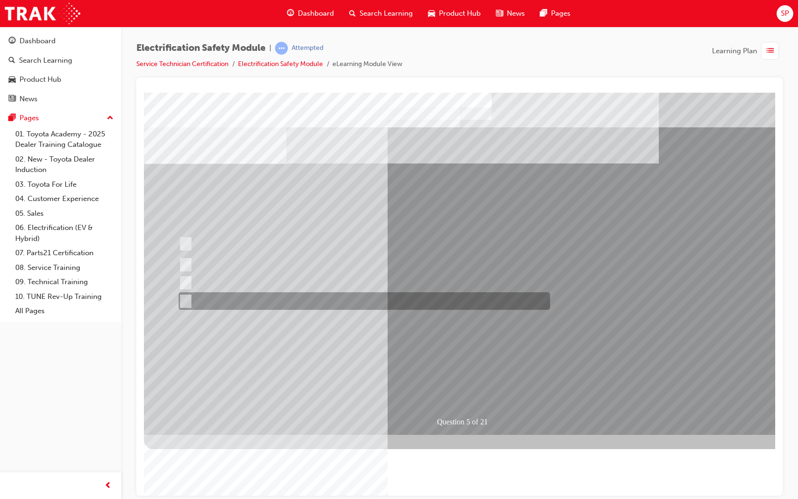
click at [222, 294] on div at bounding box center [362, 301] width 372 height 18
checkbox input "true"
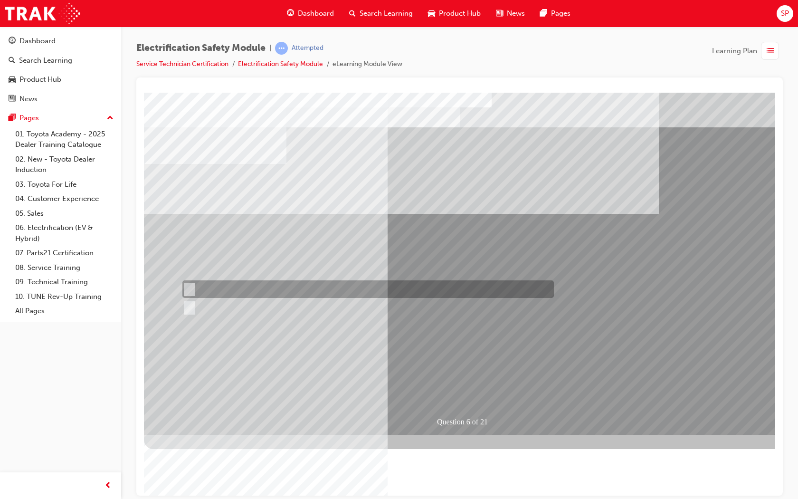
click at [202, 286] on div at bounding box center [366, 289] width 372 height 18
radio input "true"
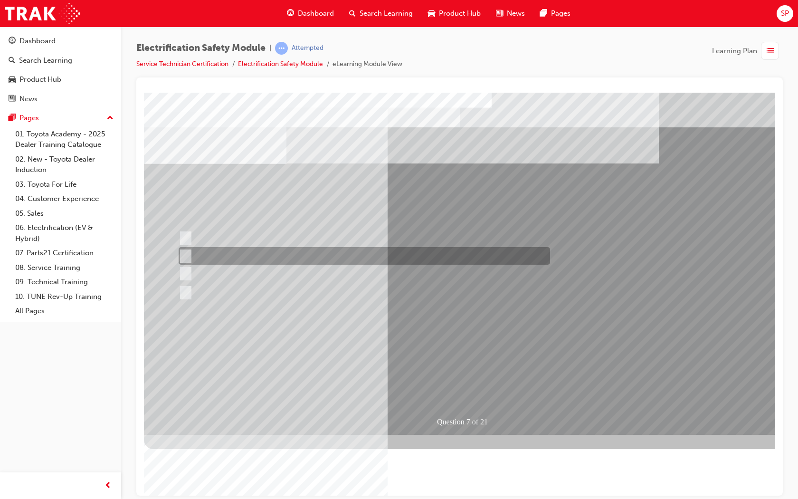
click at [222, 256] on div at bounding box center [362, 256] width 372 height 18
radio input "true"
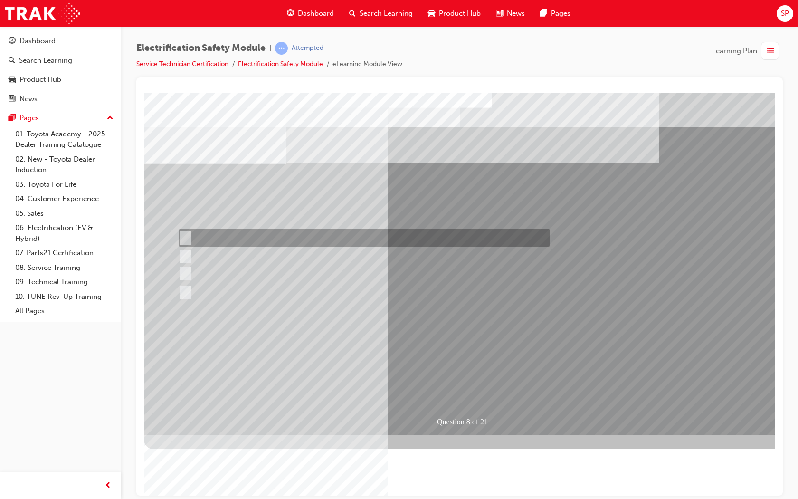
click at [263, 236] on div at bounding box center [362, 238] width 372 height 19
radio input "true"
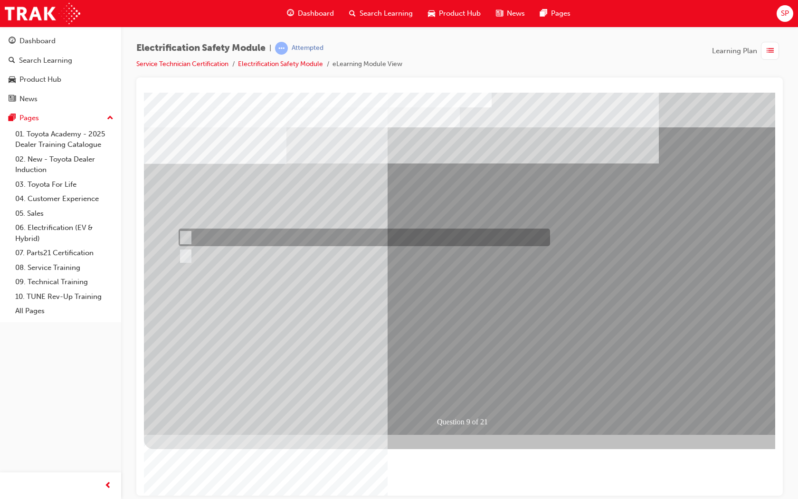
click at [218, 242] on div at bounding box center [362, 238] width 372 height 18
radio input "true"
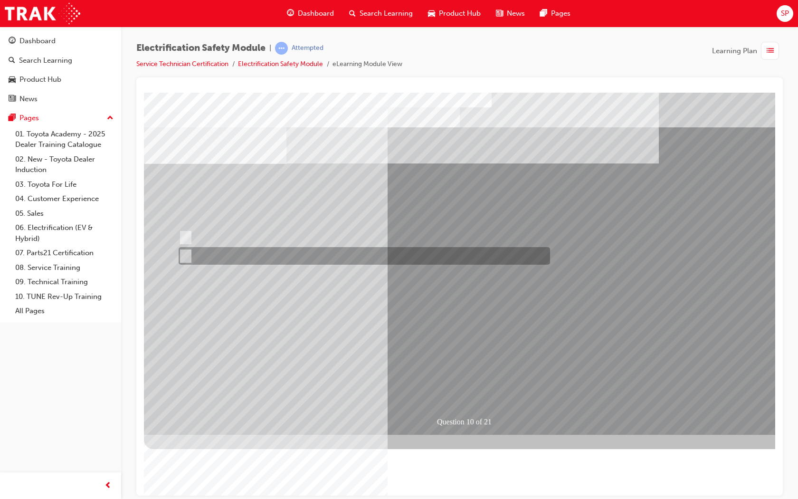
click at [188, 251] on input "True" at bounding box center [184, 256] width 10 height 10
radio input "true"
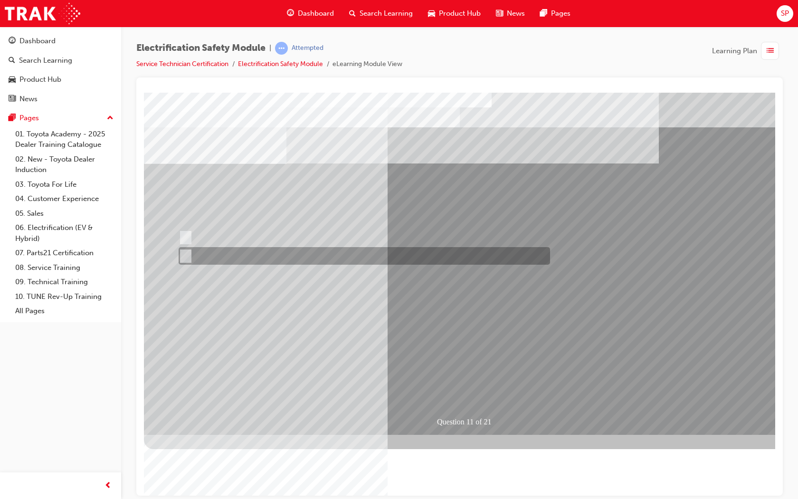
click at [203, 252] on div at bounding box center [362, 256] width 372 height 18
radio input "true"
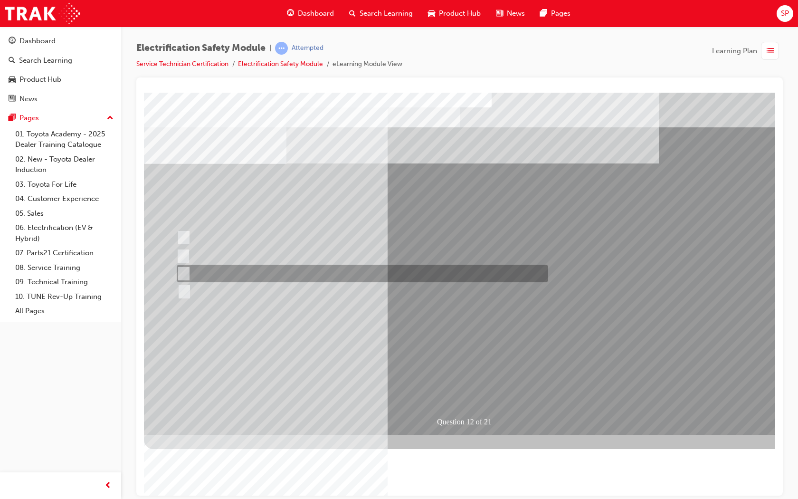
click at [251, 270] on div at bounding box center [360, 274] width 372 height 18
radio input "true"
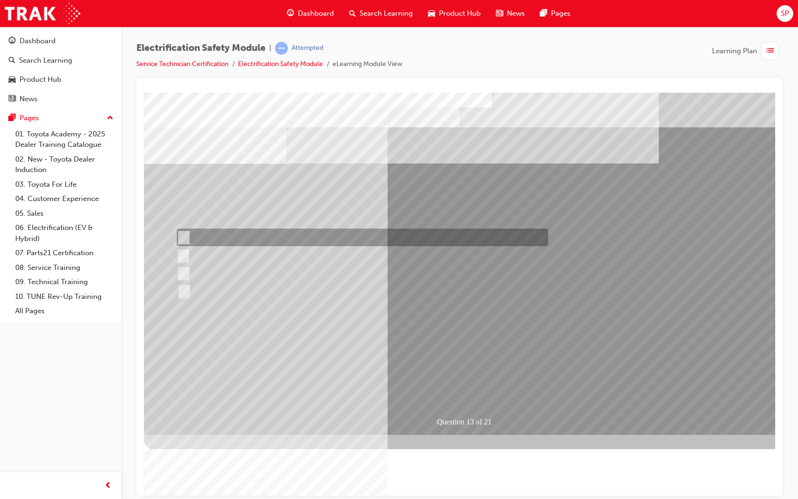
click at [272, 238] on div at bounding box center [360, 238] width 372 height 18
radio input "true"
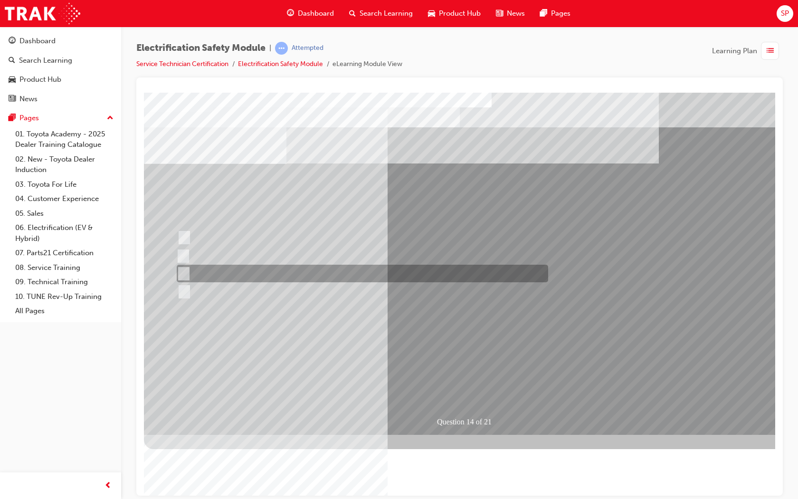
click at [238, 270] on div at bounding box center [360, 274] width 372 height 18
radio input "true"
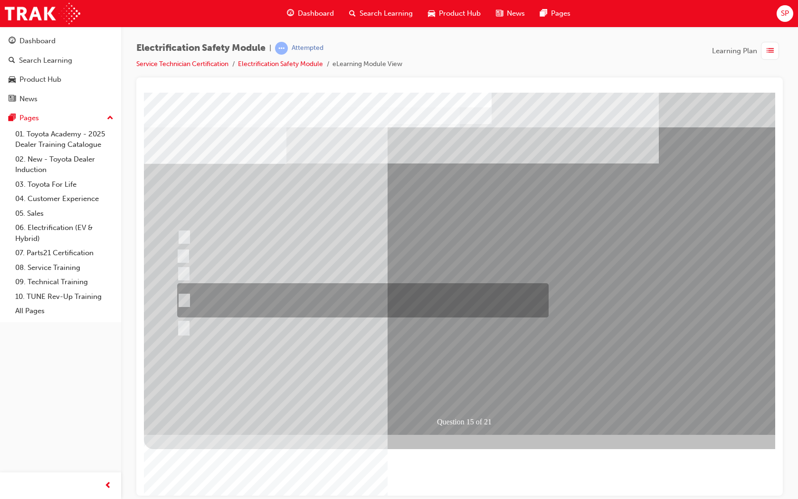
click at [240, 296] on div at bounding box center [361, 300] width 372 height 34
radio input "true"
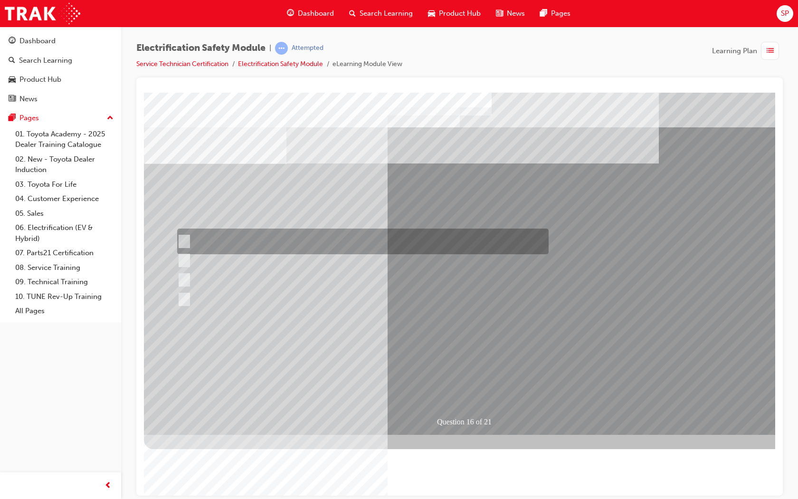
click at [207, 236] on div at bounding box center [361, 242] width 372 height 26
radio input "true"
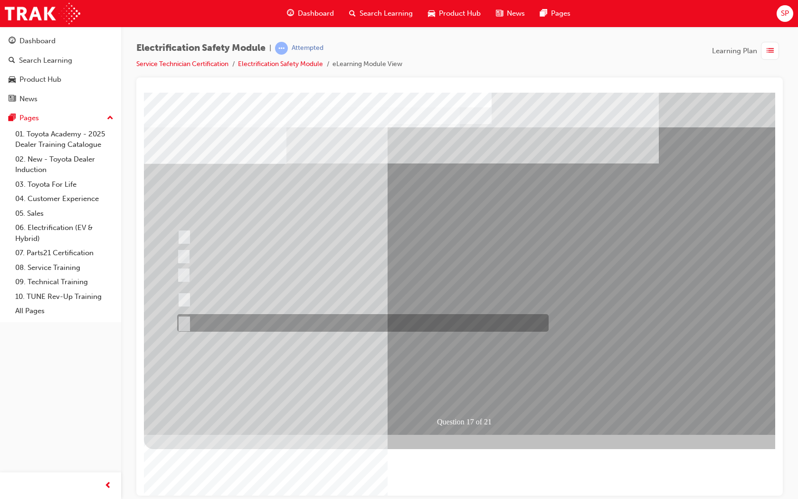
click at [239, 321] on div at bounding box center [361, 323] width 372 height 18
radio input "true"
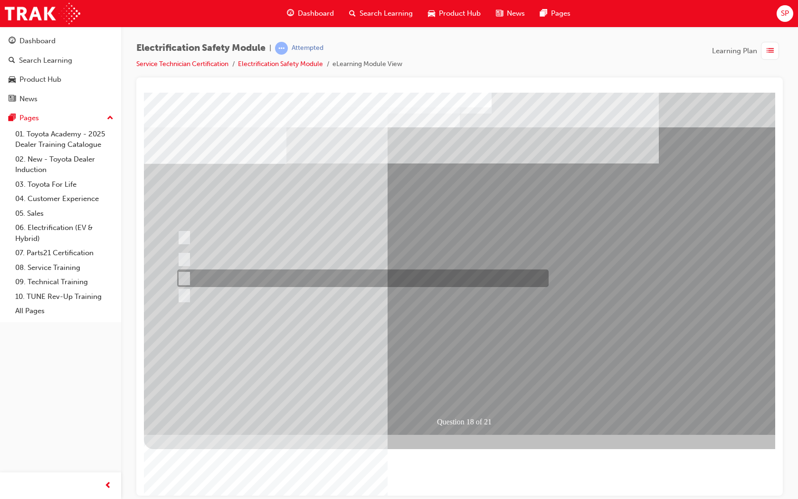
click at [263, 279] on div at bounding box center [361, 278] width 372 height 18
radio input "true"
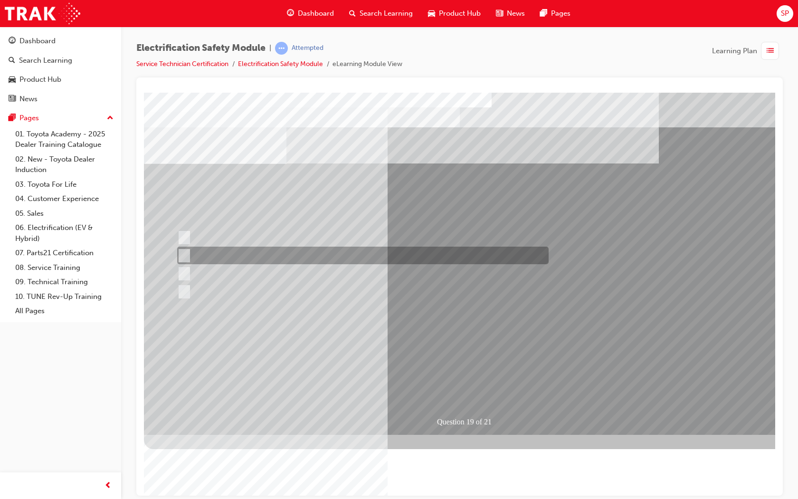
click at [277, 258] on div at bounding box center [361, 256] width 372 height 18
radio input "true"
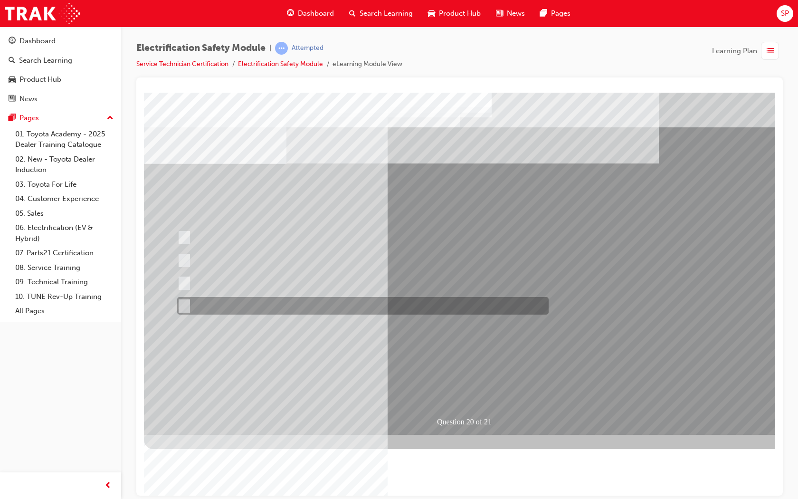
click at [279, 304] on div at bounding box center [361, 306] width 372 height 18
radio input "true"
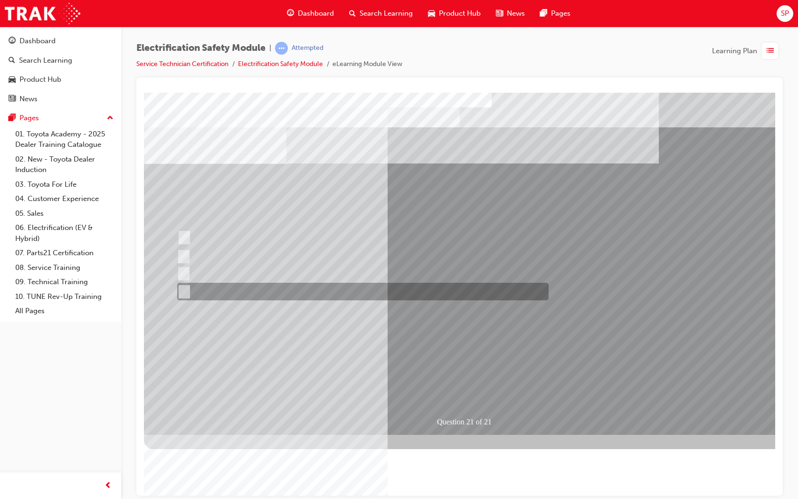
click at [258, 298] on div at bounding box center [361, 292] width 372 height 18
radio input "true"
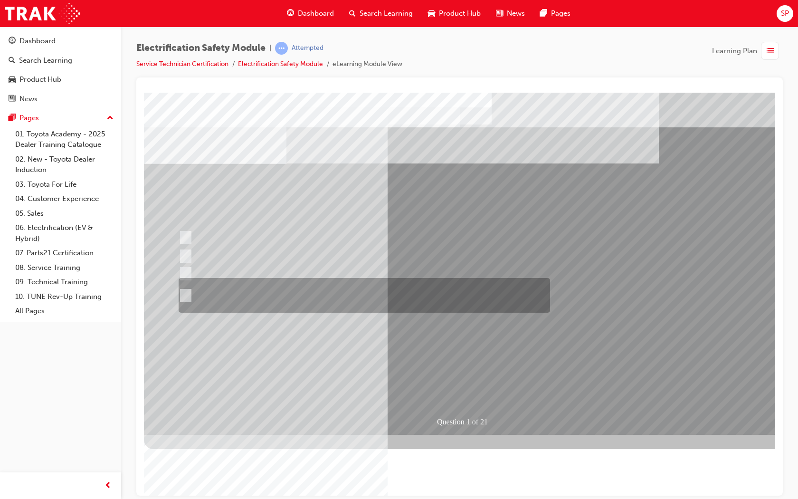
click at [348, 294] on div at bounding box center [362, 295] width 372 height 35
radio input "true"
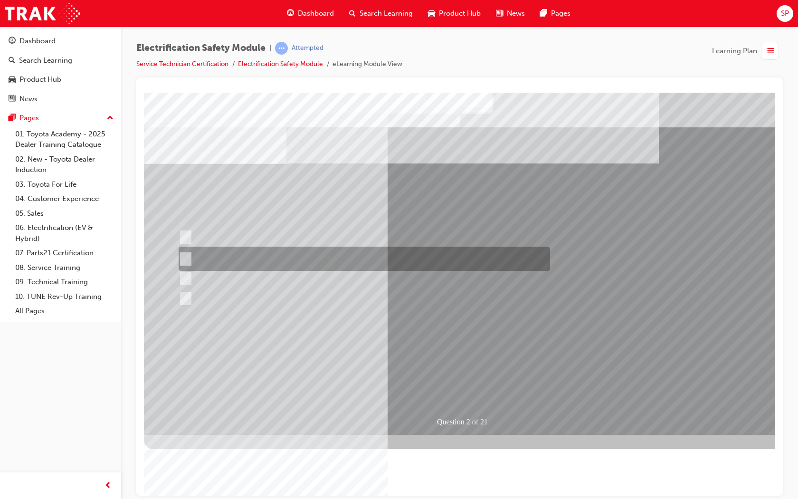
click at [262, 258] on div at bounding box center [362, 259] width 372 height 24
radio input "true"
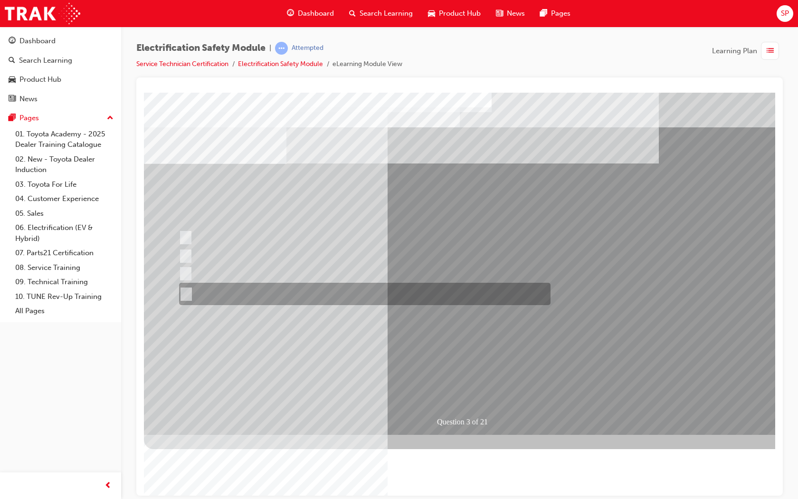
click at [345, 291] on div at bounding box center [363, 294] width 372 height 22
radio input "true"
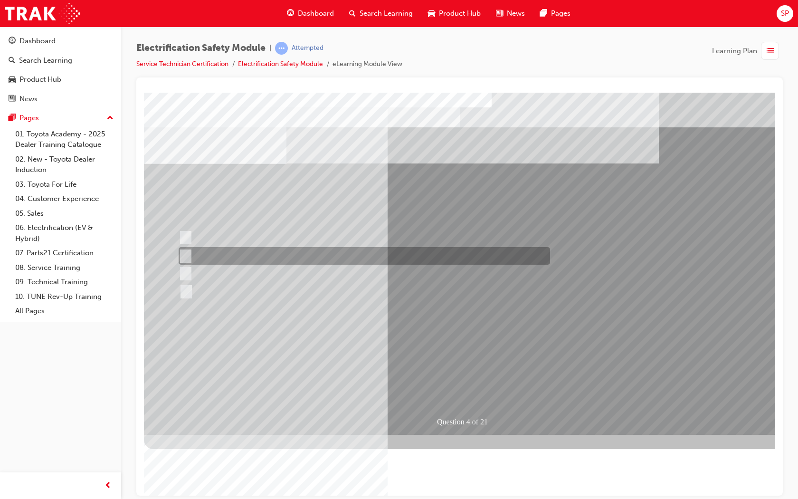
click at [264, 257] on div at bounding box center [362, 256] width 372 height 18
checkbox input "true"
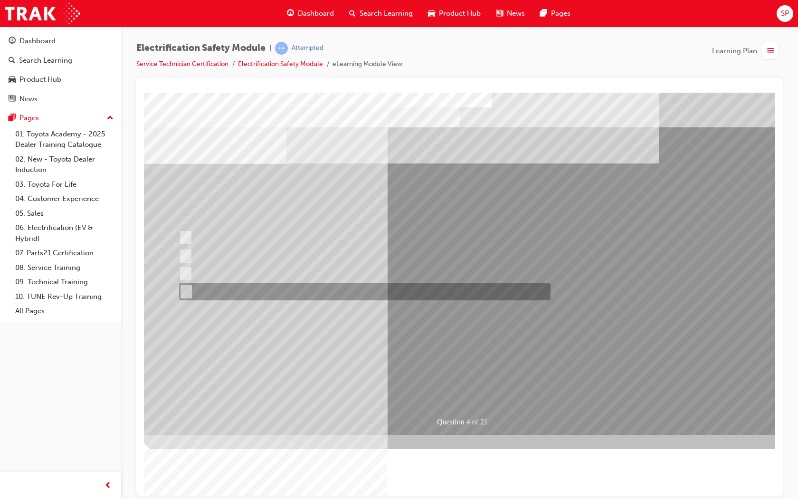
click at [258, 290] on div at bounding box center [363, 292] width 372 height 18
checkbox input "true"
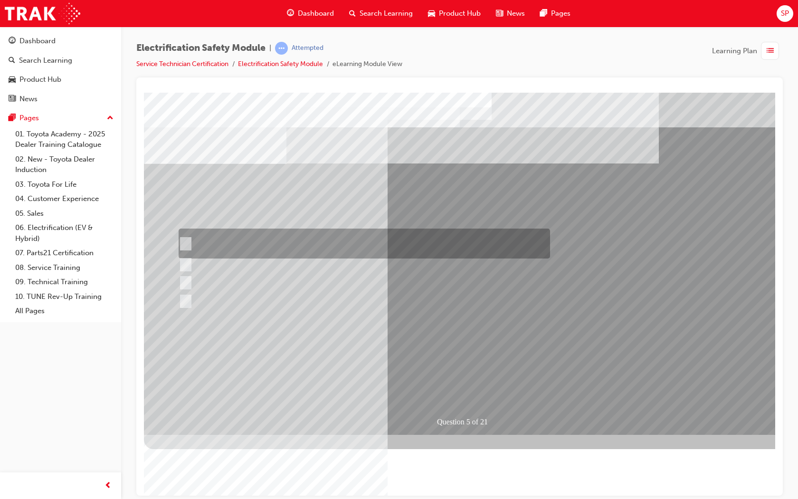
click at [188, 240] on input "The READY light will illuminate when the vehicle is turned on and ready to driv…" at bounding box center [183, 244] width 10 height 10
checkbox input "true"
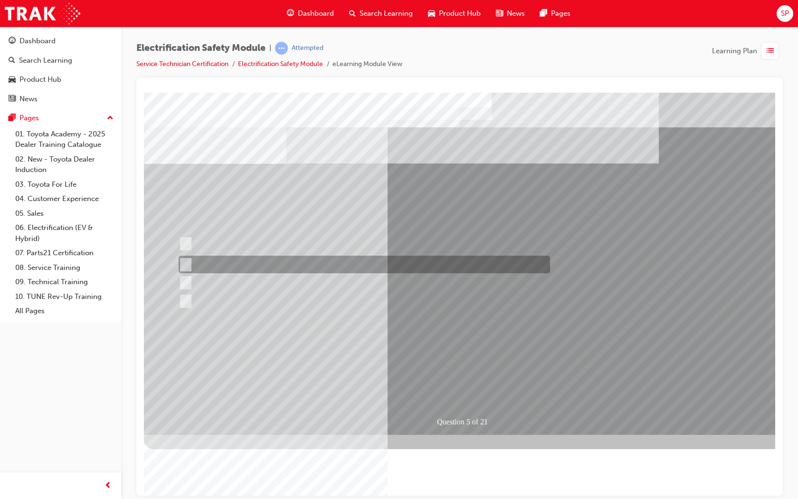
drag, startPoint x: 189, startPoint y: 257, endPoint x: 189, endPoint y: 265, distance: 8.6
click at [189, 257] on div at bounding box center [362, 265] width 372 height 18
checkbox input "true"
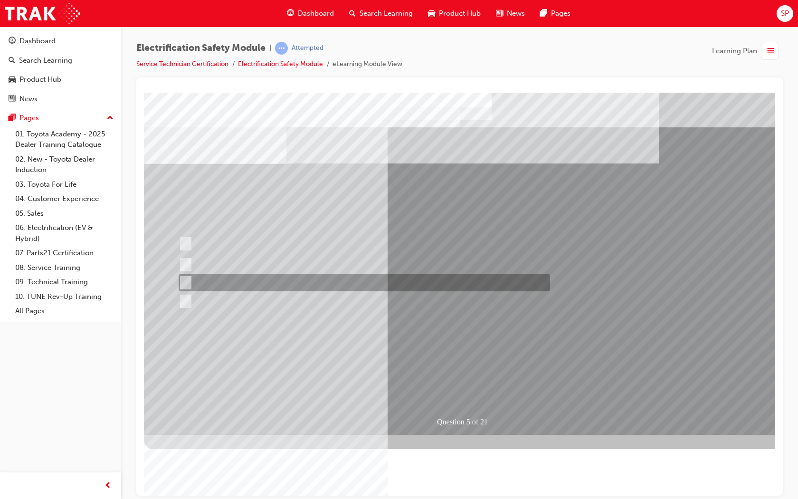
click at [189, 286] on div at bounding box center [362, 283] width 372 height 18
checkbox input "true"
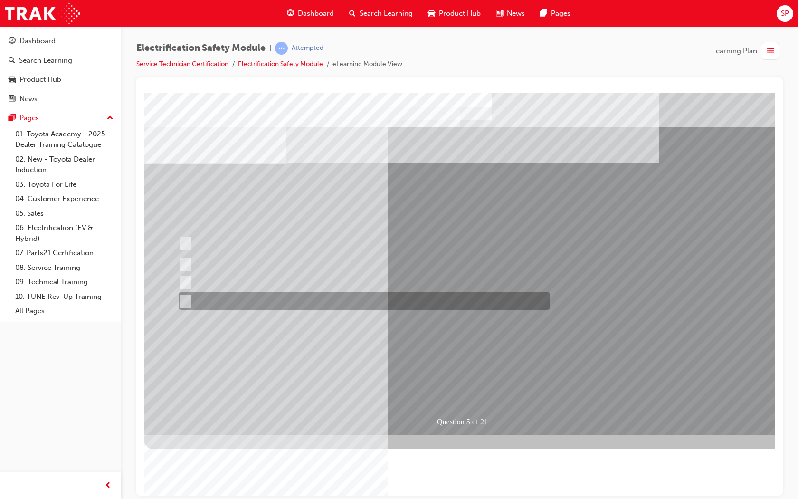
click at [190, 298] on div at bounding box center [362, 301] width 372 height 18
checkbox input "true"
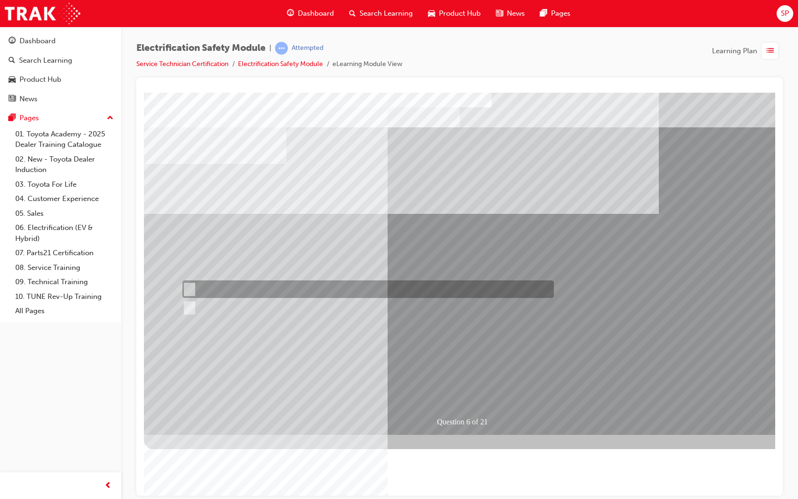
click at [264, 282] on div at bounding box center [366, 289] width 372 height 18
radio input "true"
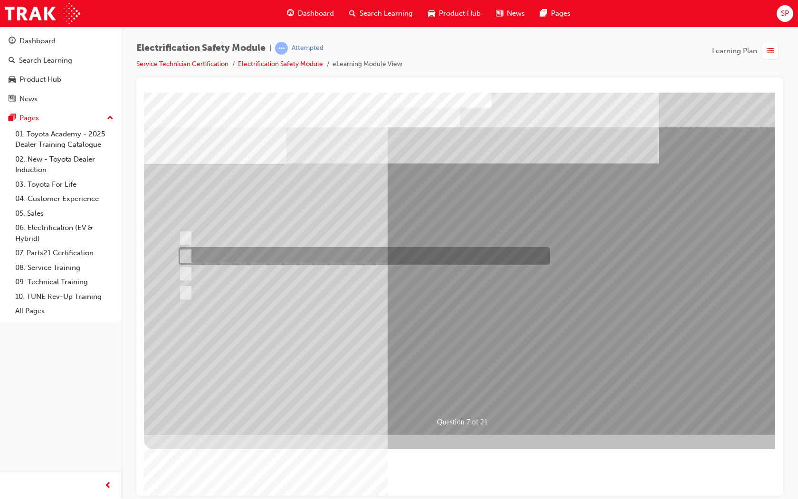
click at [337, 258] on div at bounding box center [362, 256] width 372 height 18
radio input "true"
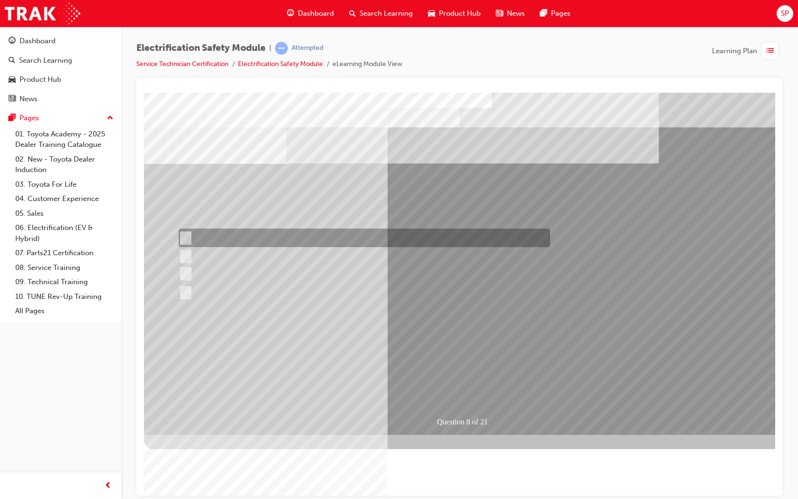
click at [262, 241] on div at bounding box center [362, 238] width 372 height 19
radio input "true"
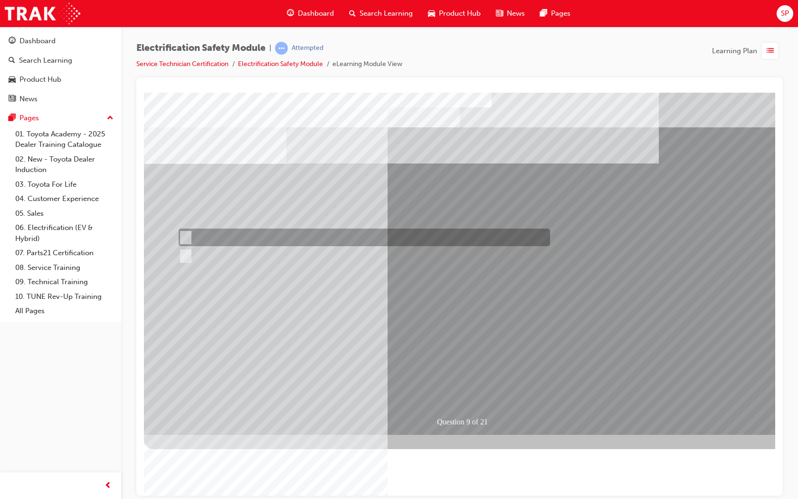
click at [203, 232] on div at bounding box center [362, 238] width 372 height 18
radio input "true"
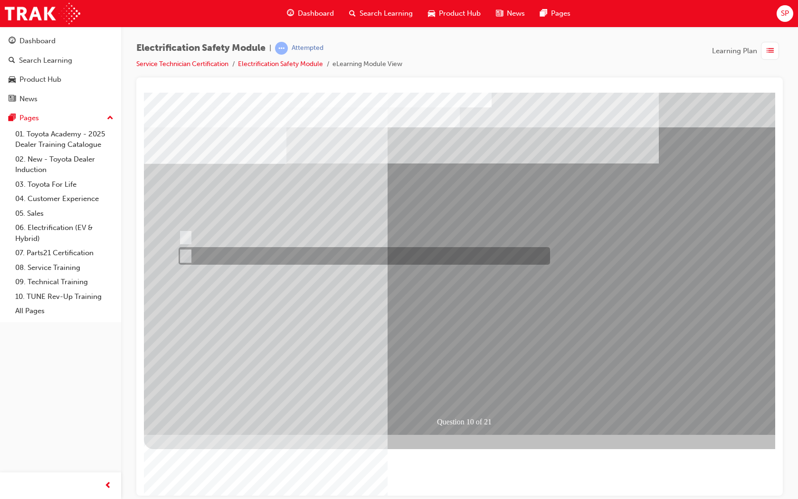
click at [201, 255] on div at bounding box center [362, 256] width 372 height 18
radio input "true"
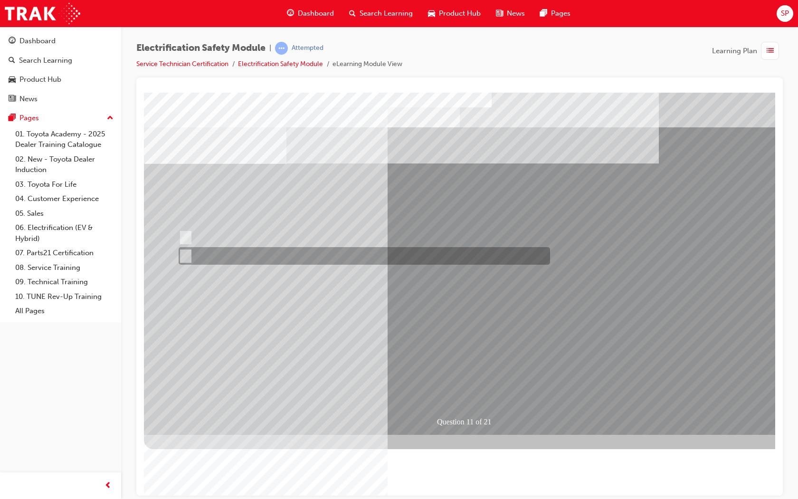
click at [228, 258] on div at bounding box center [362, 256] width 372 height 18
radio input "true"
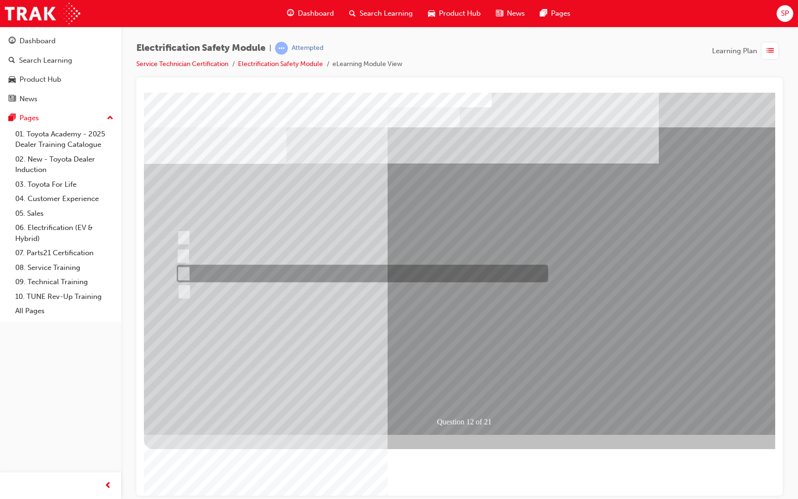
click at [226, 274] on div at bounding box center [360, 274] width 372 height 18
radio input "true"
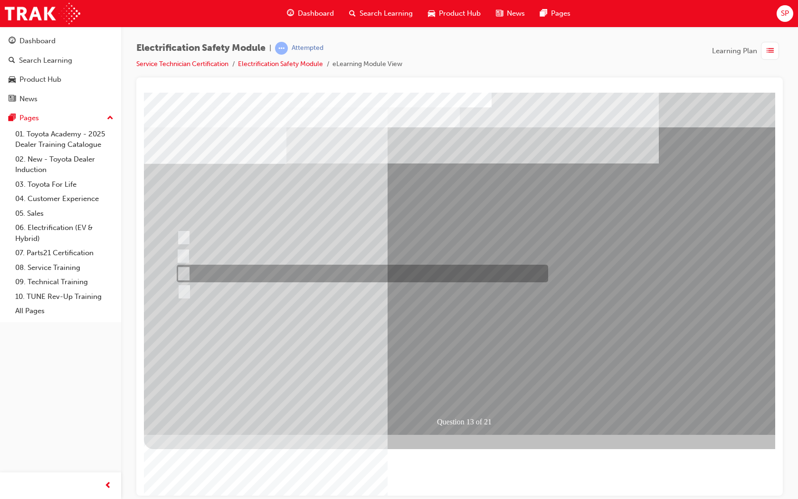
click at [217, 273] on div at bounding box center [360, 274] width 372 height 18
radio input "true"
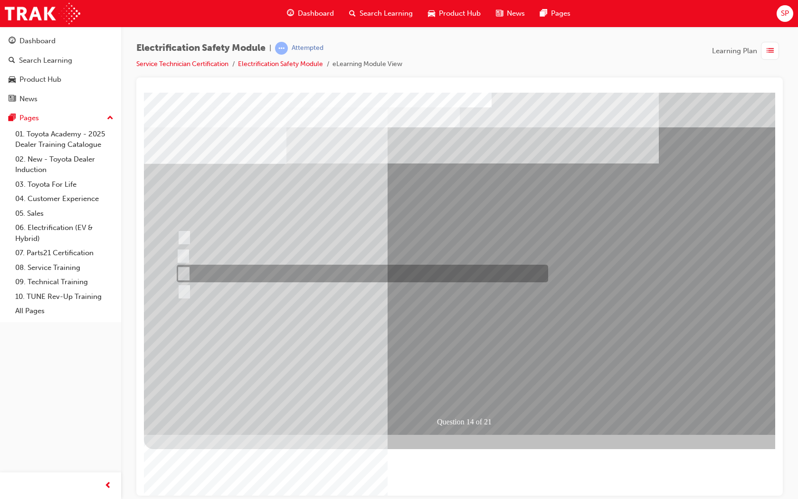
click at [245, 269] on div at bounding box center [360, 274] width 372 height 18
radio input "true"
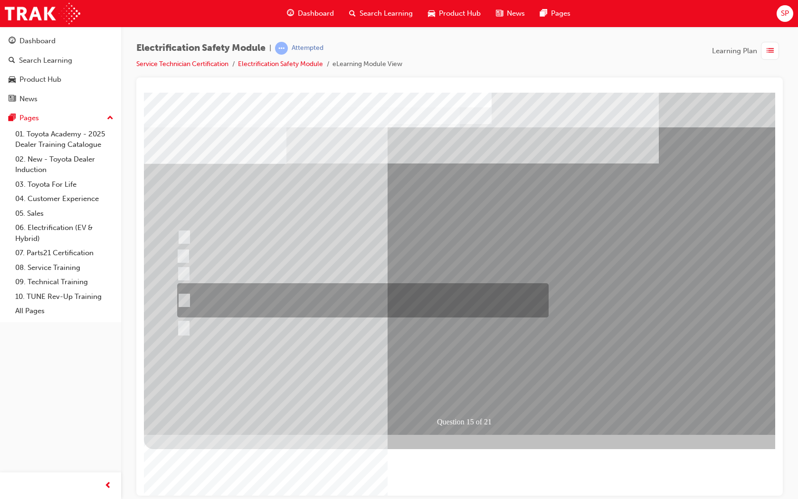
click at [224, 297] on div at bounding box center [361, 300] width 372 height 34
radio input "true"
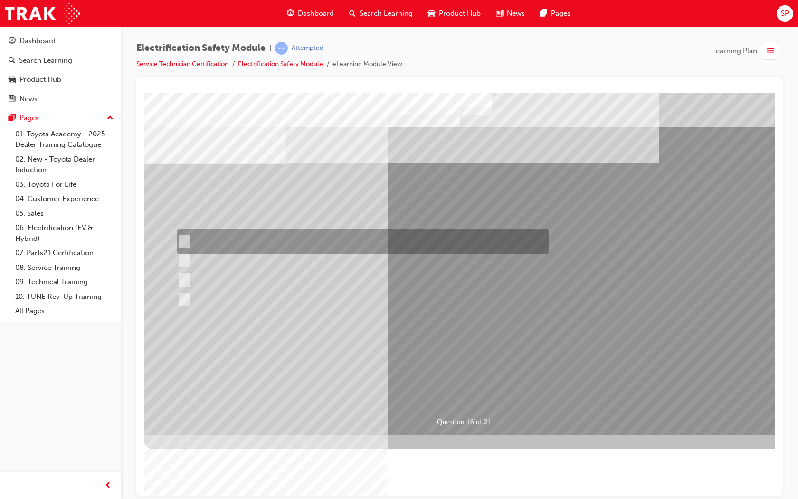
click at [354, 234] on div at bounding box center [361, 242] width 372 height 26
radio input "true"
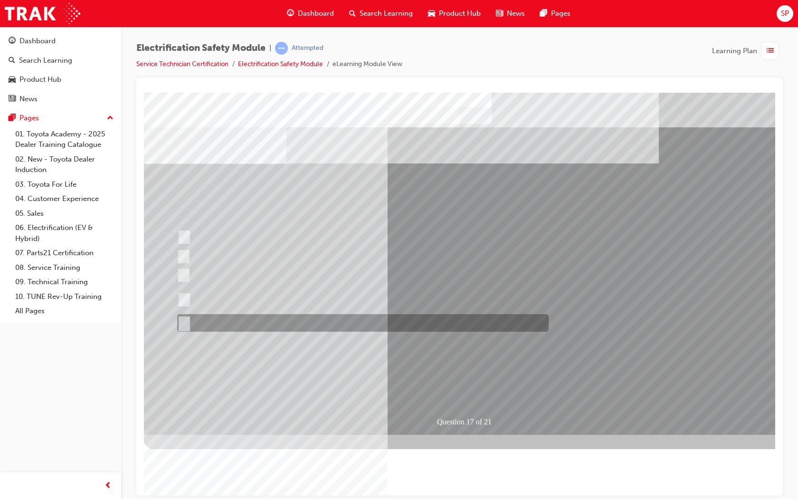
click at [254, 327] on div at bounding box center [361, 323] width 372 height 18
radio input "true"
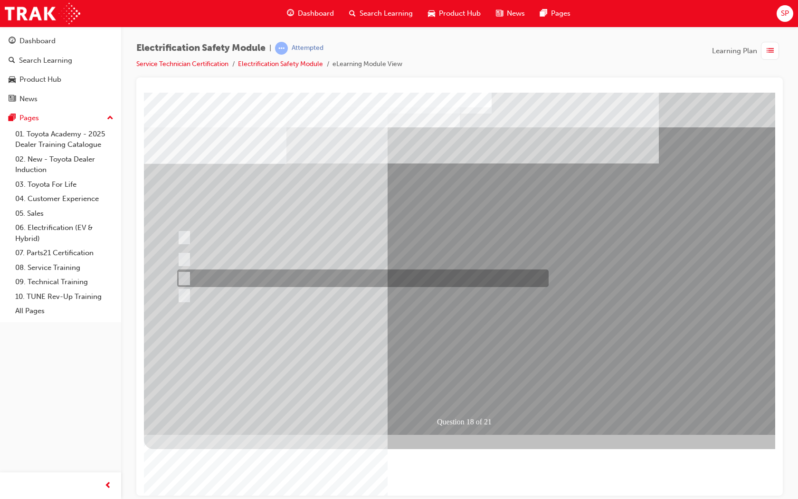
click at [299, 279] on div at bounding box center [361, 278] width 372 height 18
radio input "true"
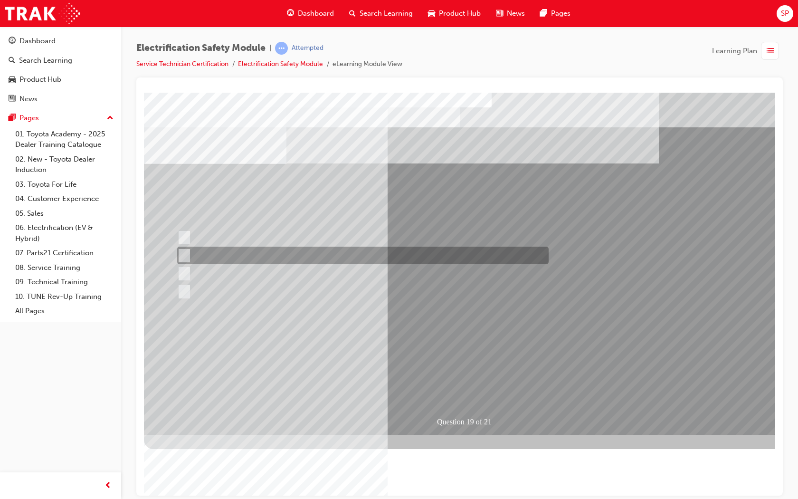
click at [319, 258] on div at bounding box center [361, 256] width 372 height 18
radio input "true"
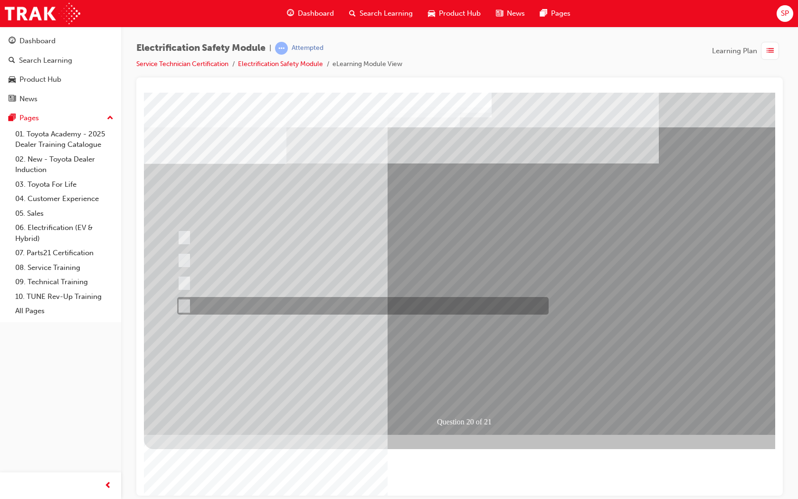
click at [260, 302] on div at bounding box center [361, 306] width 372 height 18
radio input "true"
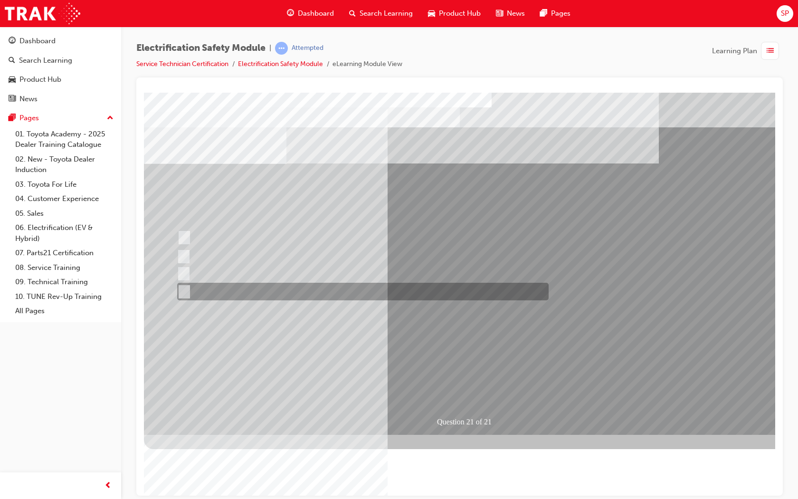
click at [220, 289] on div at bounding box center [361, 292] width 372 height 18
radio input "true"
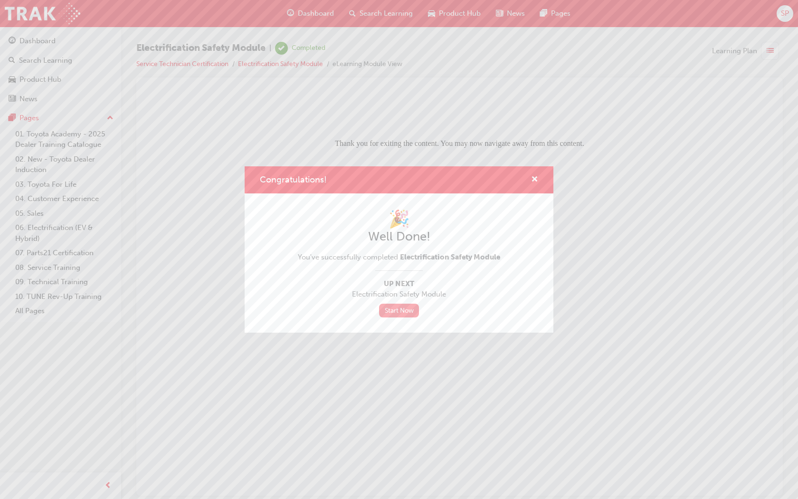
click at [407, 312] on link "Start Now" at bounding box center [399, 311] width 40 height 14
click at [398, 314] on link "Start Now" at bounding box center [399, 311] width 40 height 14
click at [394, 311] on link "Start Now" at bounding box center [399, 311] width 40 height 14
click at [402, 308] on link "Start Now" at bounding box center [399, 311] width 40 height 14
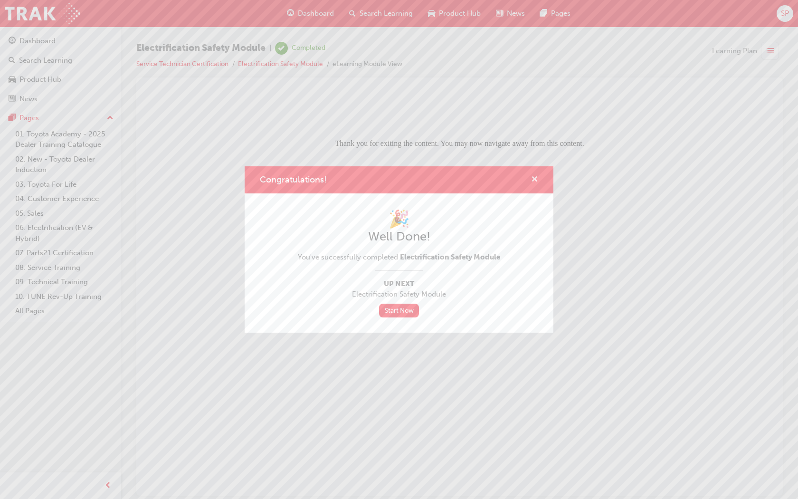
click at [536, 176] on span "cross-icon" at bounding box center [534, 180] width 7 height 9
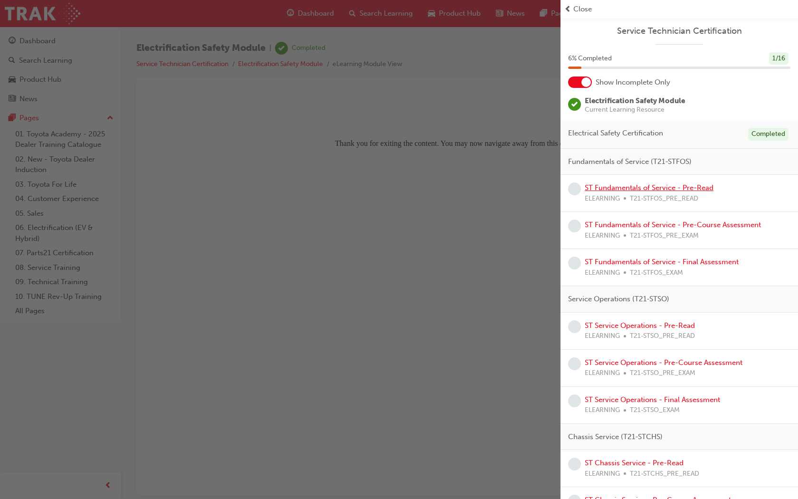
click at [666, 190] on link "ST Fundamentals of Service - Pre-Read" at bounding box center [649, 187] width 129 height 9
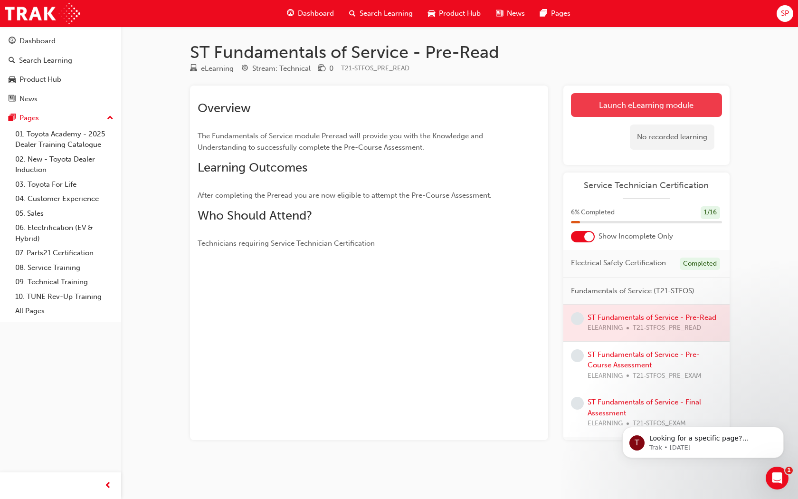
click at [636, 107] on link "Launch eLearning module" at bounding box center [646, 105] width 151 height 24
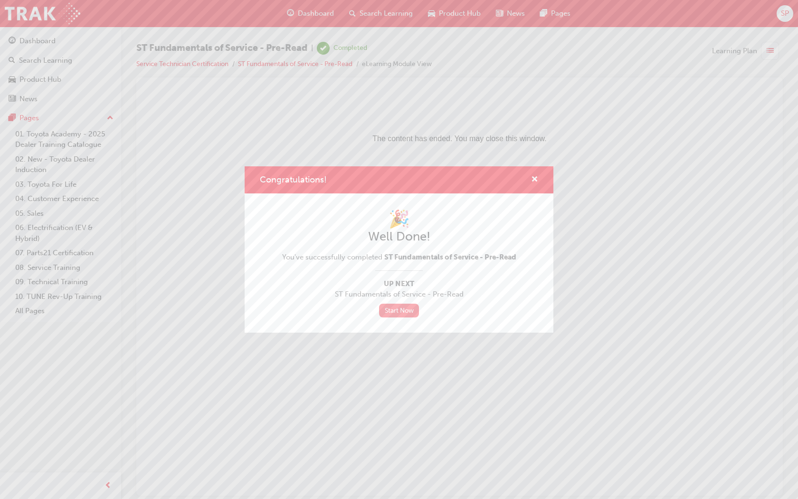
click at [404, 307] on link "Start Now" at bounding box center [399, 311] width 40 height 14
click at [404, 313] on link "Start Now" at bounding box center [399, 311] width 40 height 14
drag, startPoint x: 404, startPoint y: 313, endPoint x: 411, endPoint y: 305, distance: 11.4
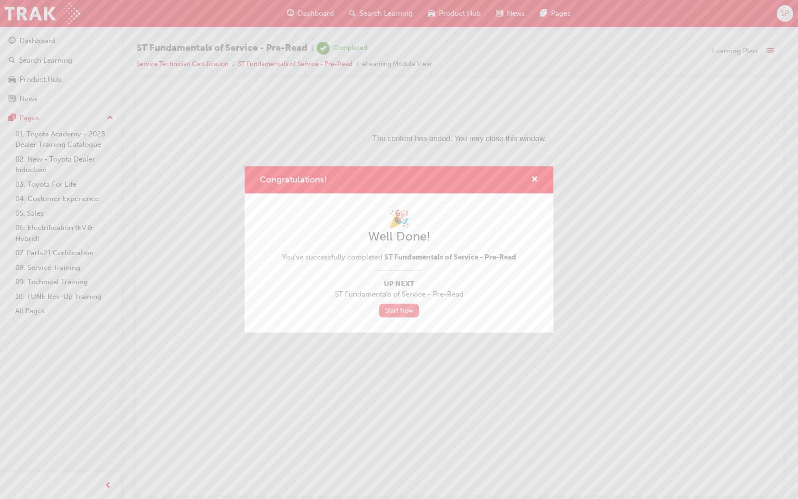
click at [404, 313] on link "Start Now" at bounding box center [399, 311] width 40 height 14
click at [535, 180] on span "cross-icon" at bounding box center [534, 180] width 7 height 9
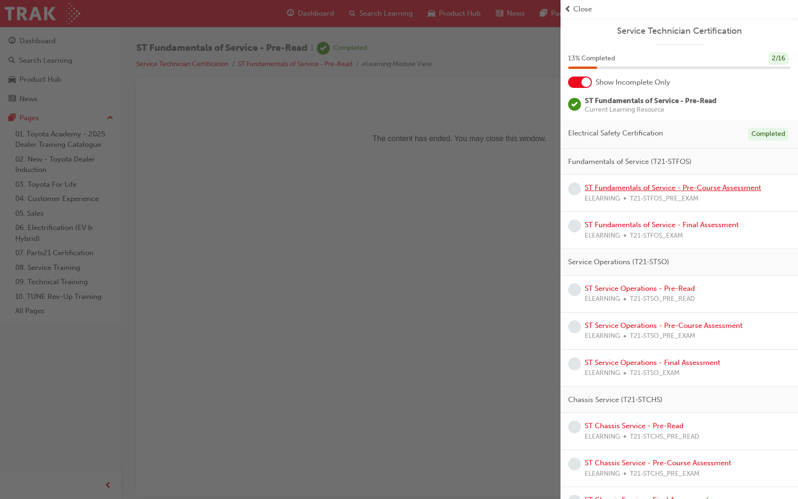
click at [686, 190] on link "ST Fundamentals of Service - Pre-Course Assessment" at bounding box center [673, 187] width 176 height 9
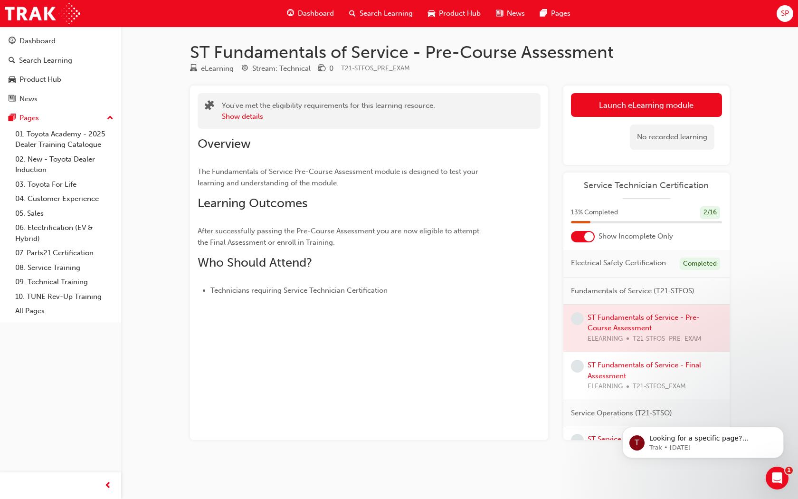
click at [644, 325] on div at bounding box center [647, 329] width 166 height 48
click at [671, 101] on link "Launch eLearning module" at bounding box center [646, 105] width 151 height 24
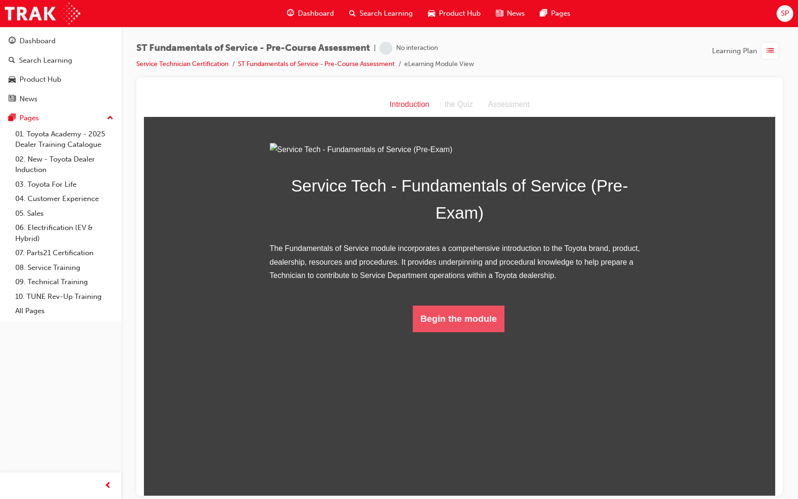
click at [486, 332] on button "Begin the module" at bounding box center [459, 318] width 92 height 27
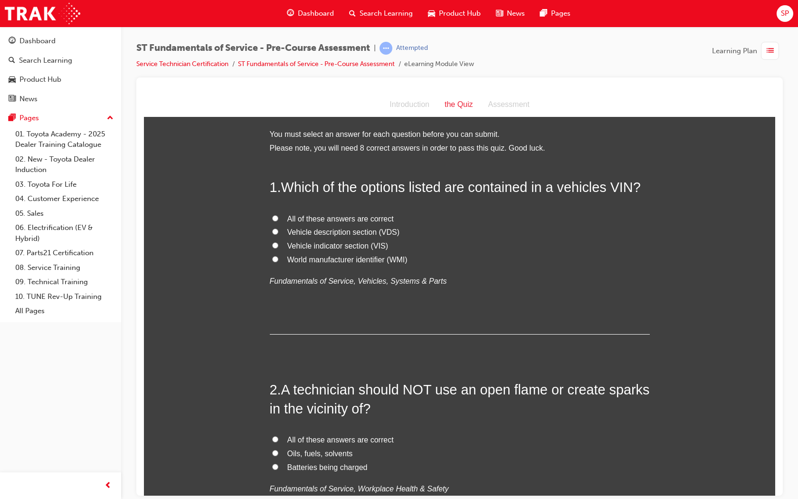
click at [272, 258] on input "World manufacturer identifier (WMI)" at bounding box center [275, 259] width 6 height 6
radio input "true"
click at [273, 216] on input "All of these answers are correct" at bounding box center [275, 218] width 6 height 6
radio input "true"
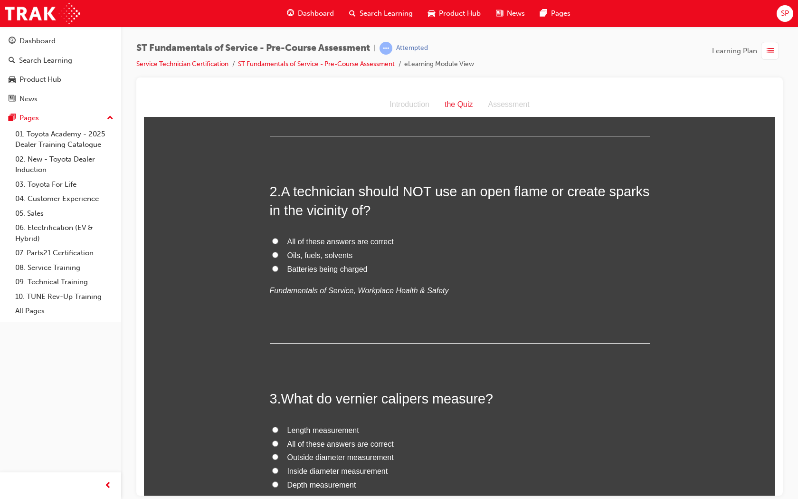
scroll to position [238, 0]
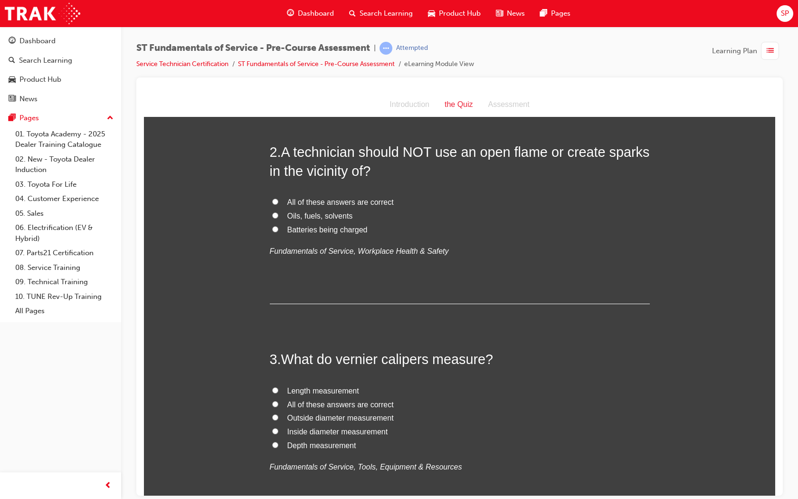
click at [273, 200] on input "All of these answers are correct" at bounding box center [275, 201] width 6 height 6
radio input "true"
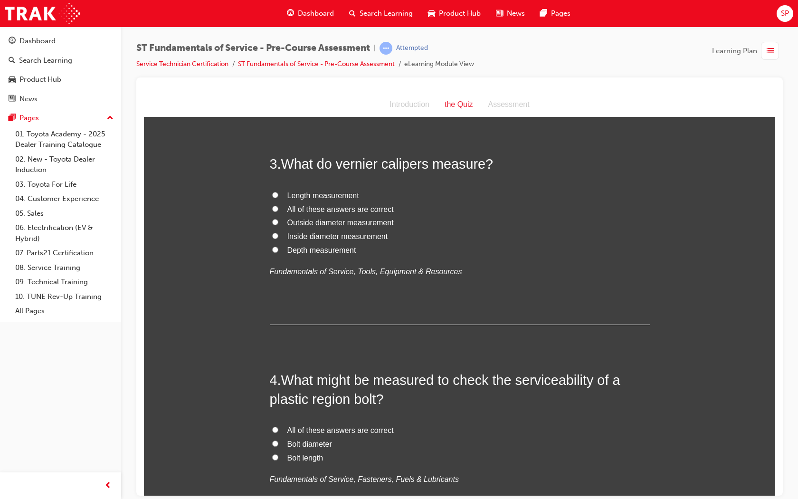
scroll to position [380, 0]
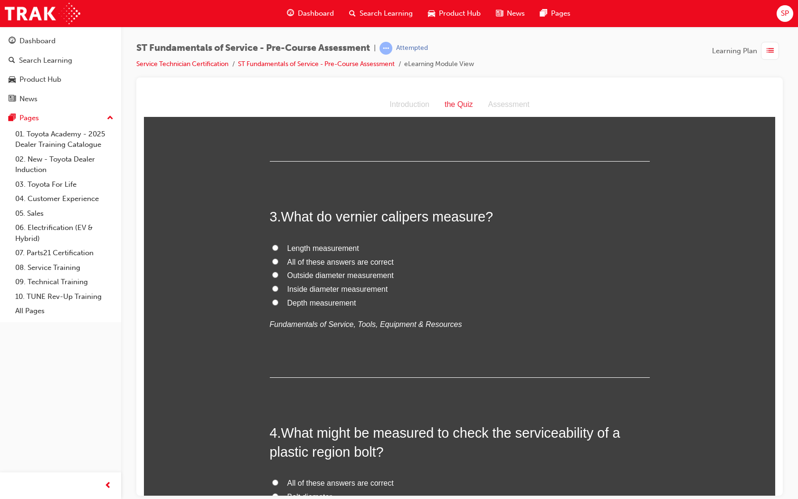
click at [272, 261] on input "All of these answers are correct" at bounding box center [275, 261] width 6 height 6
radio input "true"
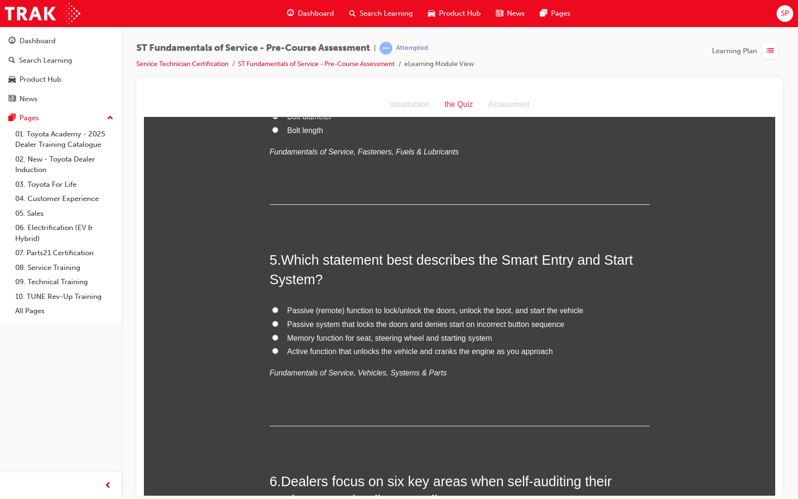
scroll to position [618, 0]
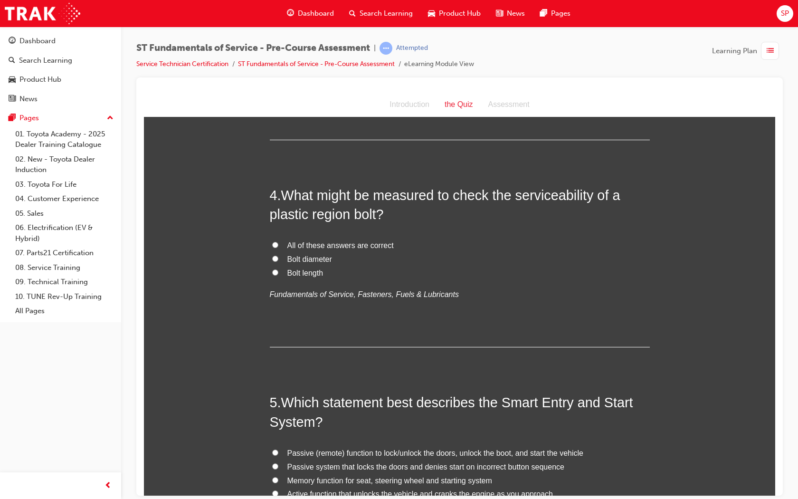
click at [291, 247] on span "All of these answers are correct" at bounding box center [340, 245] width 106 height 8
click at [278, 247] on input "All of these answers are correct" at bounding box center [275, 244] width 6 height 6
radio input "true"
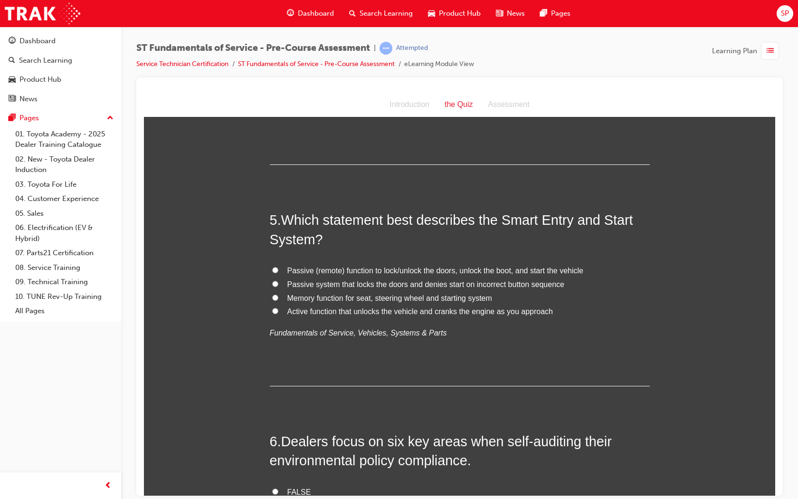
scroll to position [855, 0]
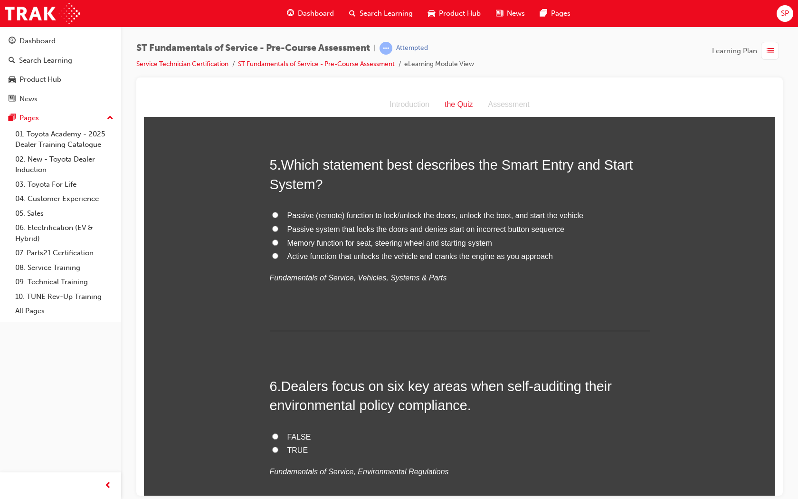
click at [270, 211] on label "Passive (remote) function to lock/unlock the doors, unlock the boot, and start …" at bounding box center [460, 216] width 380 height 14
click at [272, 211] on input "Passive (remote) function to lock/unlock the doors, unlock the boot, and start …" at bounding box center [275, 214] width 6 height 6
radio input "true"
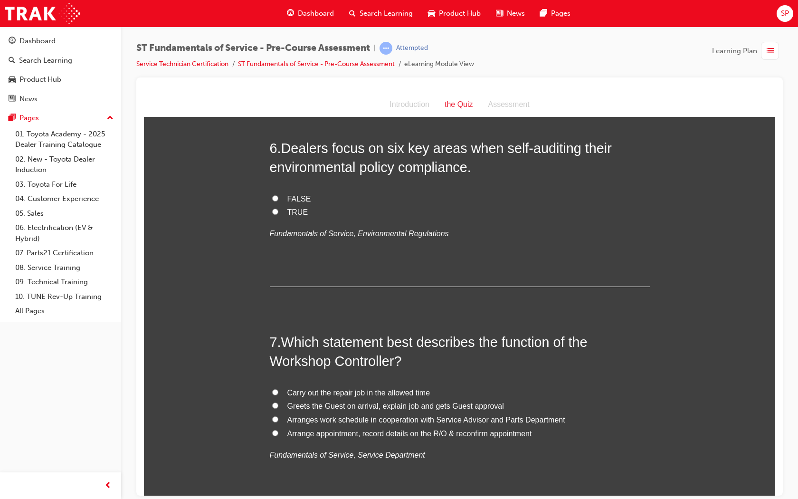
scroll to position [1093, 0]
click at [273, 213] on input "TRUE" at bounding box center [275, 212] width 6 height 6
radio input "true"
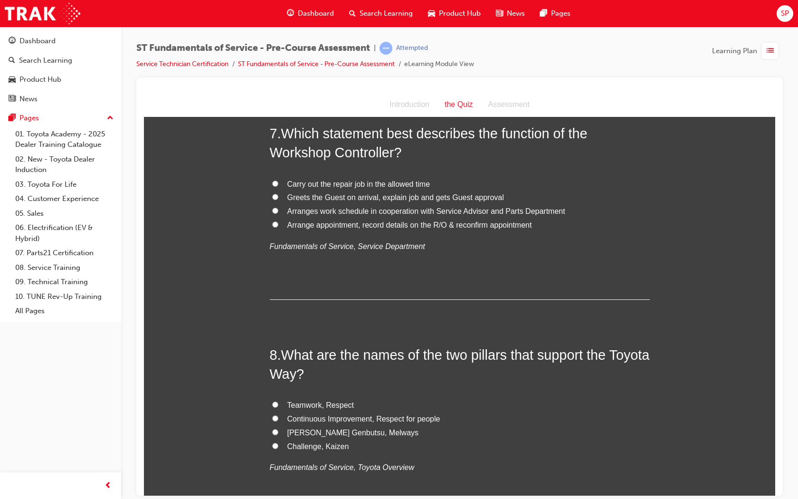
scroll to position [1283, 0]
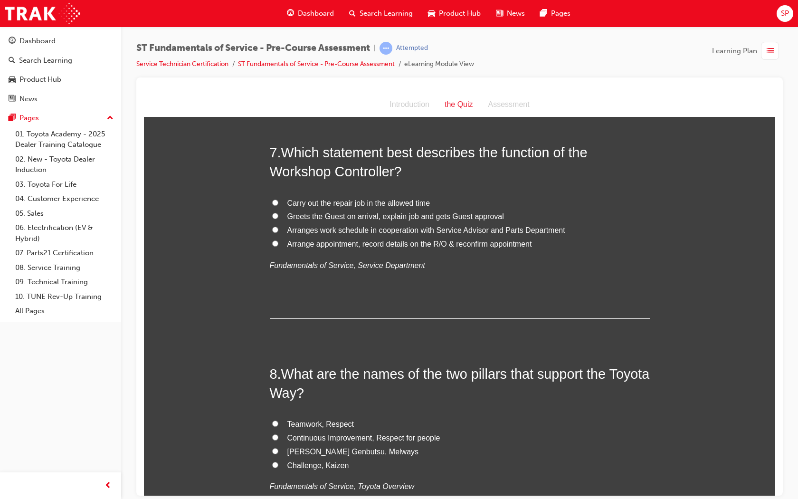
click at [447, 231] on span "Arranges work schedule in cooperation with Service Advisor and Parts Department" at bounding box center [426, 230] width 278 height 8
click at [278, 231] on input "Arranges work schedule in cooperation with Service Advisor and Parts Department" at bounding box center [275, 229] width 6 height 6
radio input "true"
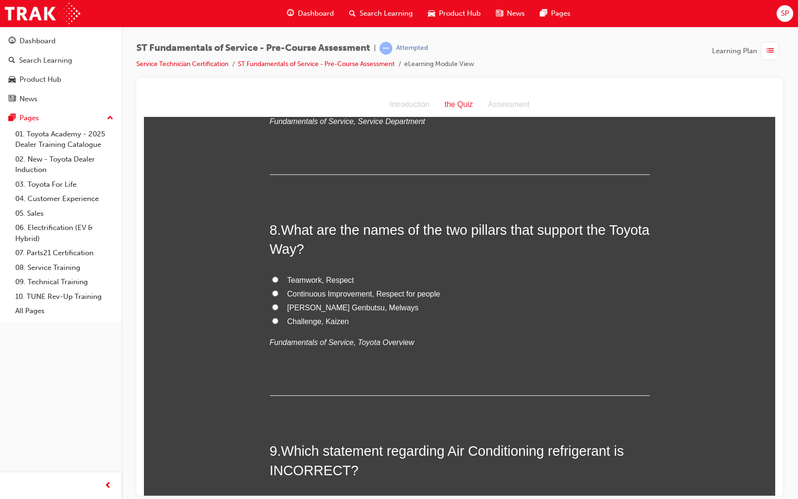
scroll to position [1425, 0]
click at [301, 297] on span "Continuous Improvement, Respect for people" at bounding box center [363, 295] width 153 height 8
click at [278, 297] on input "Continuous Improvement, Respect for people" at bounding box center [275, 294] width 6 height 6
radio input "true"
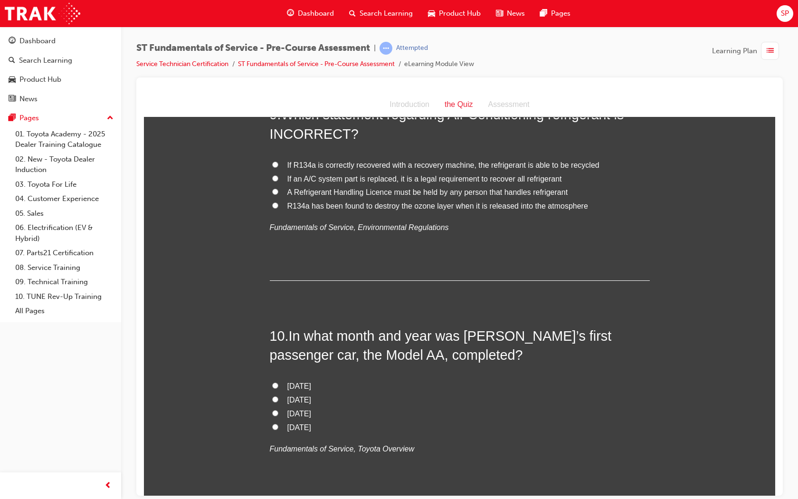
scroll to position [1746, 0]
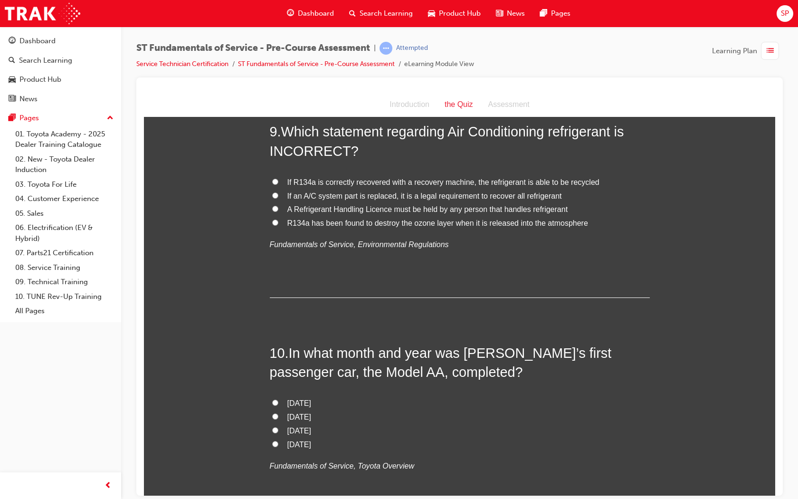
click at [299, 225] on span "R134a has been found to destroy the ozone layer when it is released into the at…" at bounding box center [437, 223] width 301 height 8
click at [278, 225] on input "R134a has been found to destroy the ozone layer when it is released into the at…" at bounding box center [275, 222] width 6 height 6
radio input "true"
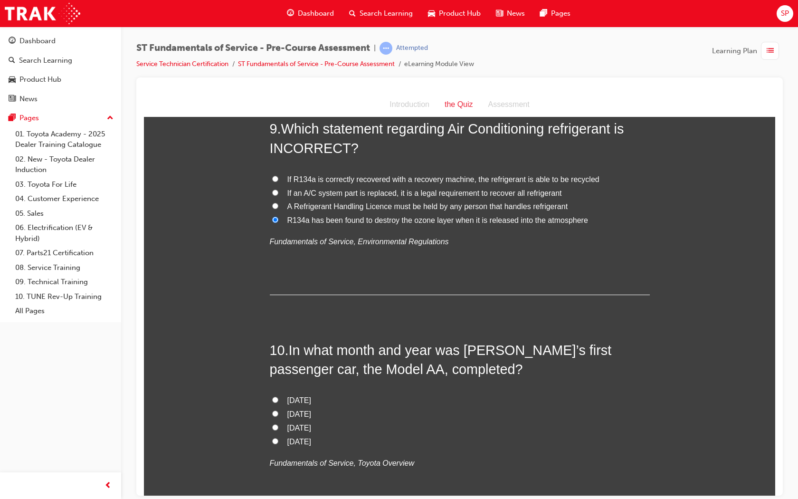
scroll to position [1841, 0]
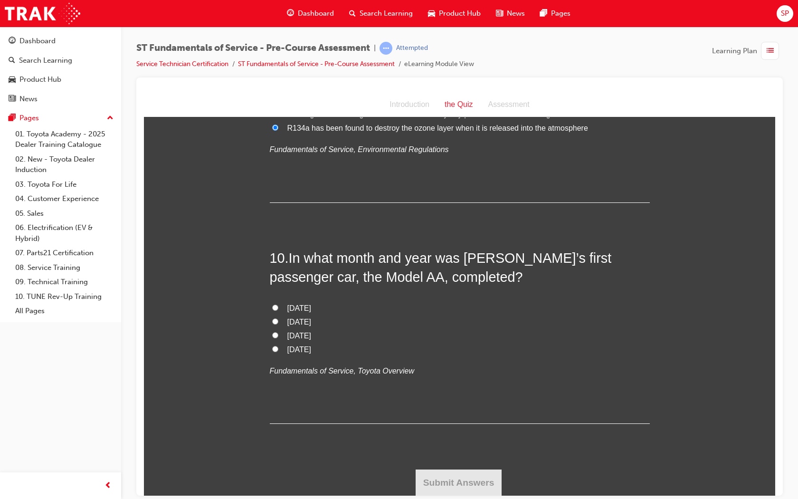
click at [272, 320] on input "April 1936" at bounding box center [275, 321] width 6 height 6
radio input "true"
click at [447, 428] on button "Submit Answers" at bounding box center [459, 482] width 86 height 27
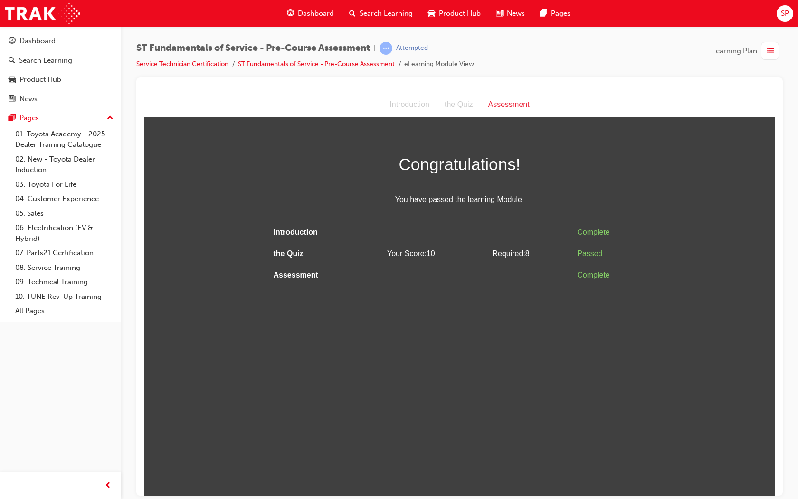
scroll to position [0, 0]
